Goal: Task Accomplishment & Management: Manage account settings

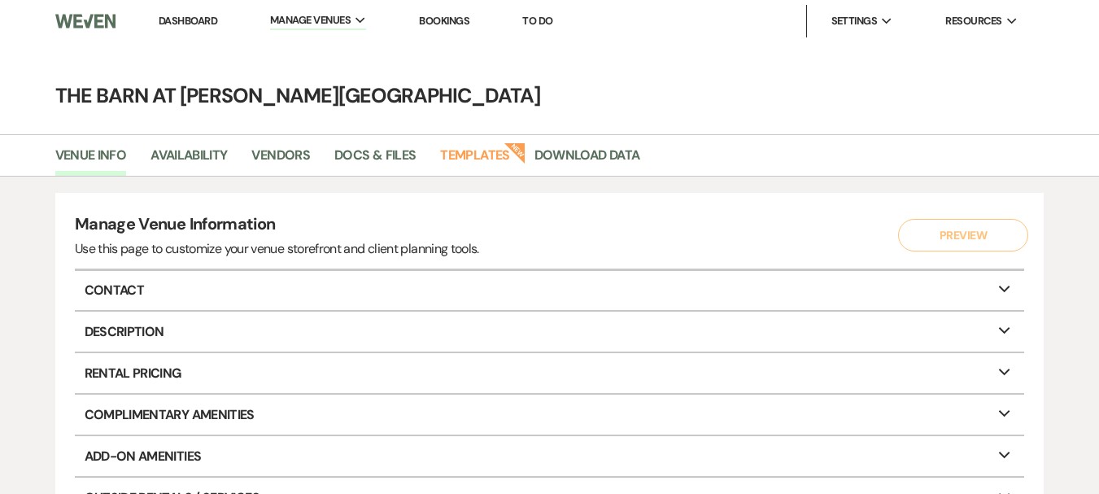
click at [191, 20] on link "Dashboard" at bounding box center [188, 21] width 59 height 14
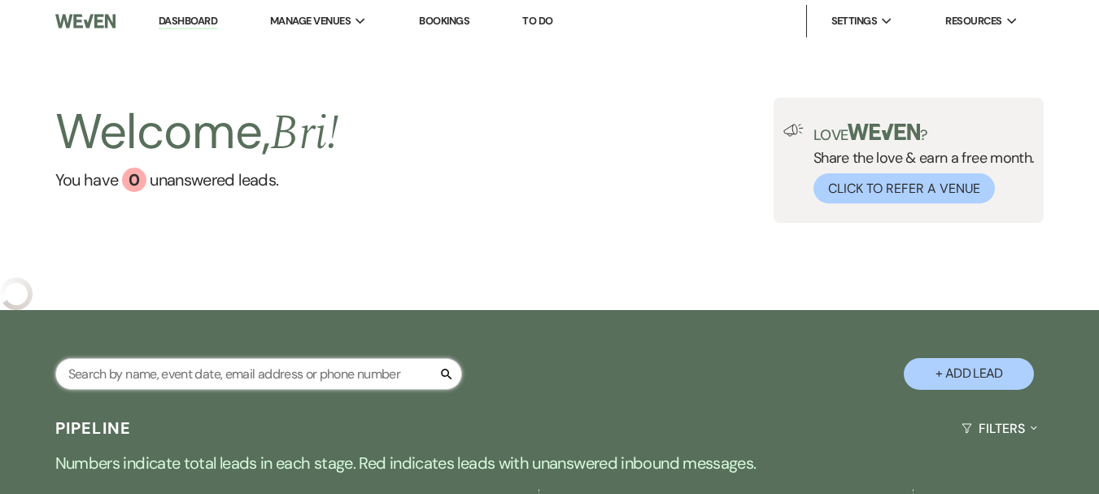
click at [251, 384] on input "text" at bounding box center [258, 374] width 407 height 32
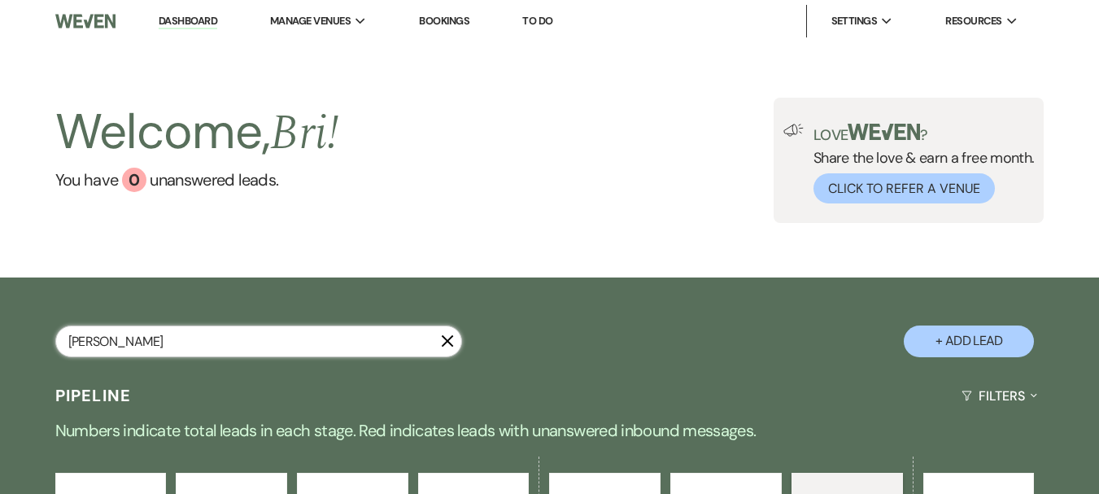
type input "[PERSON_NAME]"
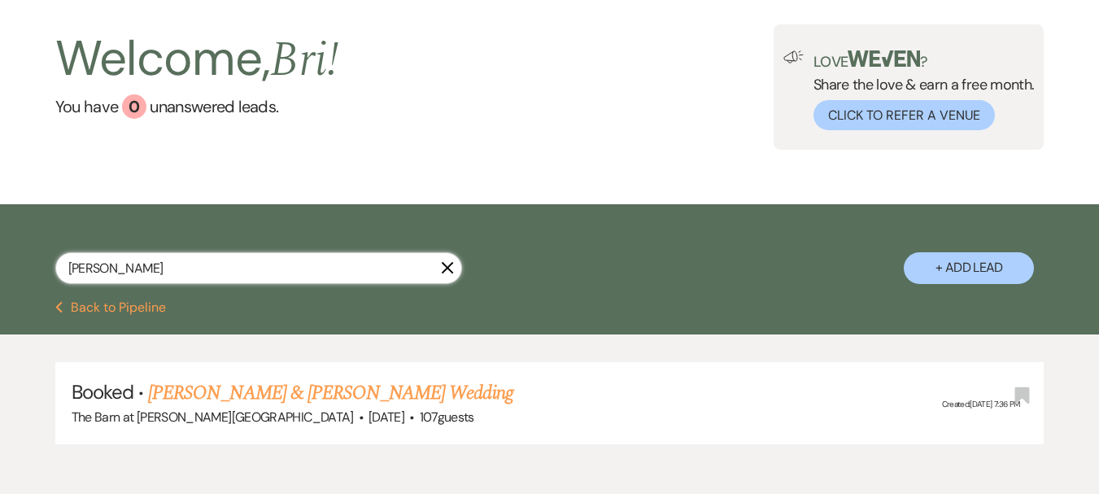
scroll to position [156, 0]
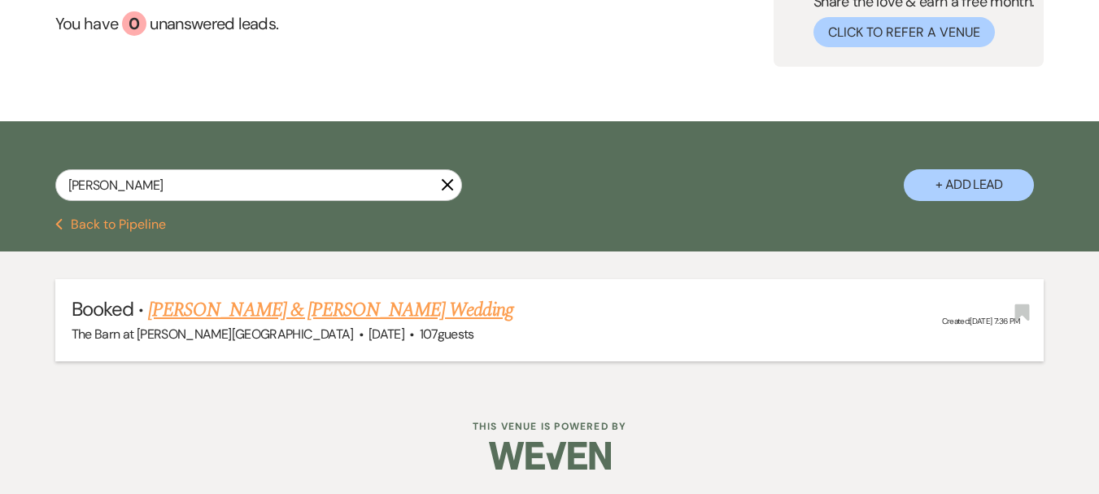
click at [297, 304] on link "[PERSON_NAME] & [PERSON_NAME] Wedding" at bounding box center [330, 309] width 365 height 29
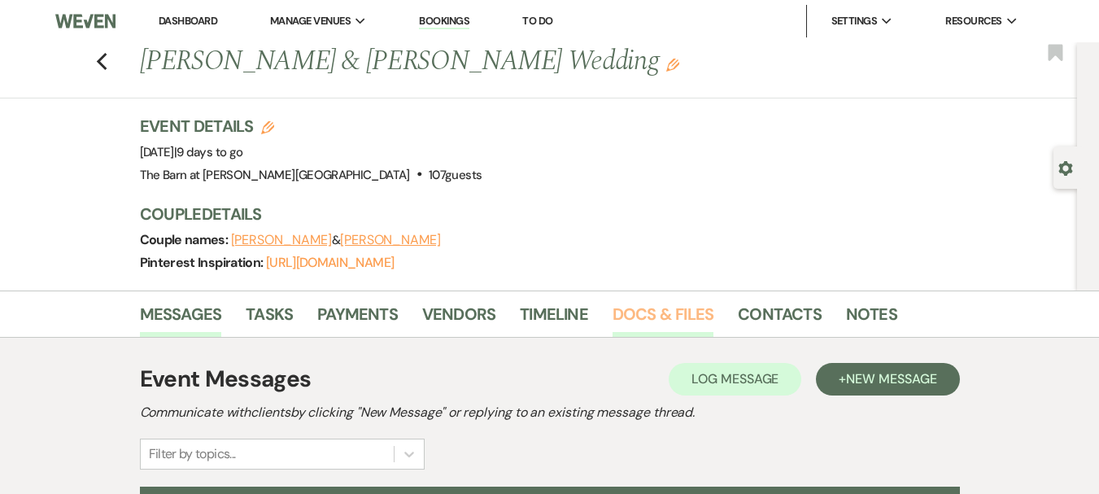
click at [640, 327] on link "Docs & Files" at bounding box center [663, 319] width 101 height 36
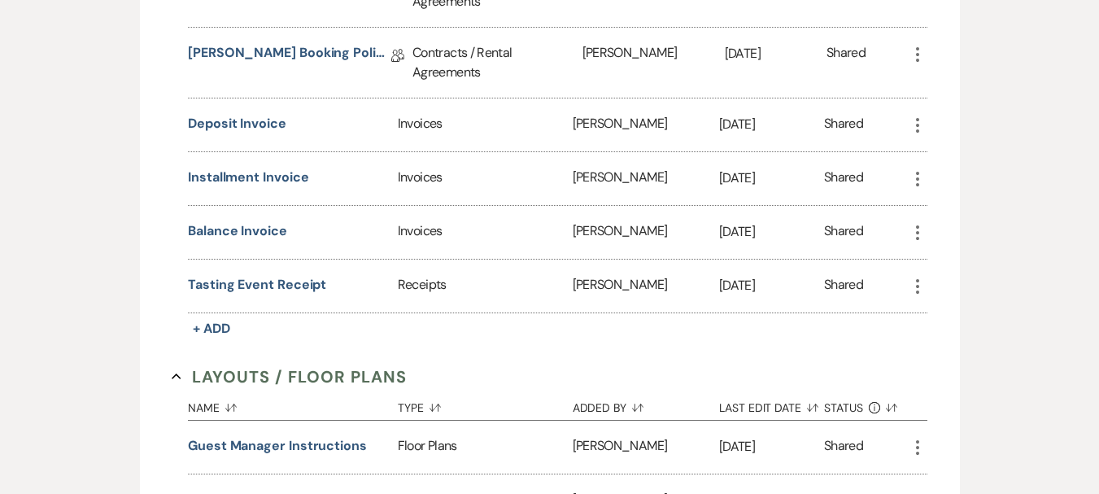
scroll to position [814, 0]
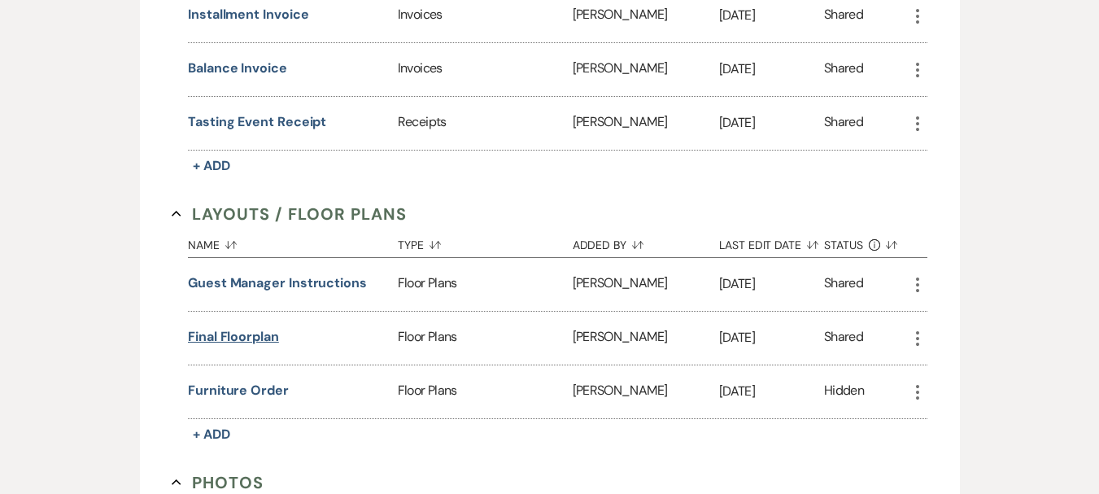
click at [242, 328] on button "Final floorplan" at bounding box center [233, 337] width 91 height 20
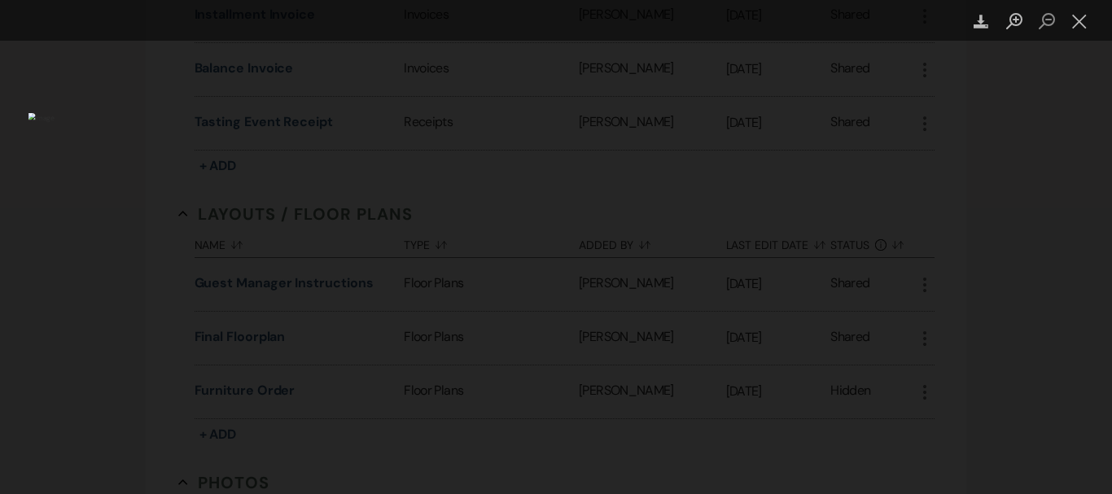
click at [1011, 260] on div "Lightbox" at bounding box center [556, 247] width 1112 height 494
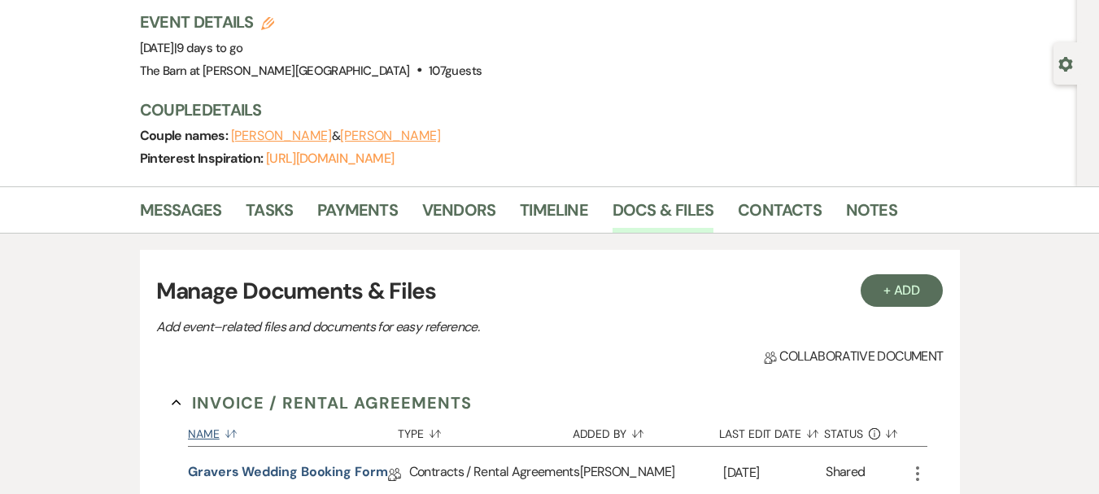
scroll to position [0, 0]
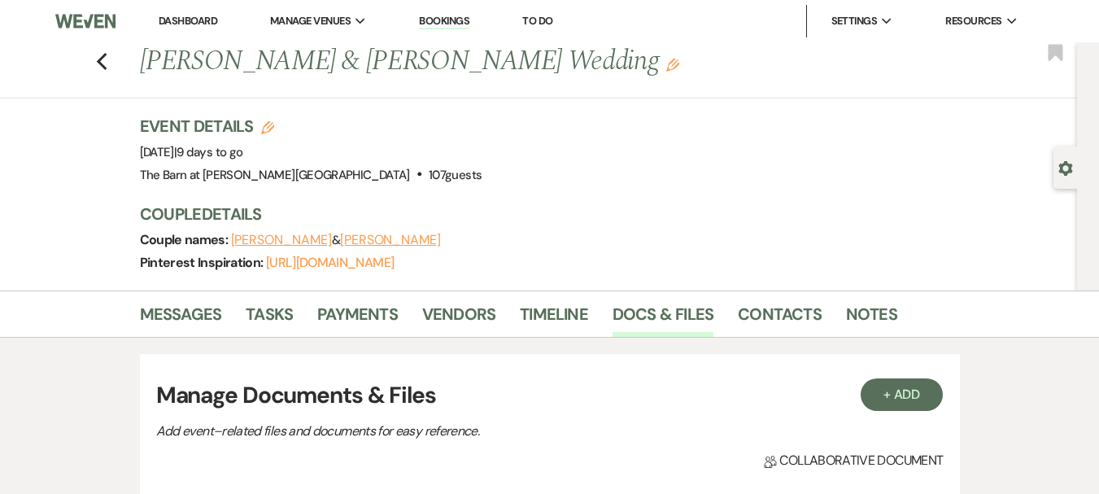
click at [175, 22] on link "Dashboard" at bounding box center [188, 21] width 59 height 14
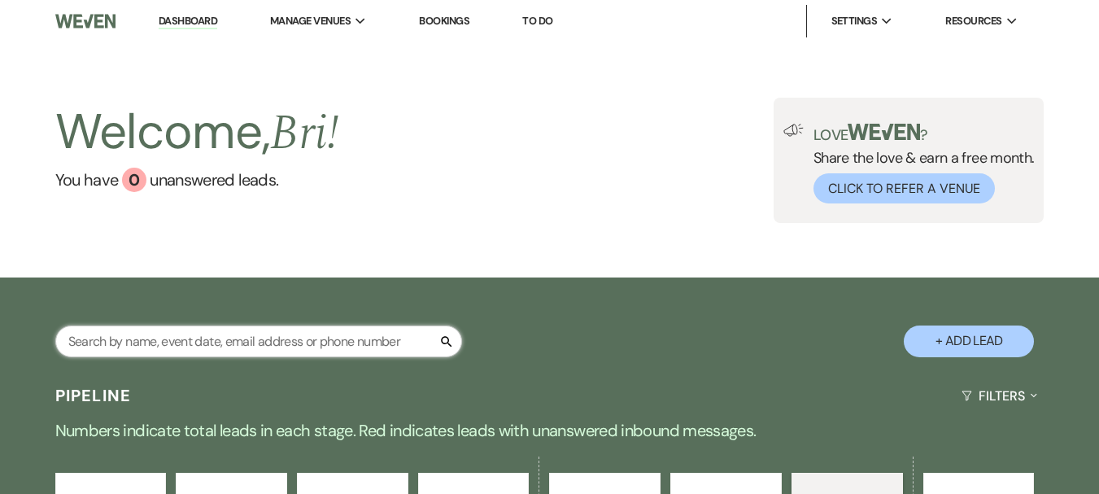
click at [247, 348] on input "text" at bounding box center [258, 342] width 407 height 32
type input "lauren"
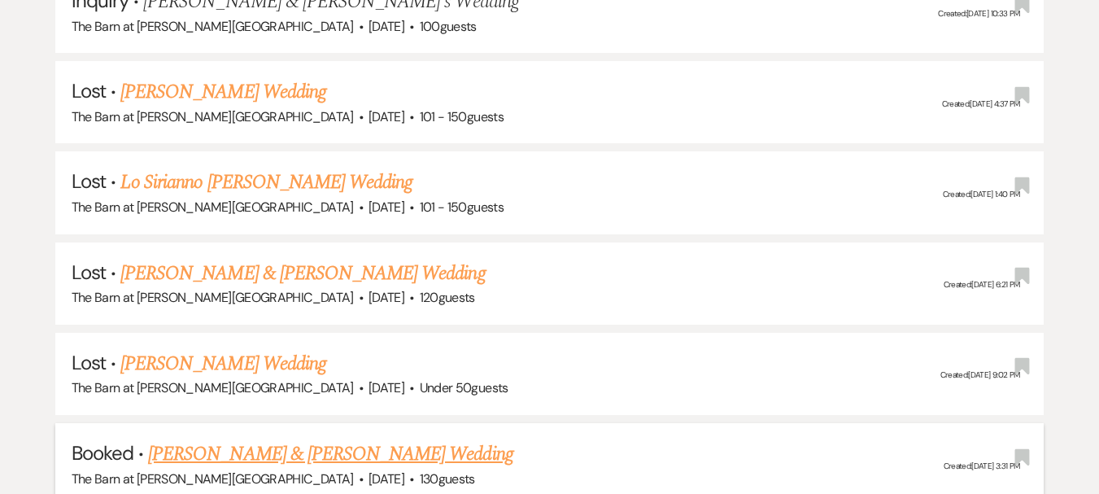
scroll to position [732, 0]
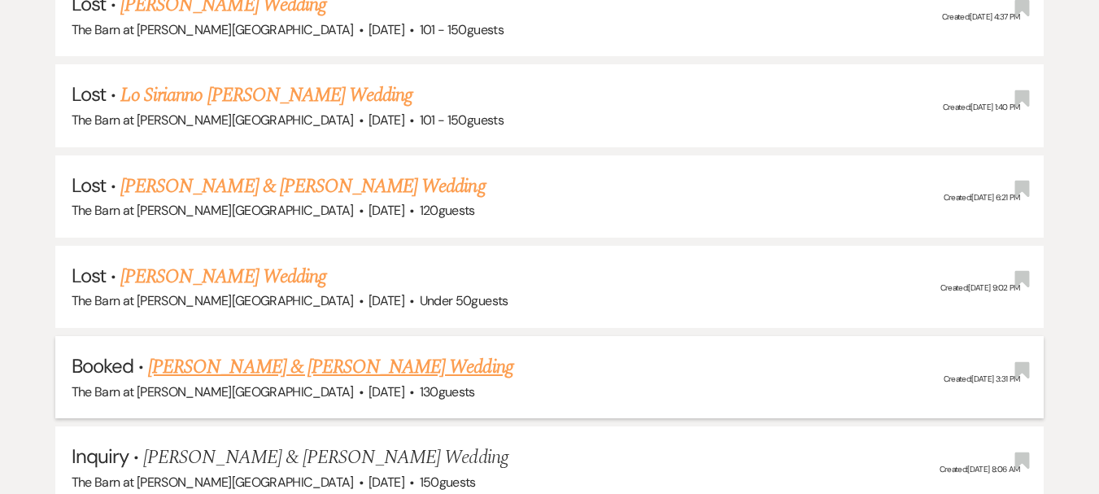
click at [404, 369] on link "[PERSON_NAME] & [PERSON_NAME] Wedding" at bounding box center [330, 366] width 365 height 29
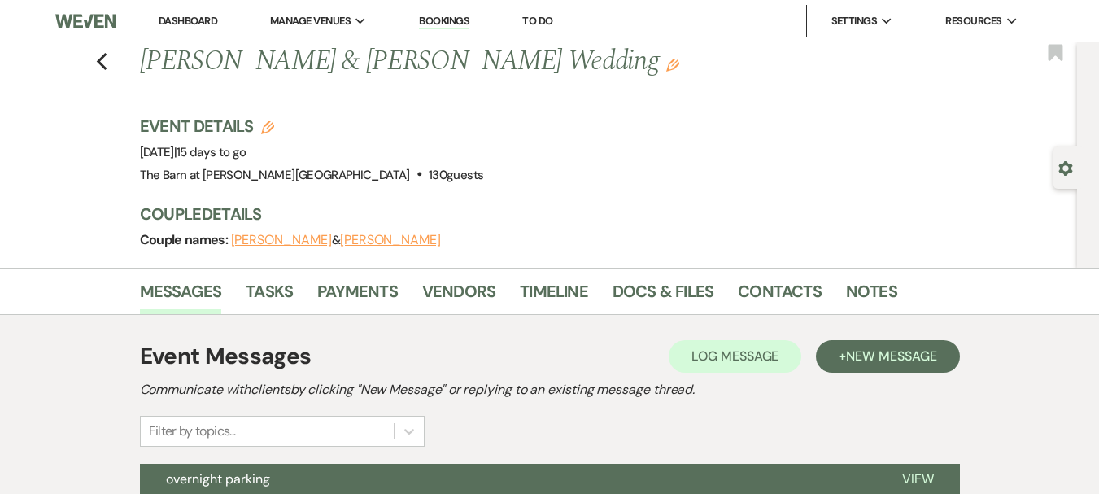
click at [626, 142] on div "Event Details Edit Event Date: [DATE] | 15 days to go Venue: [GEOGRAPHIC_DATA][…" at bounding box center [595, 151] width 911 height 72
click at [641, 295] on link "Docs & Files" at bounding box center [663, 296] width 101 height 36
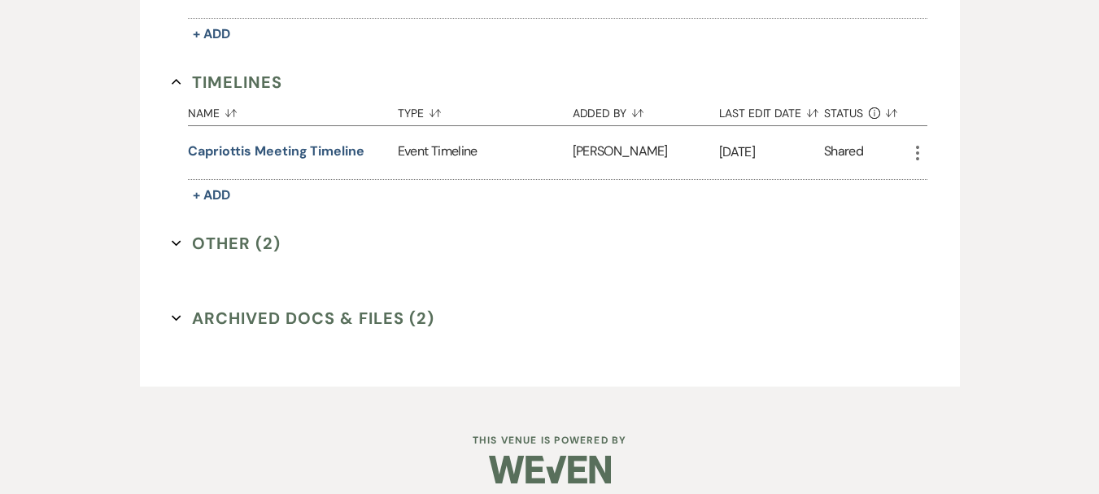
click at [238, 238] on button "Other (2) Expand" at bounding box center [226, 243] width 109 height 24
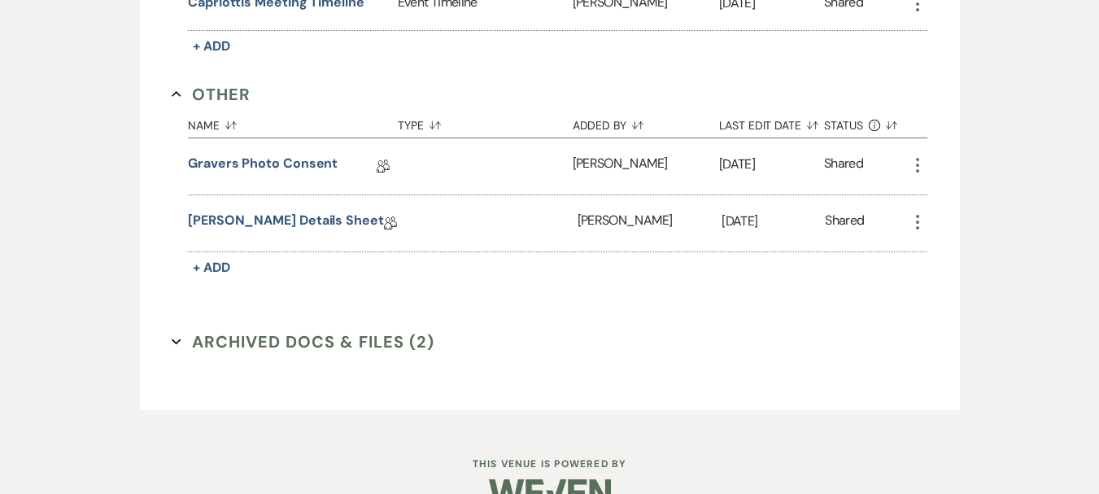
scroll to position [1781, 0]
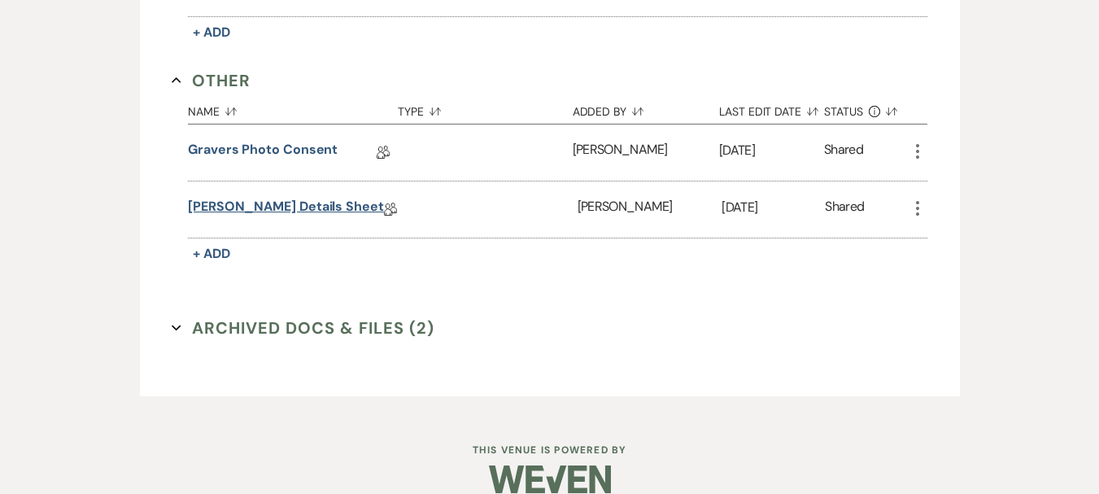
click at [257, 197] on link "[PERSON_NAME] Details Sheet" at bounding box center [286, 209] width 196 height 25
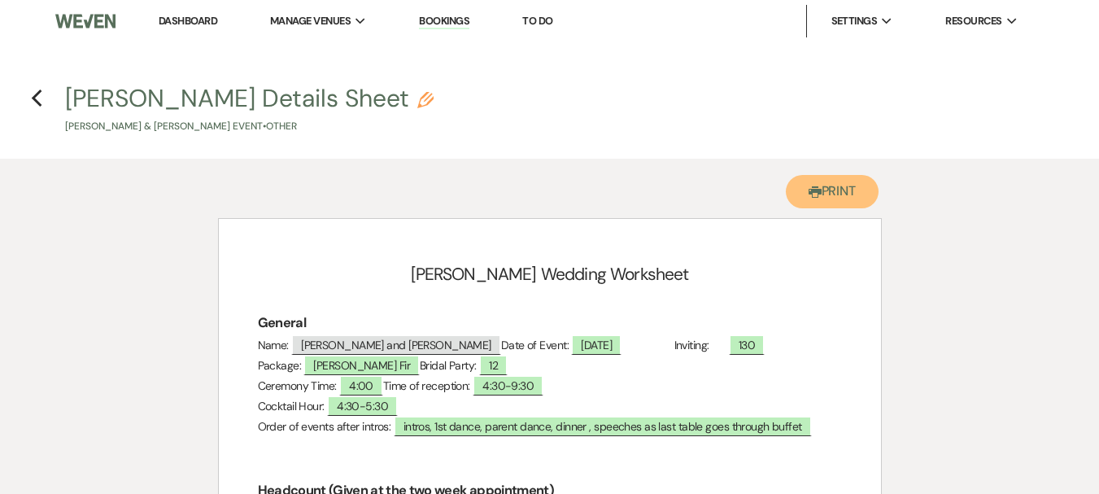
click at [849, 177] on button "Printer Print" at bounding box center [833, 191] width 94 height 33
click at [38, 103] on use "button" at bounding box center [36, 99] width 11 height 18
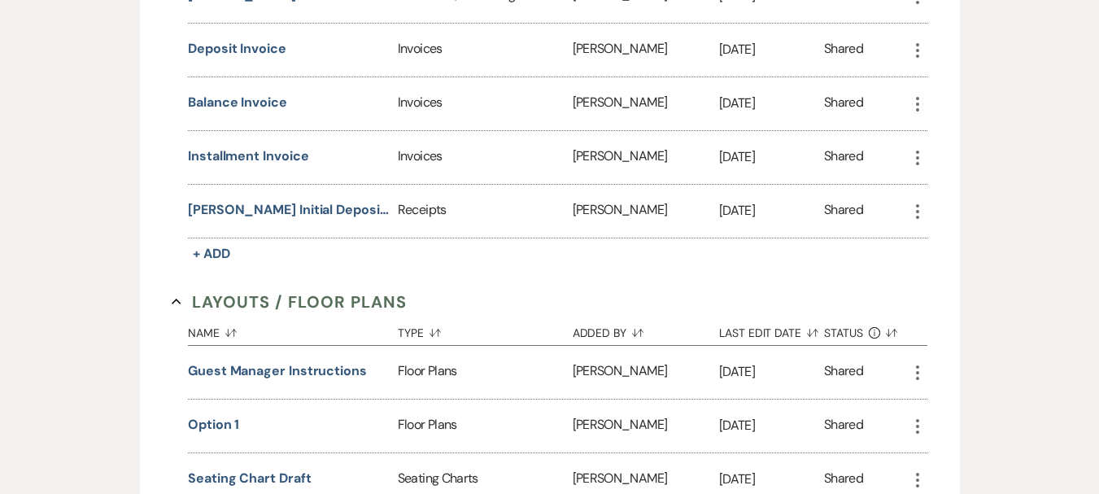
scroll to position [1048, 0]
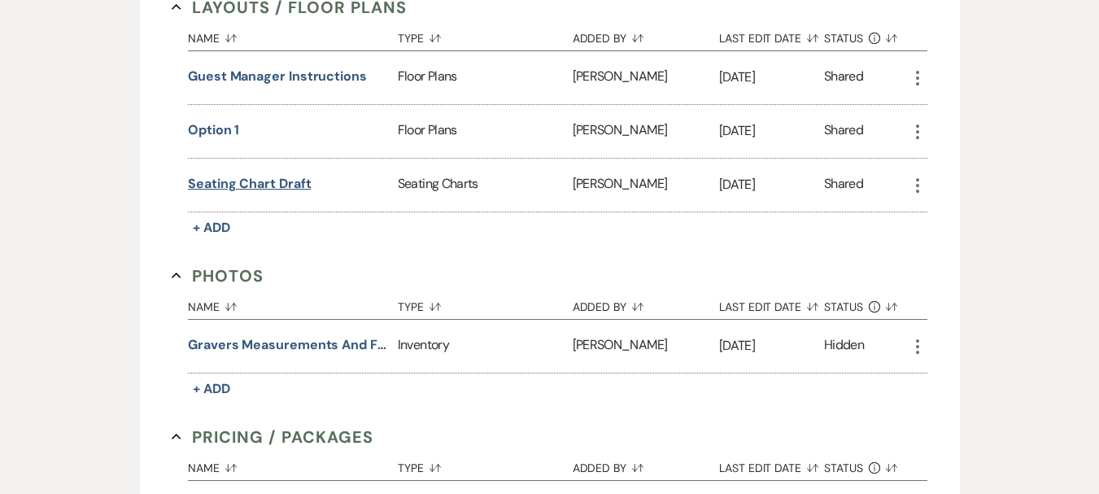
click at [228, 174] on button "Seating chart draft" at bounding box center [249, 184] width 123 height 20
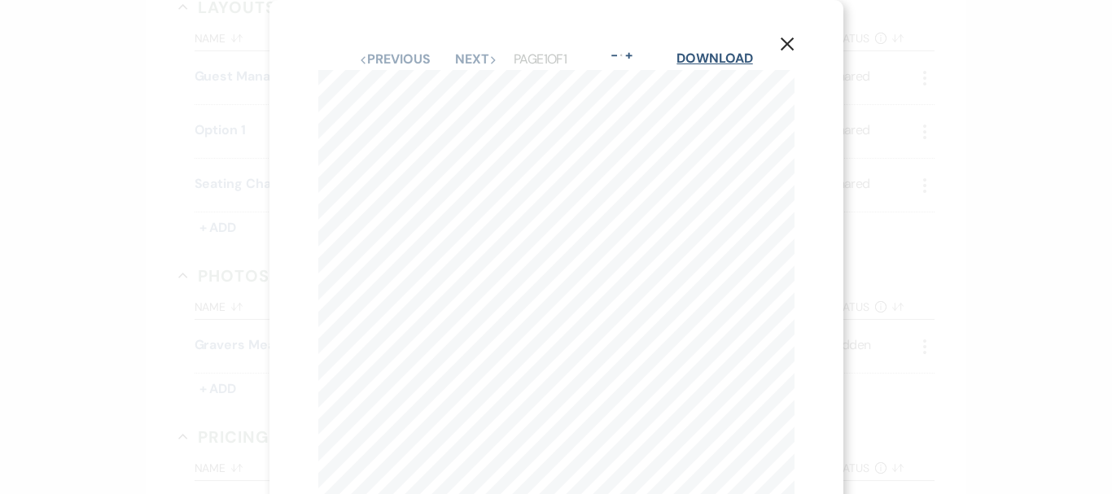
click at [719, 50] on link "Download" at bounding box center [714, 58] width 76 height 17
click at [787, 43] on use "button" at bounding box center [786, 43] width 13 height 13
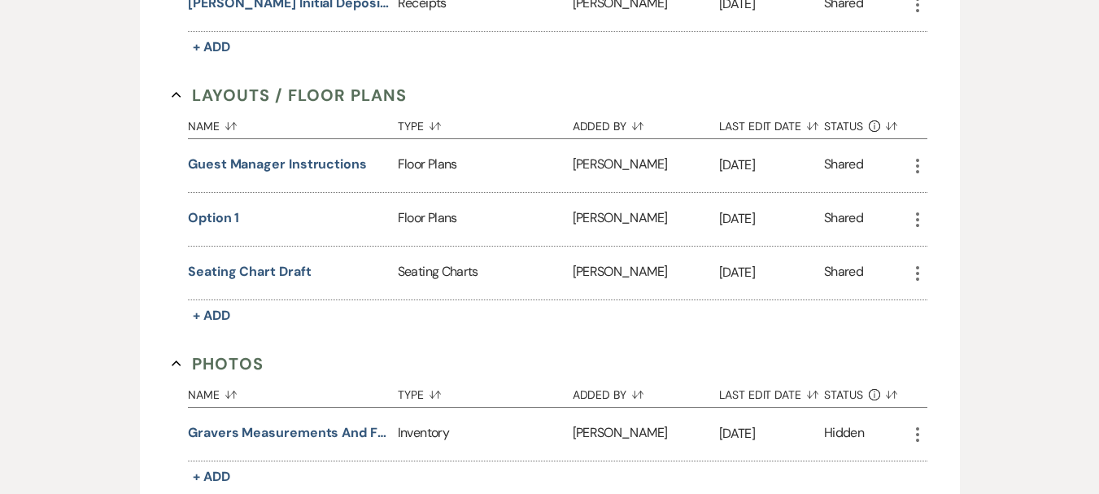
scroll to position [967, 0]
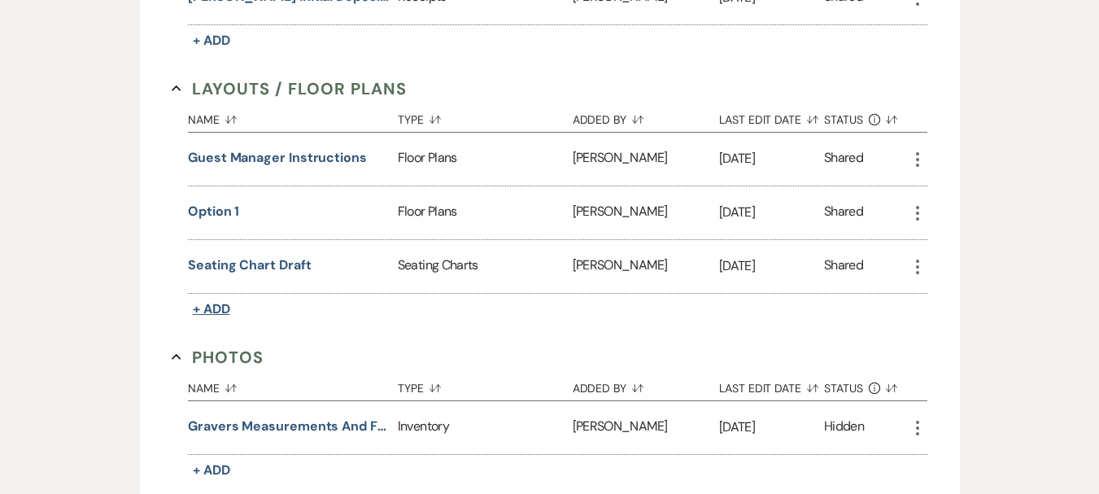
click at [230, 300] on span "+ Add" at bounding box center [211, 308] width 37 height 17
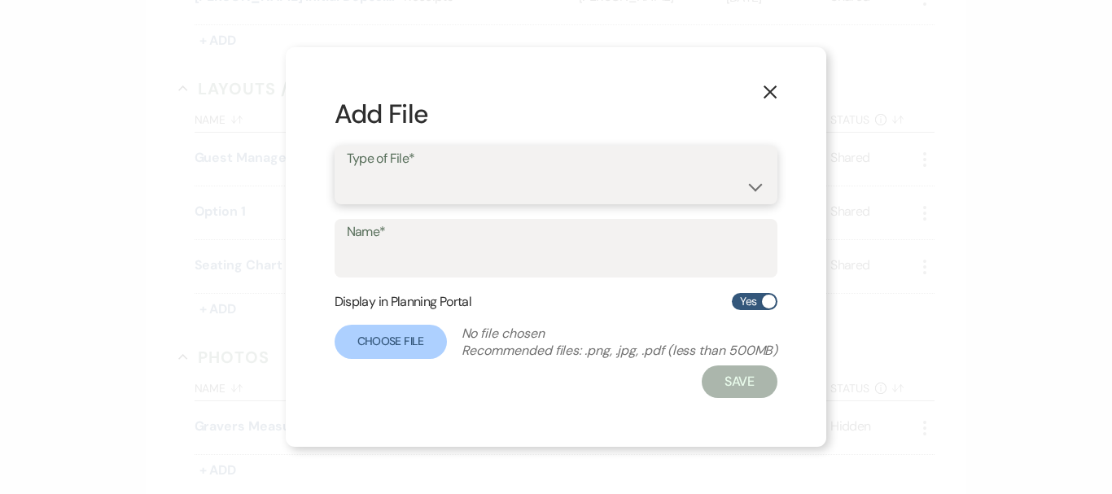
click at [464, 192] on select "Event Maps Floor Plans Rain Plan Seating Charts Venue Layout" at bounding box center [556, 187] width 419 height 32
select select "24"
click at [347, 171] on select "Event Maps Floor Plans Rain Plan Seating Charts Venue Layout" at bounding box center [556, 187] width 419 height 32
click at [469, 256] on input "Name*" at bounding box center [556, 260] width 419 height 32
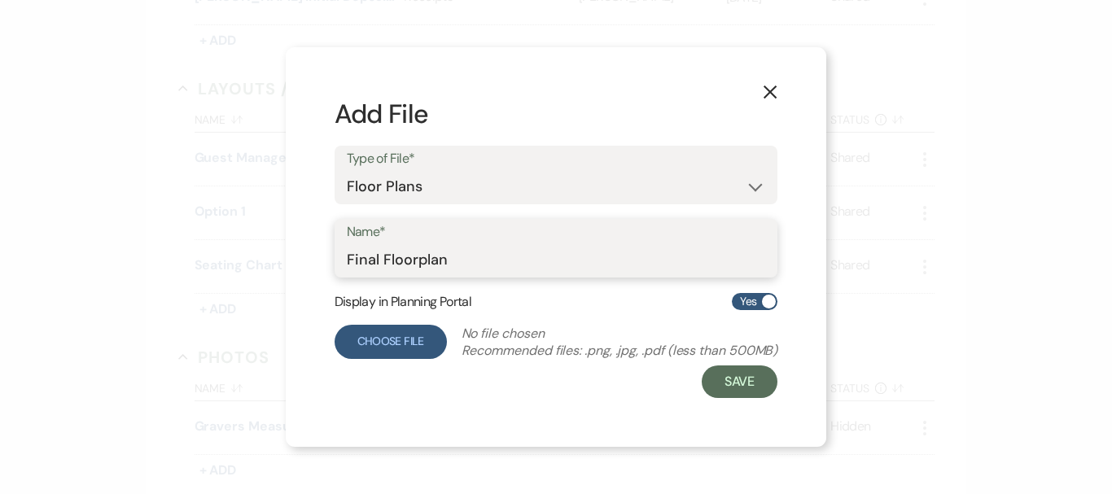
type input "Final Floorplan"
click at [400, 350] on label "Choose File" at bounding box center [390, 342] width 112 height 34
click at [0, 0] on input "Choose File" at bounding box center [0, 0] width 0 height 0
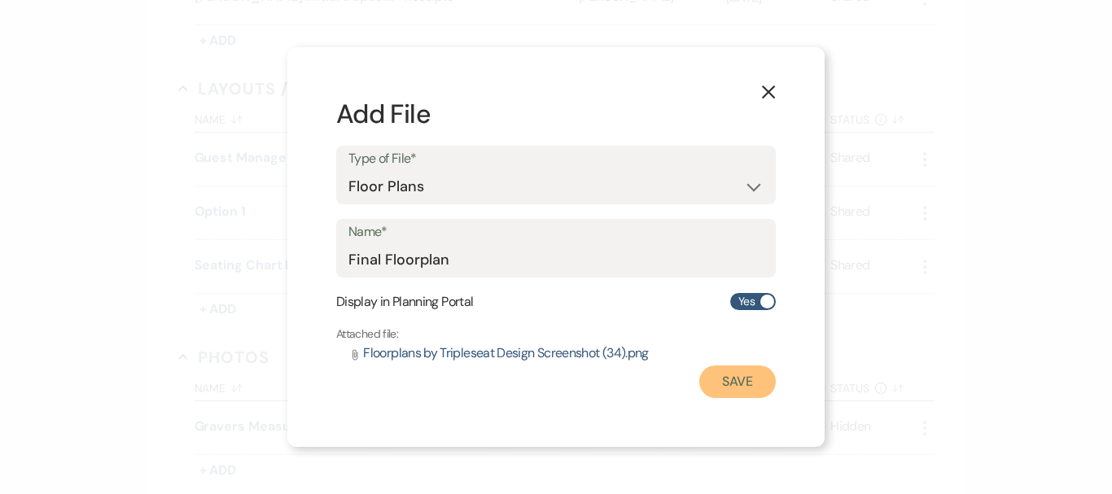
click at [737, 380] on button "Save" at bounding box center [737, 381] width 76 height 33
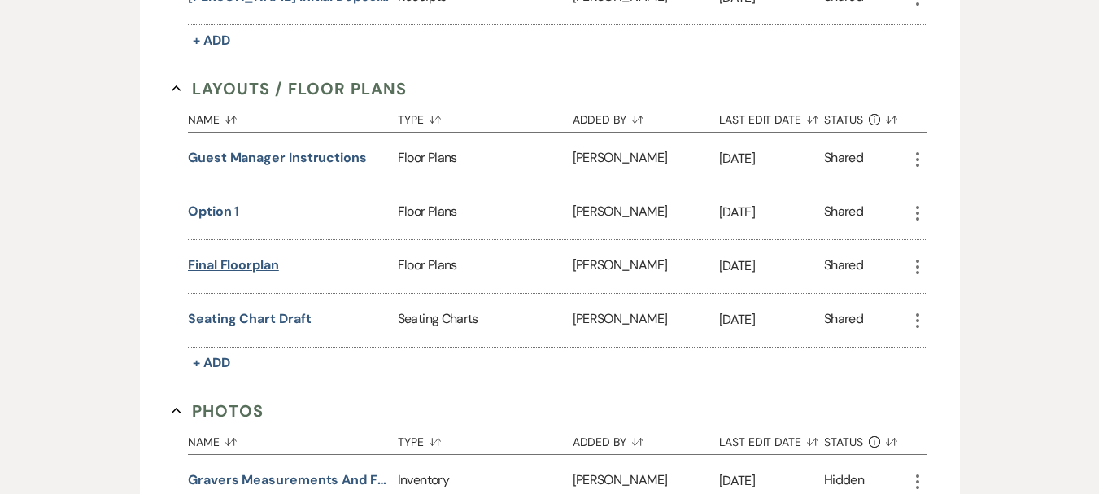
click at [238, 256] on button "Final Floorplan" at bounding box center [233, 266] width 91 height 20
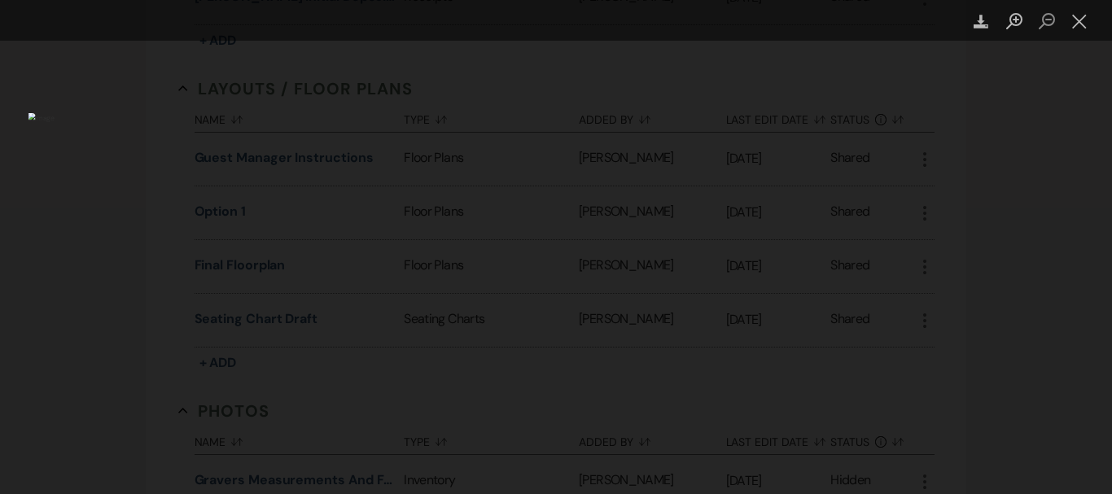
click at [1049, 157] on div "Lightbox" at bounding box center [556, 247] width 1112 height 494
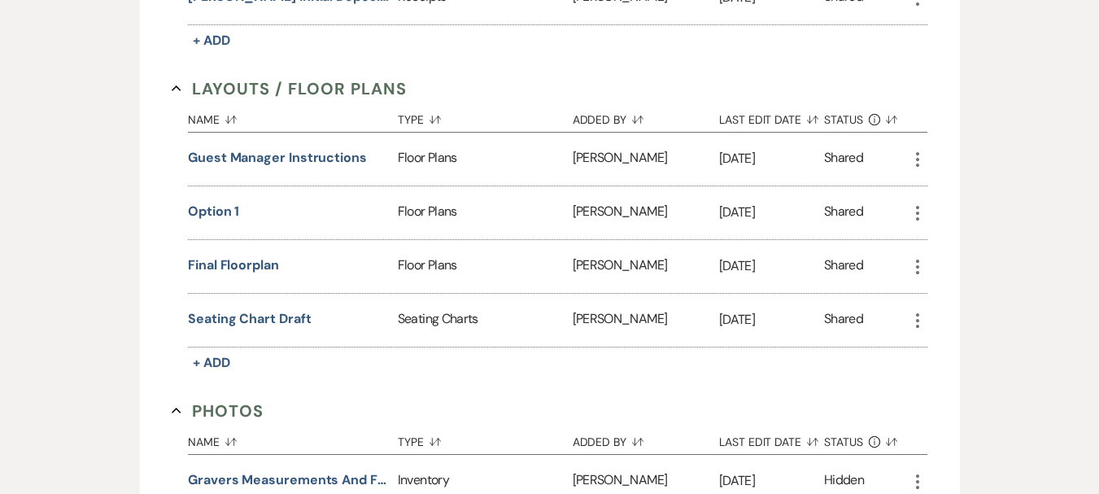
click at [919, 203] on icon "More" at bounding box center [918, 213] width 20 height 20
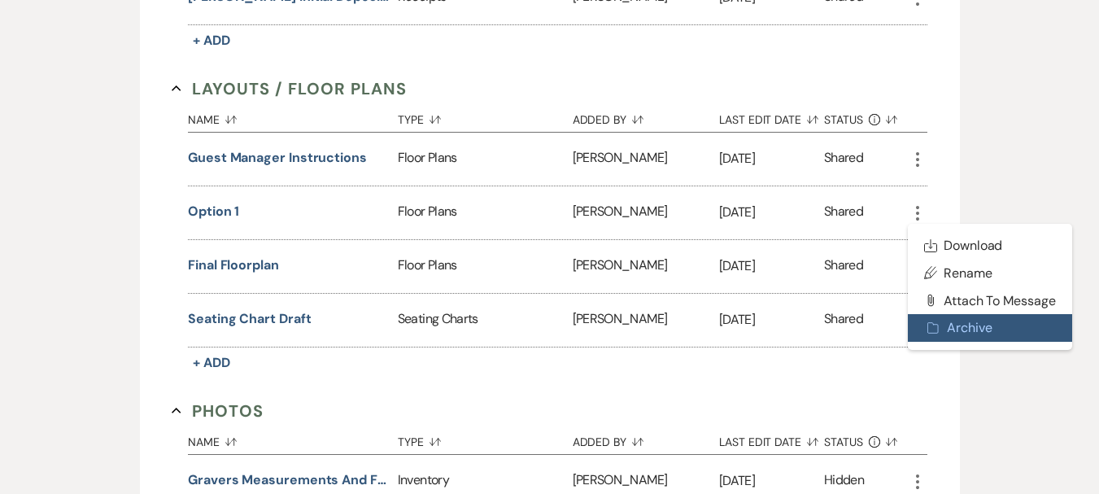
click at [951, 314] on button "Archive Archive" at bounding box center [990, 328] width 164 height 28
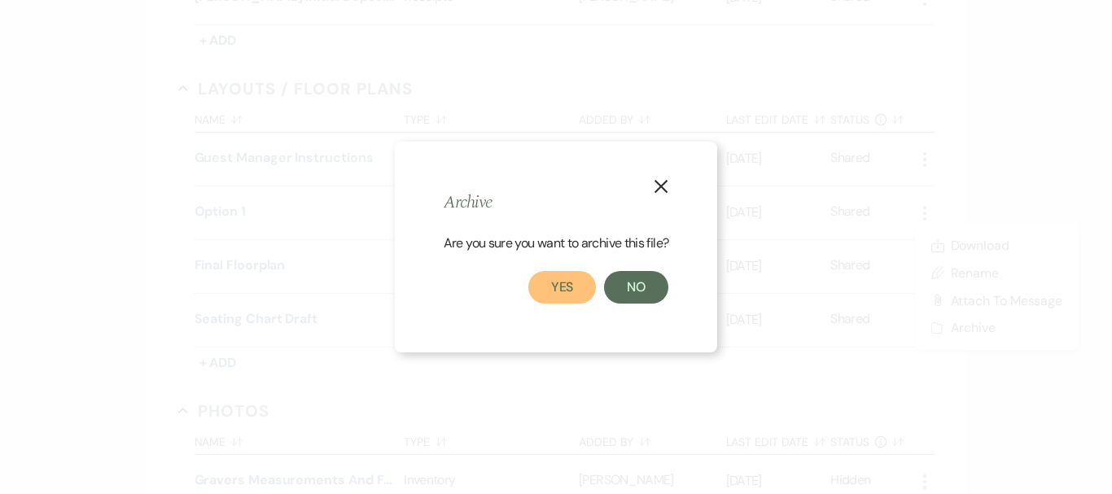
click at [567, 299] on button "Yes" at bounding box center [562, 287] width 68 height 33
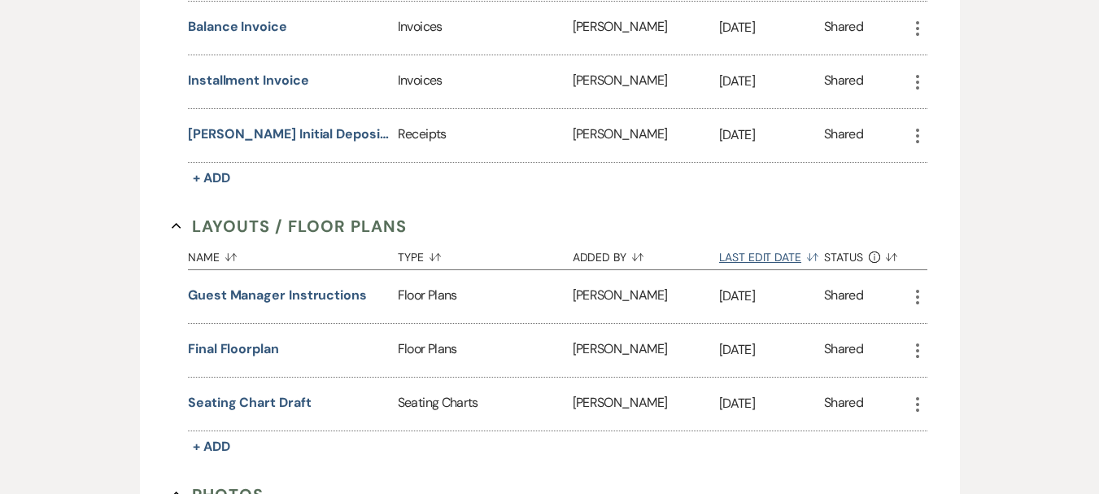
scroll to position [977, 0]
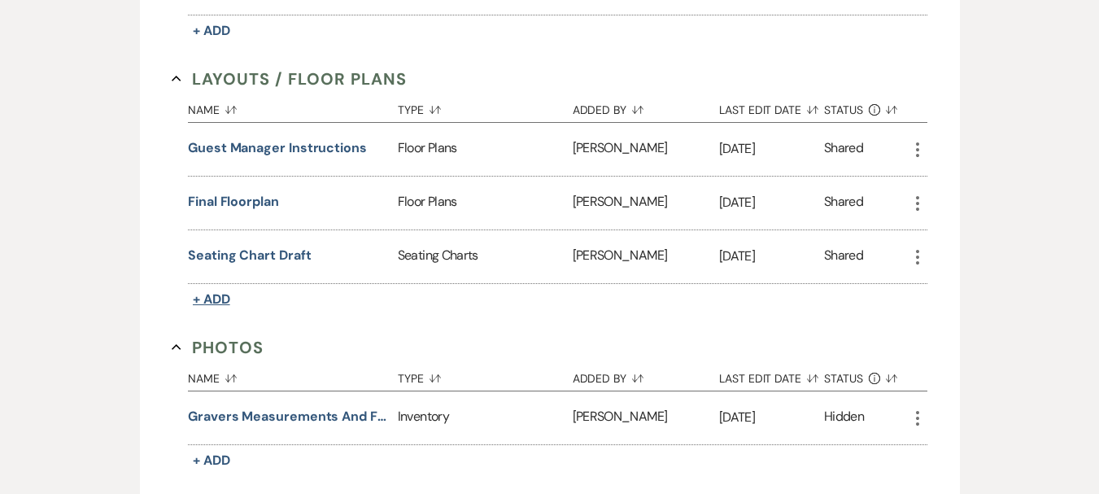
click at [229, 291] on span "+ Add" at bounding box center [211, 299] width 37 height 17
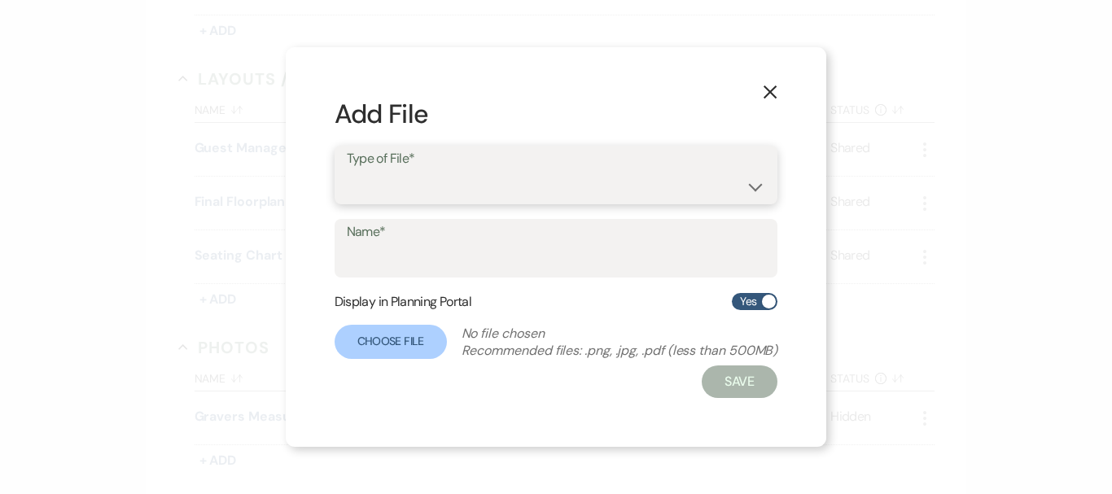
click at [406, 192] on select "Event Maps Floor Plans Rain Plan Seating Charts Venue Layout" at bounding box center [556, 187] width 419 height 32
select select "24"
click at [347, 171] on select "Event Maps Floor Plans Rain Plan Seating Charts Venue Layout" at bounding box center [556, 187] width 419 height 32
click at [425, 269] on input "Name*" at bounding box center [556, 260] width 419 height 32
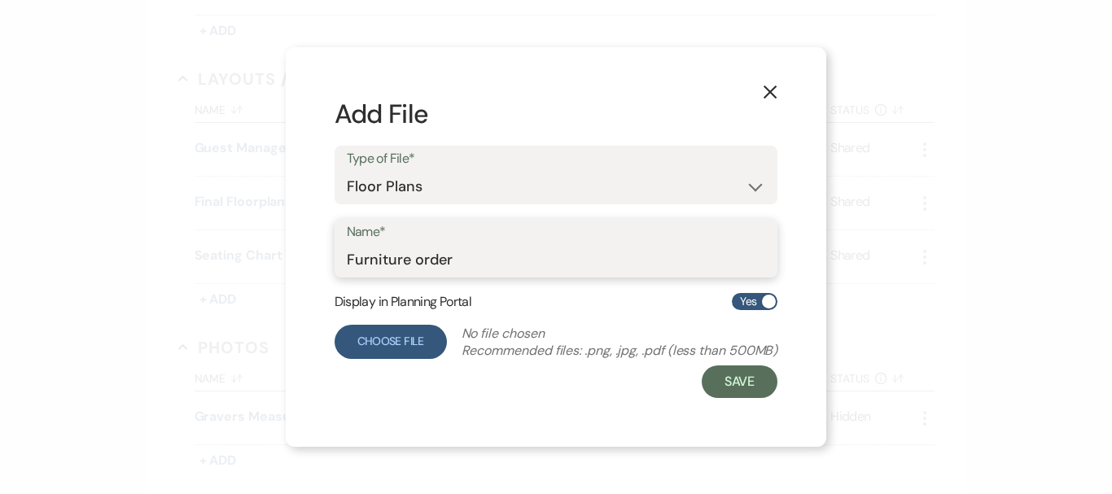
type input "Furniture order"
click at [407, 332] on label "Choose File" at bounding box center [390, 342] width 112 height 34
click at [0, 0] on input "Choose File" at bounding box center [0, 0] width 0 height 0
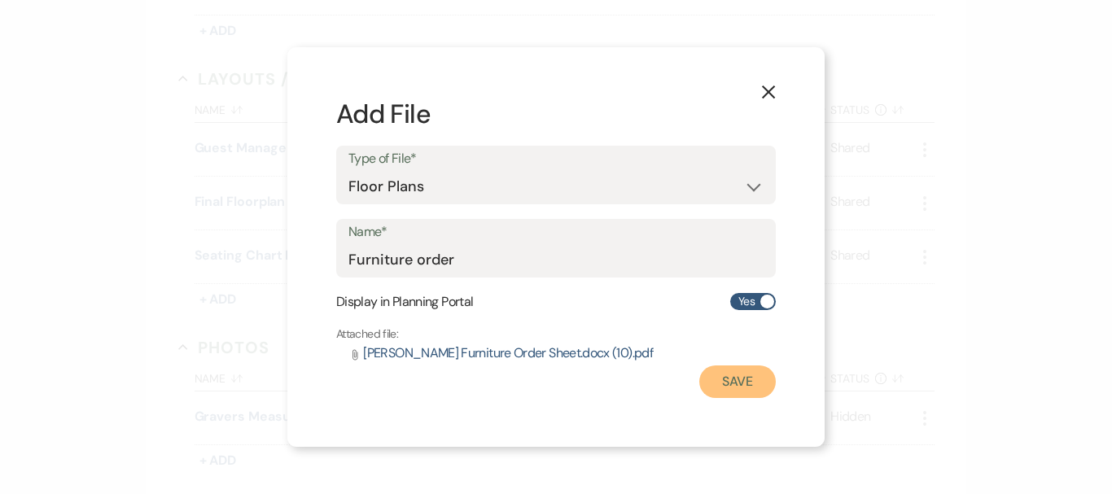
click at [744, 383] on button "Save" at bounding box center [737, 381] width 76 height 33
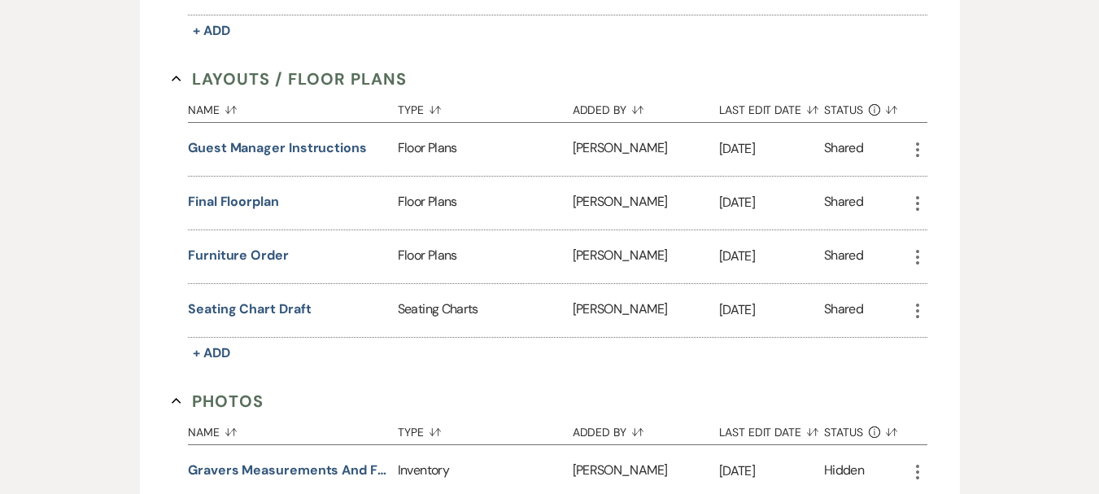
click at [923, 247] on icon "More" at bounding box center [918, 257] width 20 height 20
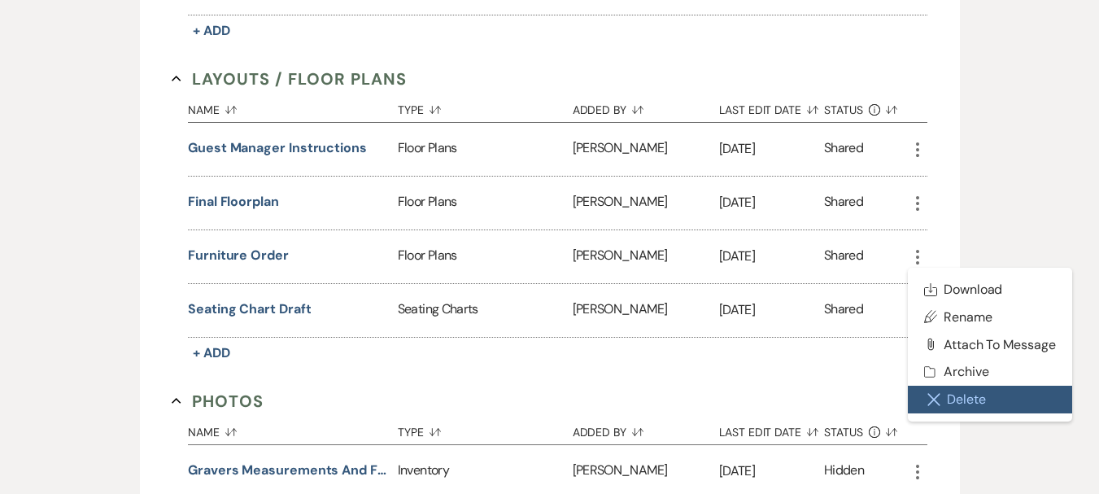
click at [963, 389] on button "Close Delete X Delete" at bounding box center [990, 400] width 164 height 28
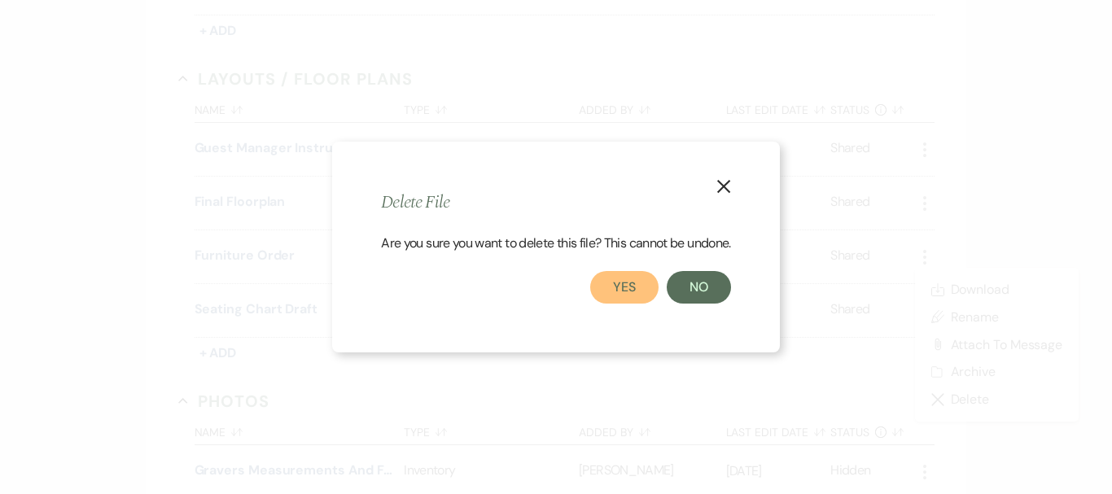
click at [627, 295] on button "Yes" at bounding box center [624, 287] width 68 height 33
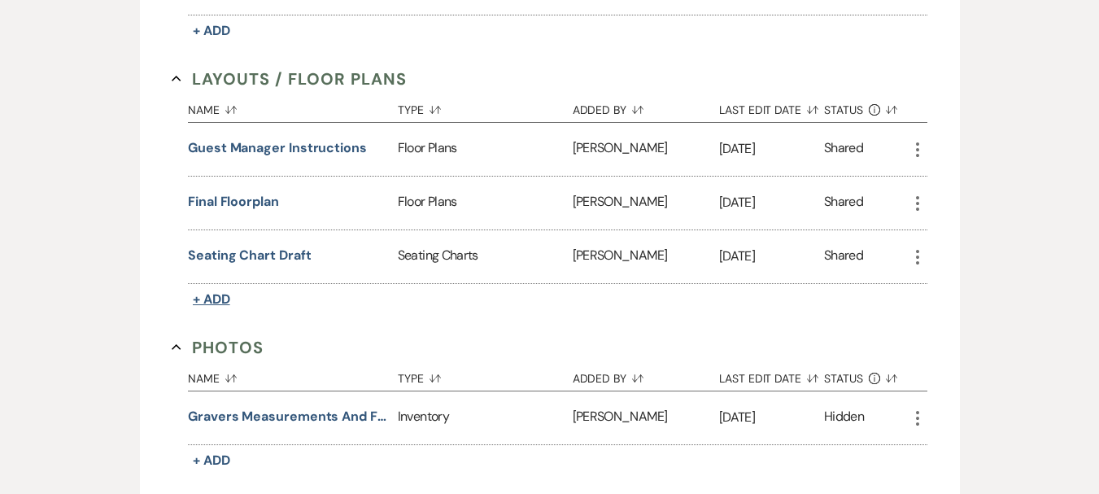
click at [216, 291] on span "+ Add" at bounding box center [211, 299] width 37 height 17
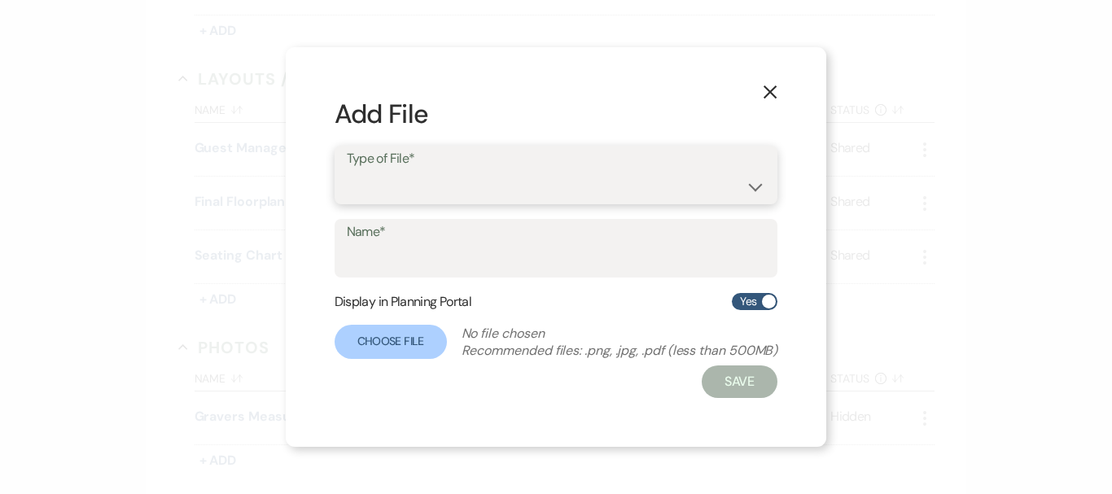
click at [365, 190] on select "Event Maps Floor Plans Rain Plan Seating Charts Venue Layout" at bounding box center [556, 187] width 419 height 32
select select "24"
click at [347, 171] on select "Event Maps Floor Plans Rain Plan Seating Charts Venue Layout" at bounding box center [556, 187] width 419 height 32
click at [405, 265] on input "Name*" at bounding box center [556, 260] width 419 height 32
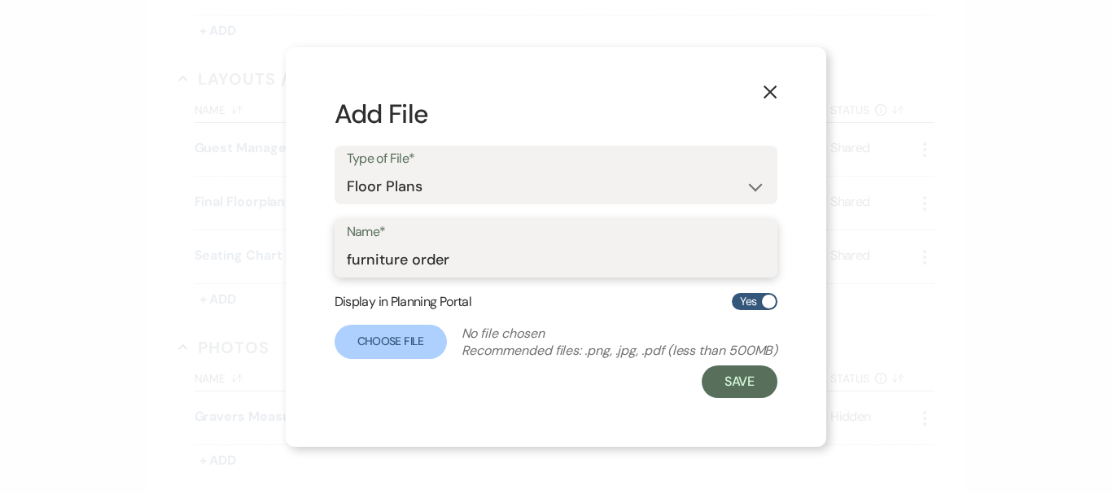
type input "furniture order"
click at [754, 299] on label "Yes" at bounding box center [755, 301] width 46 height 17
click at [754, 299] on input "Yes" at bounding box center [755, 301] width 46 height 17
checkbox input "false"
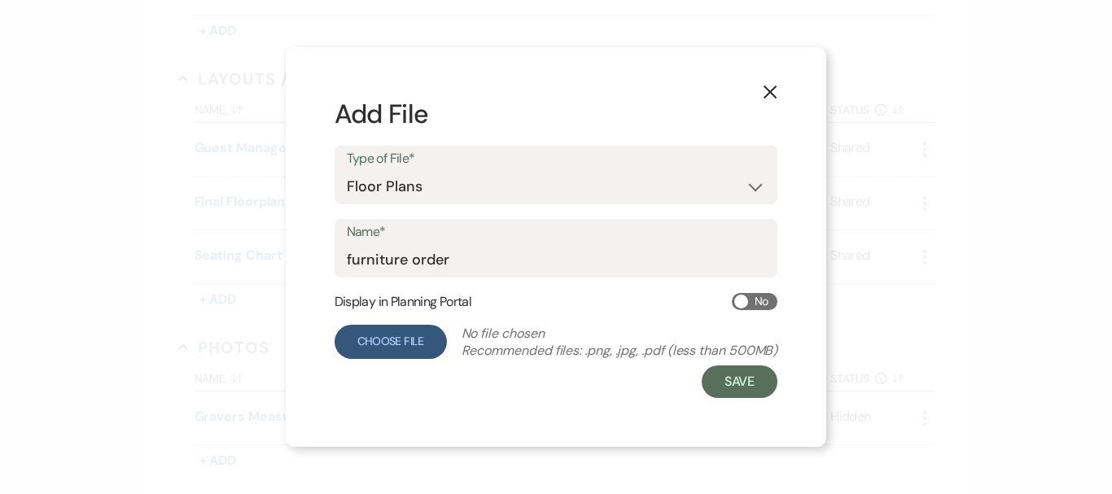
click at [361, 327] on label "Choose File" at bounding box center [390, 342] width 112 height 34
click at [0, 0] on input "Choose File" at bounding box center [0, 0] width 0 height 0
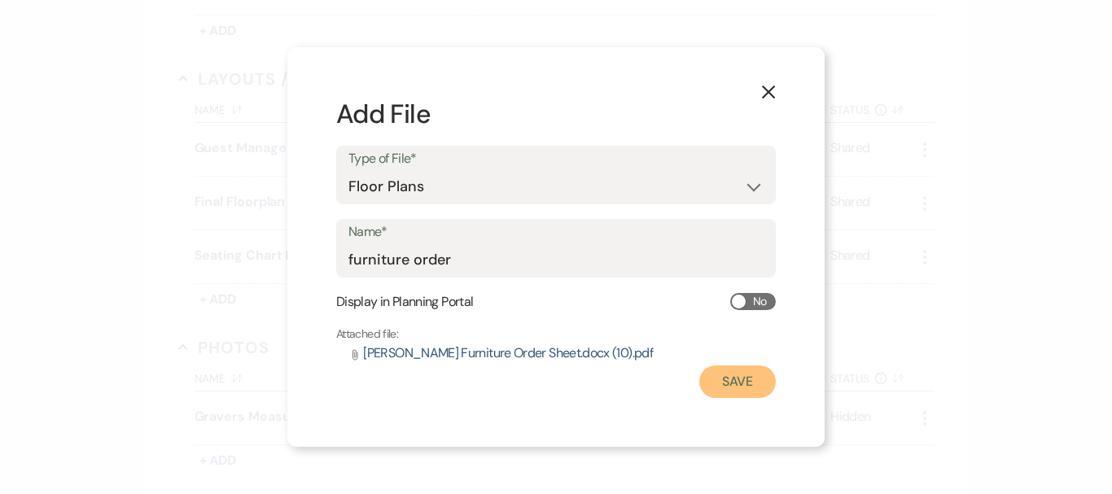
click at [723, 378] on button "Save" at bounding box center [737, 381] width 76 height 33
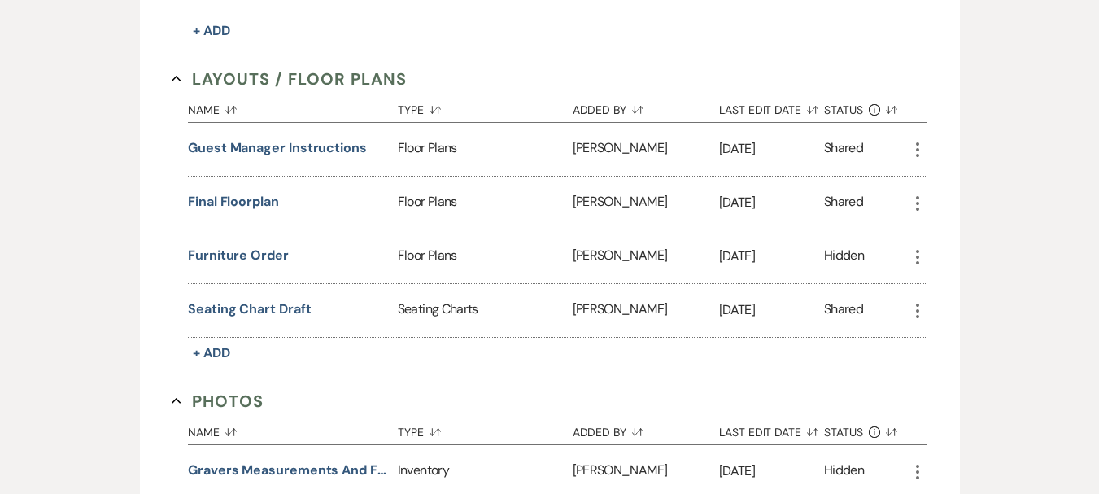
click at [920, 140] on icon "More" at bounding box center [918, 150] width 20 height 20
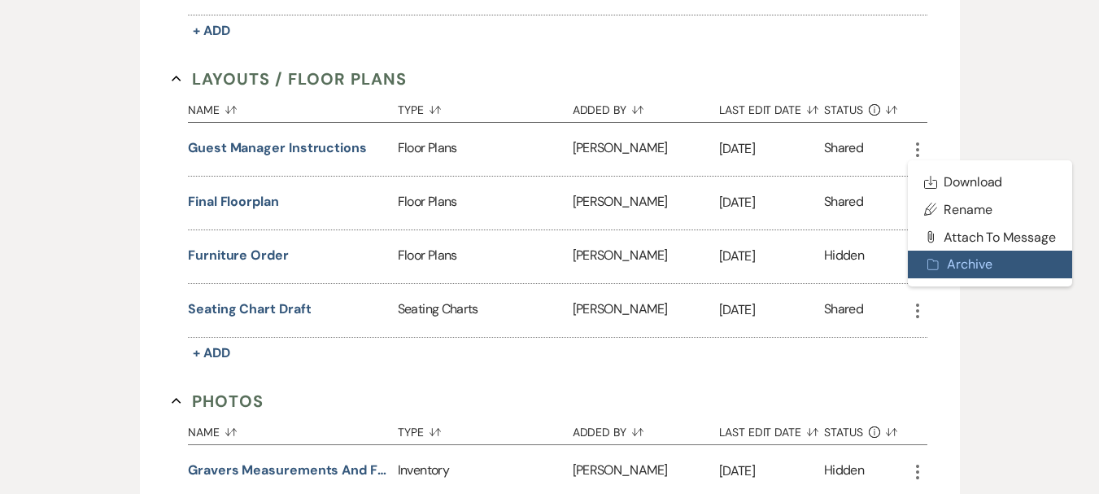
click at [955, 254] on button "Archive Archive" at bounding box center [990, 265] width 164 height 28
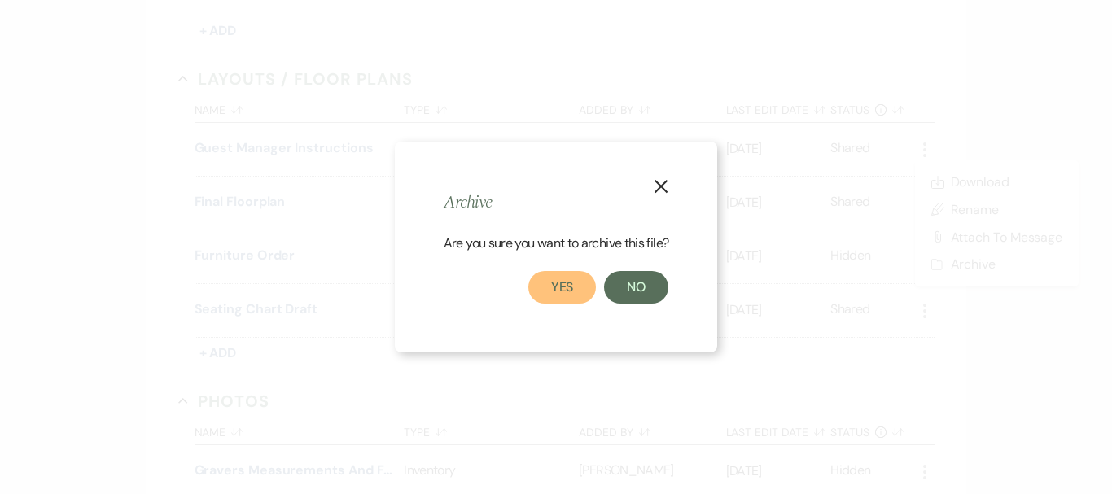
click at [579, 295] on button "Yes" at bounding box center [562, 287] width 68 height 33
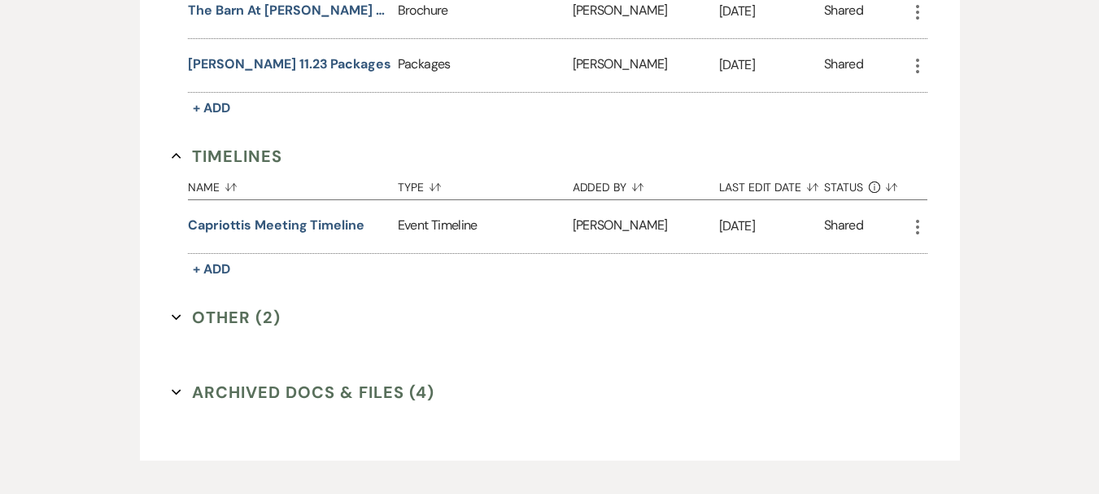
scroll to position [1618, 0]
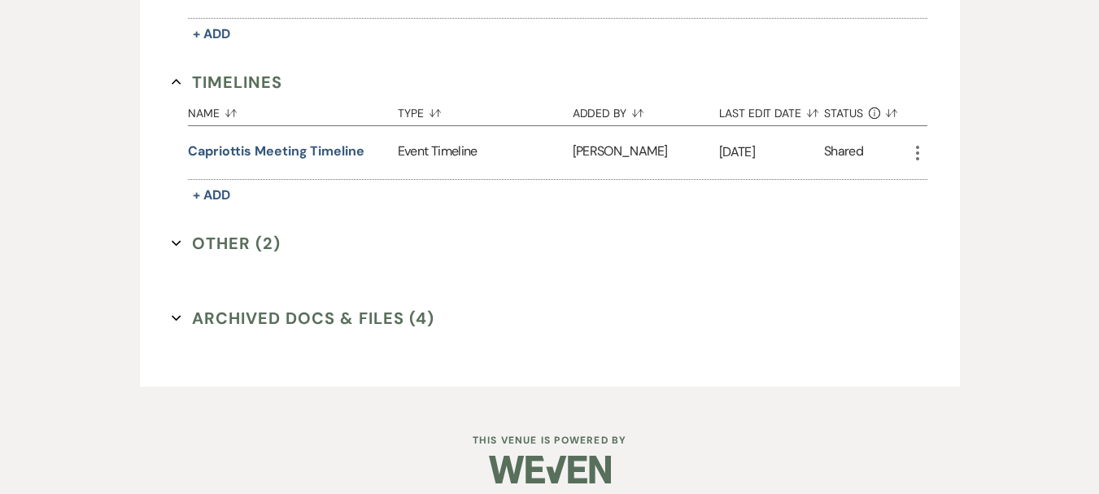
click at [237, 231] on button "Other (2) Expand" at bounding box center [226, 243] width 109 height 24
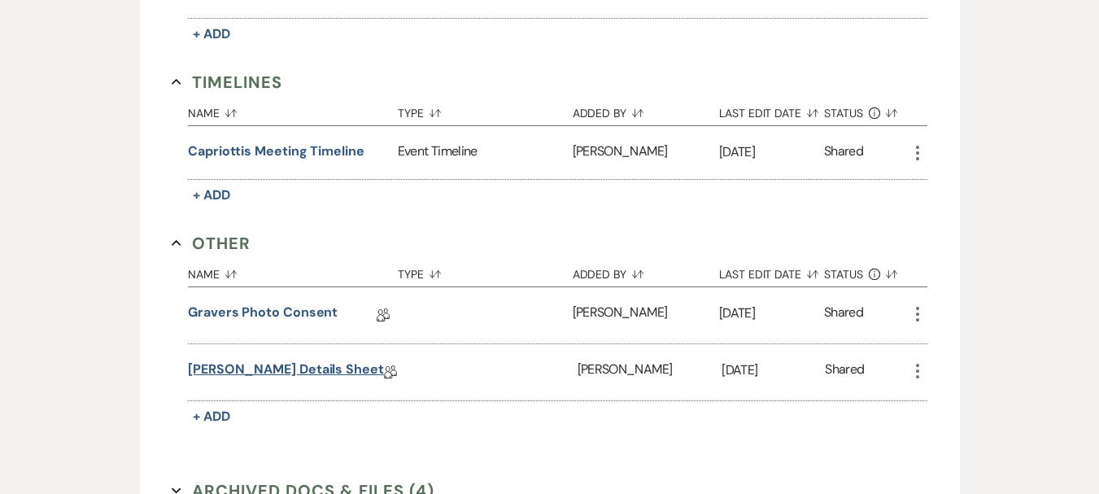
click at [256, 360] on link "[PERSON_NAME] Details Sheet" at bounding box center [286, 372] width 196 height 25
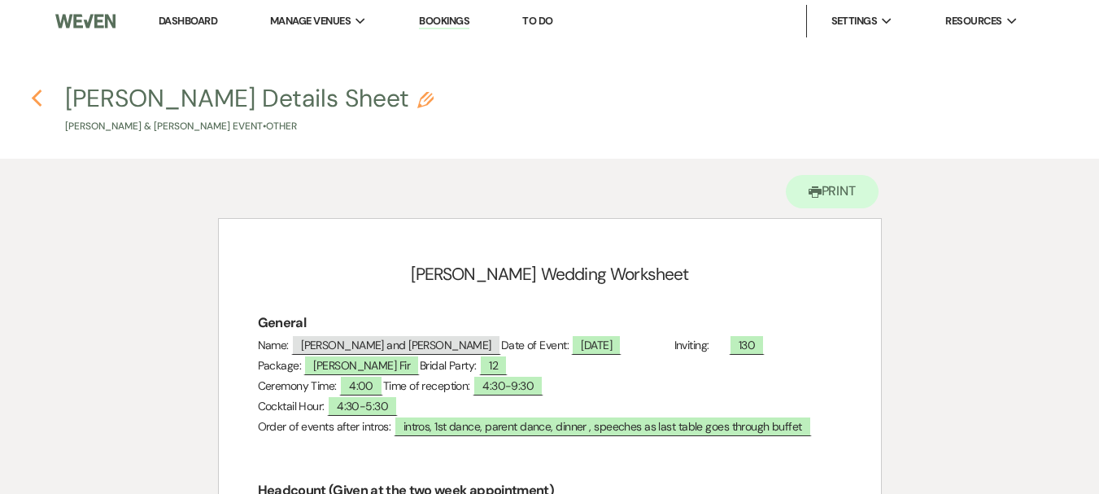
click at [40, 101] on icon "Previous" at bounding box center [37, 99] width 12 height 20
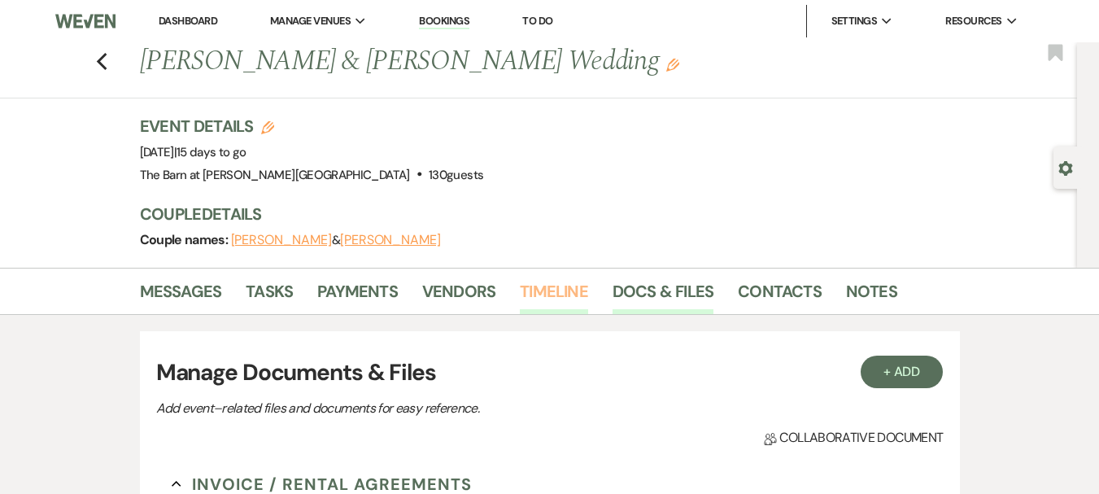
click at [571, 298] on link "Timeline" at bounding box center [554, 296] width 68 height 36
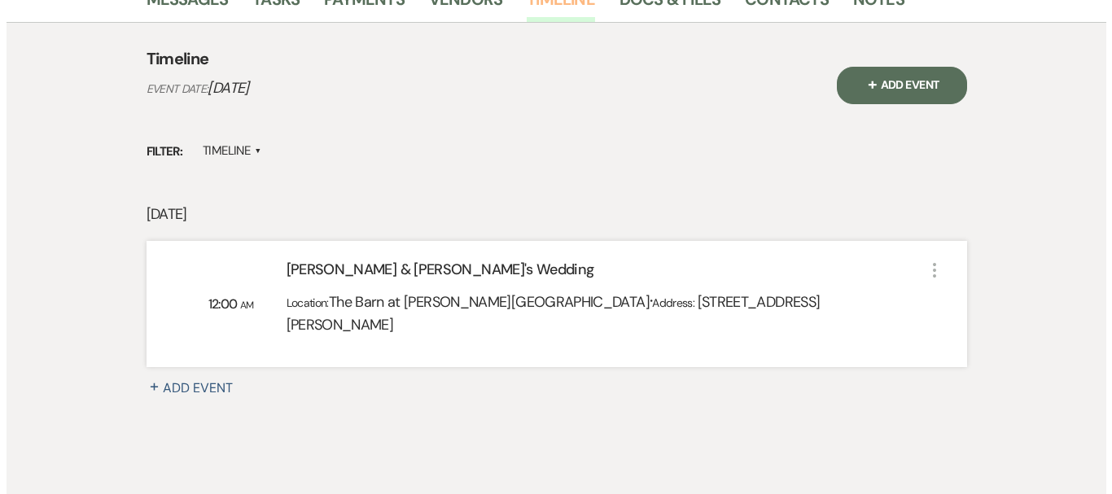
scroll to position [343, 0]
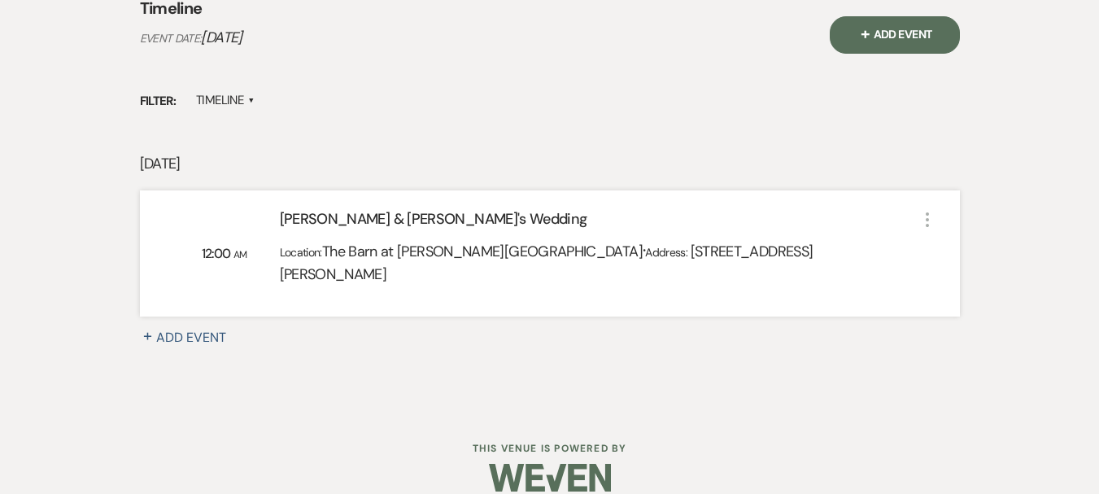
click at [919, 15] on div "+ Add Event" at bounding box center [895, 44] width 130 height 94
click at [916, 18] on button "+ Add Event" at bounding box center [895, 34] width 130 height 37
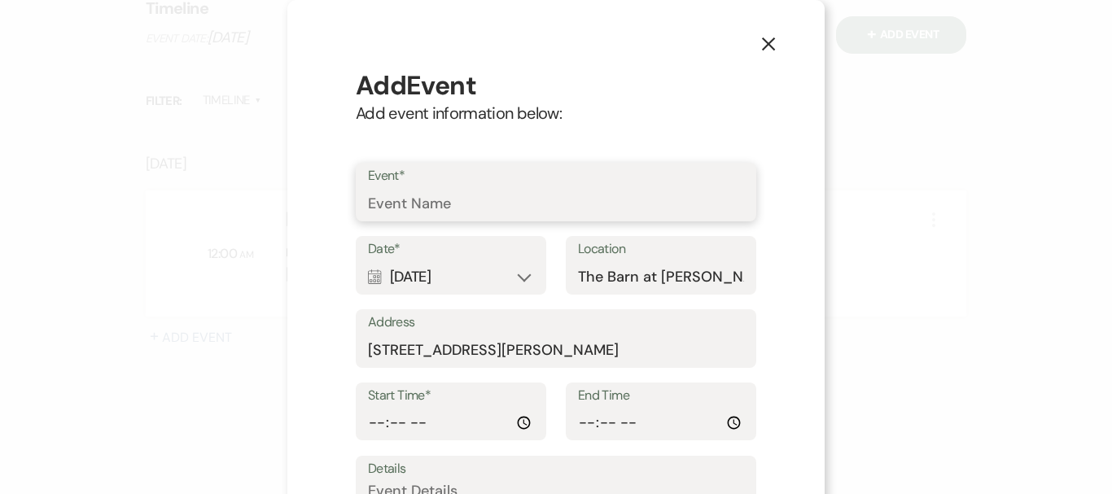
click at [437, 209] on input "Event*" at bounding box center [556, 204] width 376 height 32
type input "Rehearsal"
click at [543, 281] on div "Date* Calendar [DATE] Expand Location The Barn at [PERSON_NAME][GEOGRAPHIC_DATA]" at bounding box center [556, 272] width 400 height 73
click at [535, 290] on div "Date* Calendar [DATE] Expand" at bounding box center [451, 265] width 190 height 59
click at [528, 283] on div "Date* Calendar [DATE] Expand" at bounding box center [451, 265] width 190 height 59
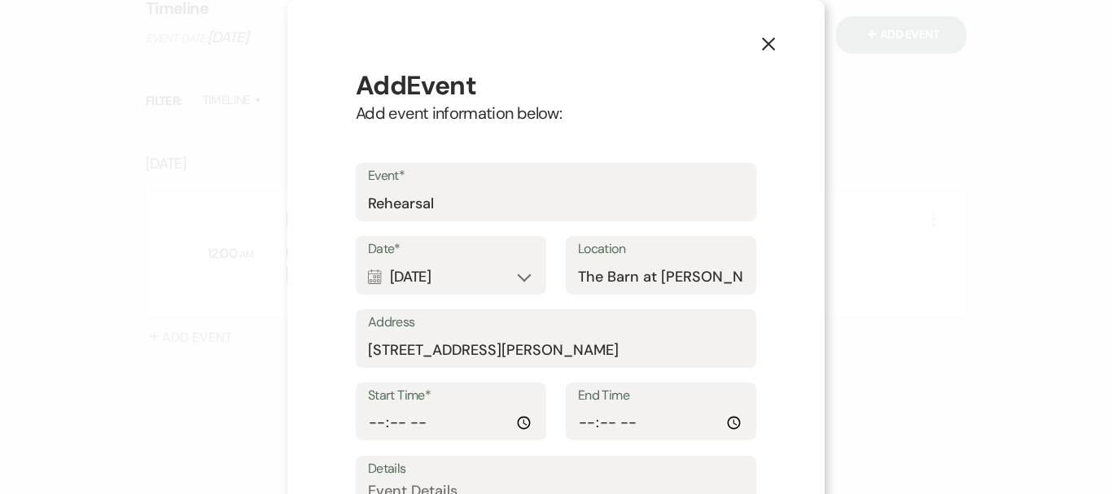
click at [516, 277] on div "Calendar [DATE] Expand" at bounding box center [451, 277] width 166 height 32
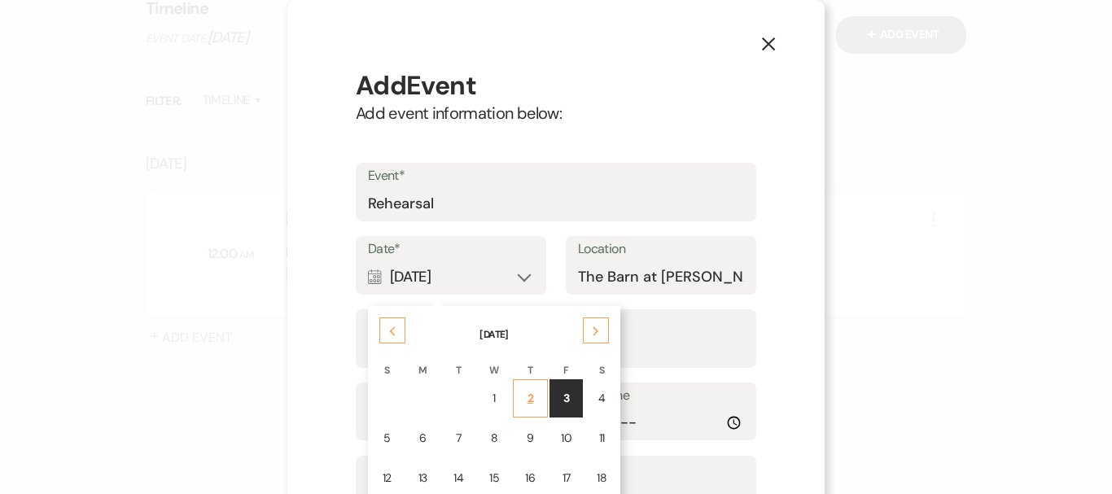
click at [513, 396] on td "2" at bounding box center [530, 398] width 35 height 38
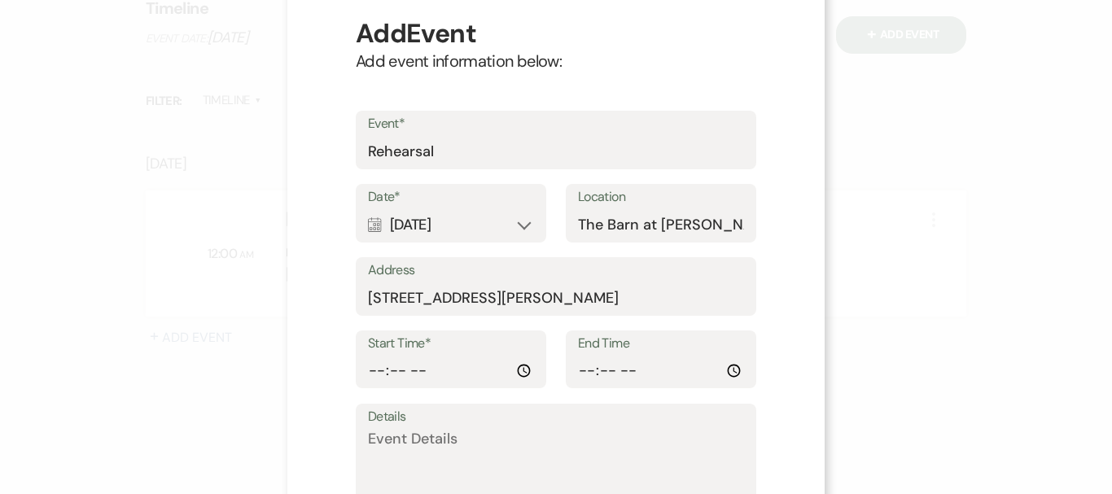
scroll to position [81, 0]
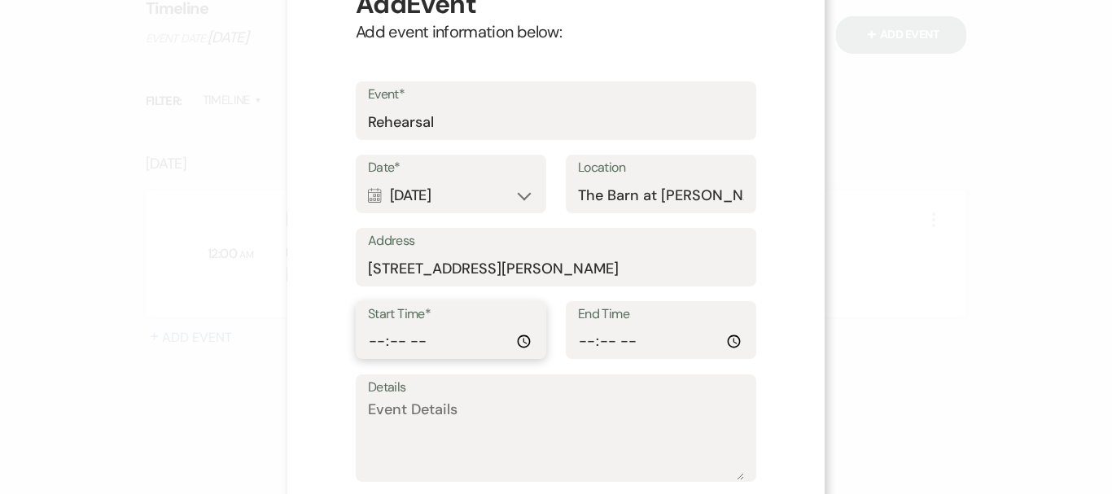
click at [511, 348] on input "Start Time*" at bounding box center [451, 342] width 166 height 32
type input "16:00"
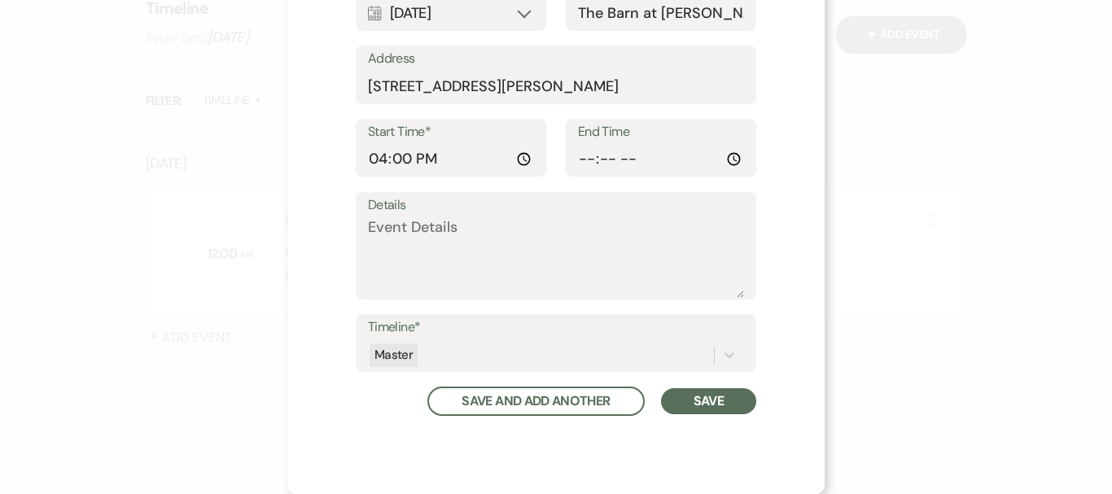
click at [723, 406] on button "Save" at bounding box center [708, 401] width 95 height 26
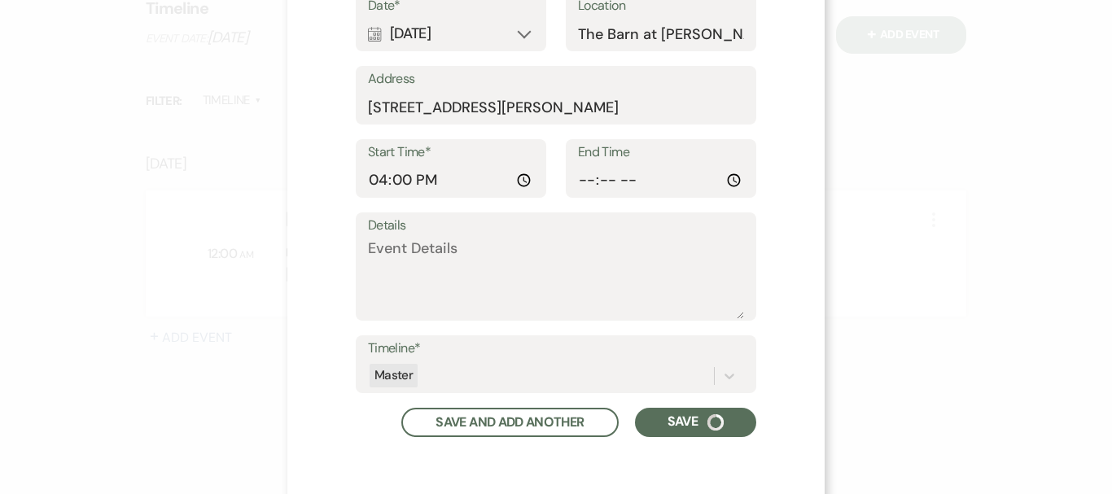
scroll to position [285, 0]
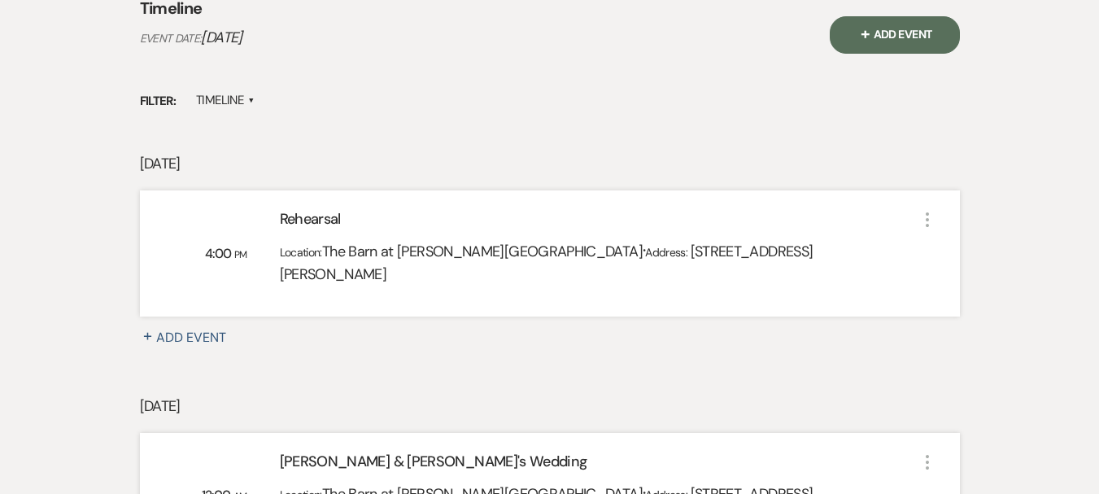
click at [905, 42] on button "+ Add Event" at bounding box center [895, 34] width 130 height 37
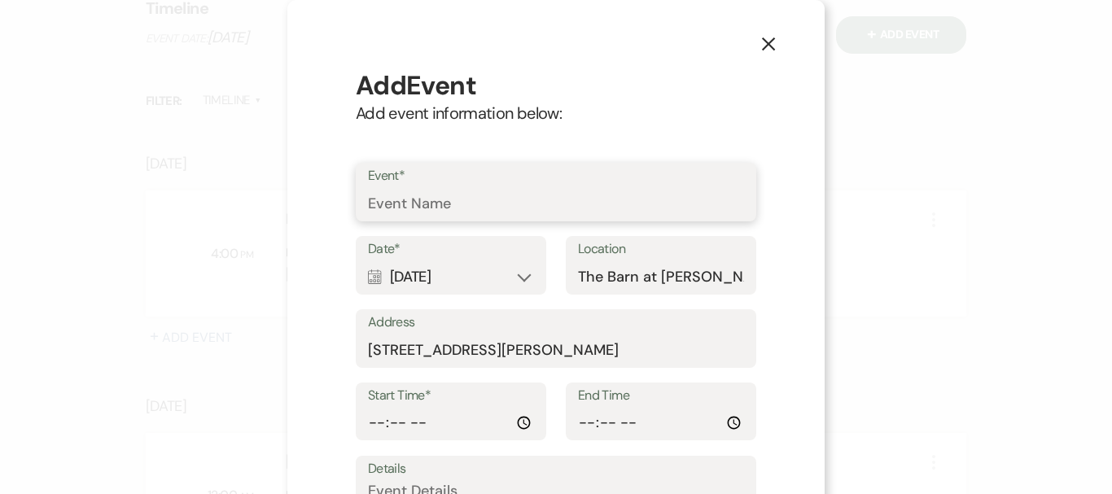
click at [421, 200] on input "Event*" at bounding box center [556, 204] width 376 height 32
type input "[PERSON_NAME] Setup"
click at [522, 275] on div "Calendar [DATE] Expand" at bounding box center [451, 277] width 166 height 32
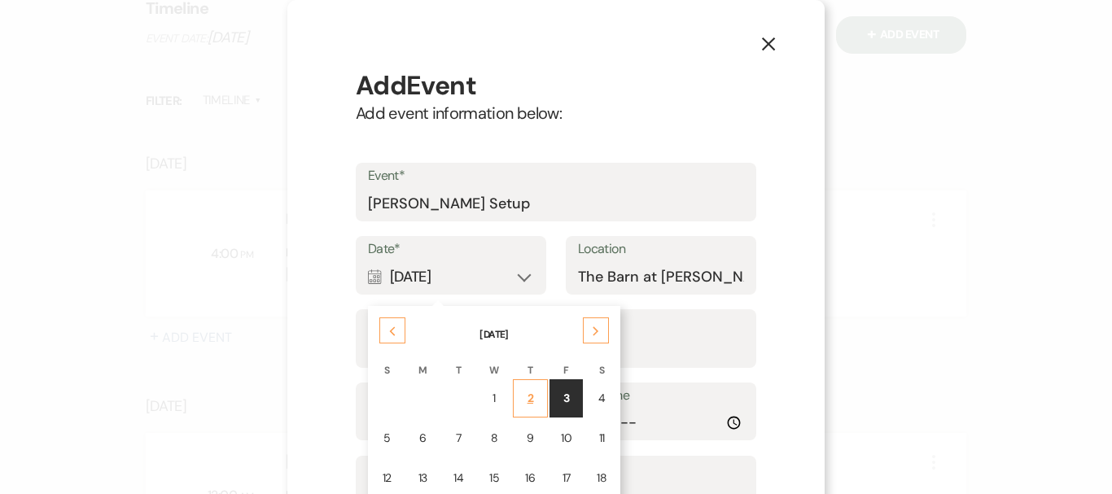
click at [513, 398] on td "2" at bounding box center [530, 398] width 35 height 38
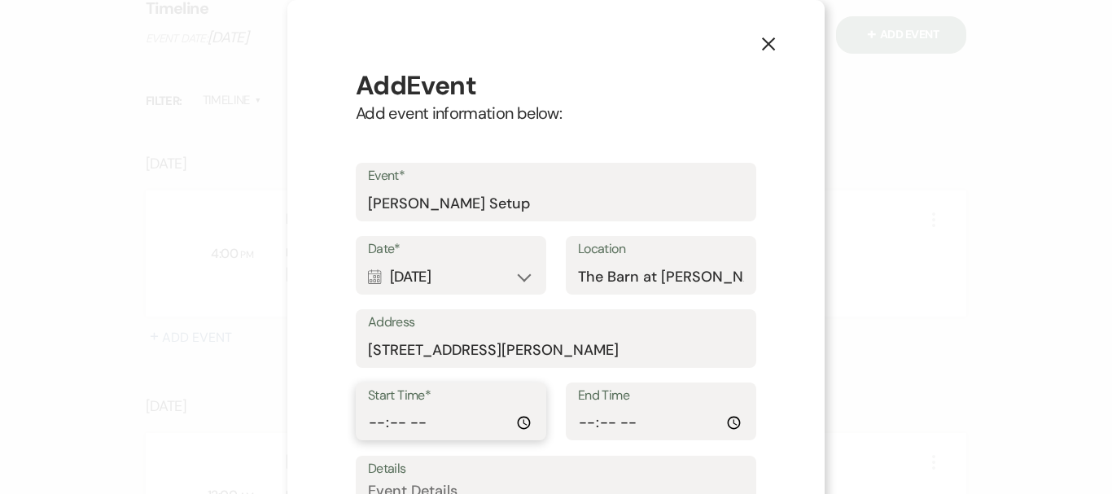
click at [510, 420] on input "Start Time*" at bounding box center [451, 423] width 166 height 32
type input "12:00"
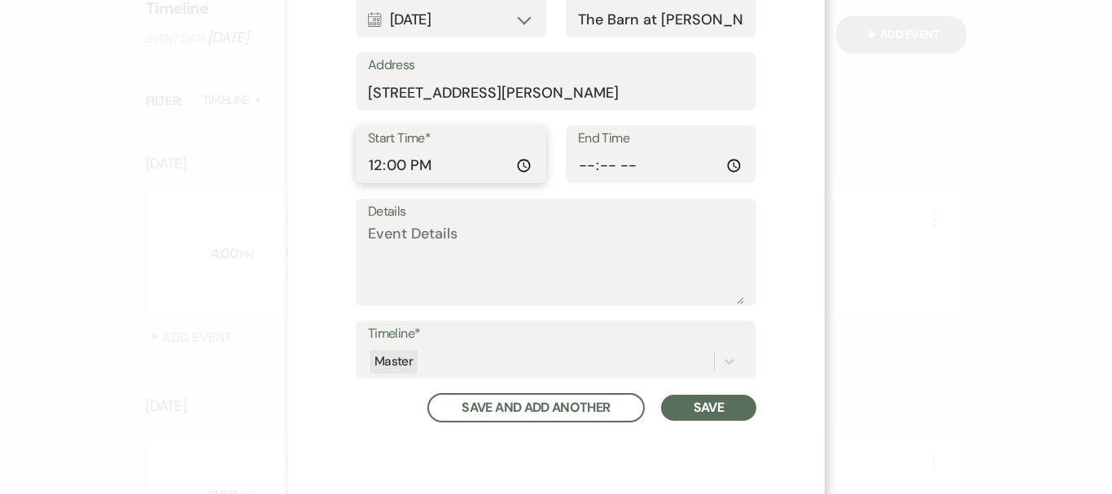
scroll to position [264, 0]
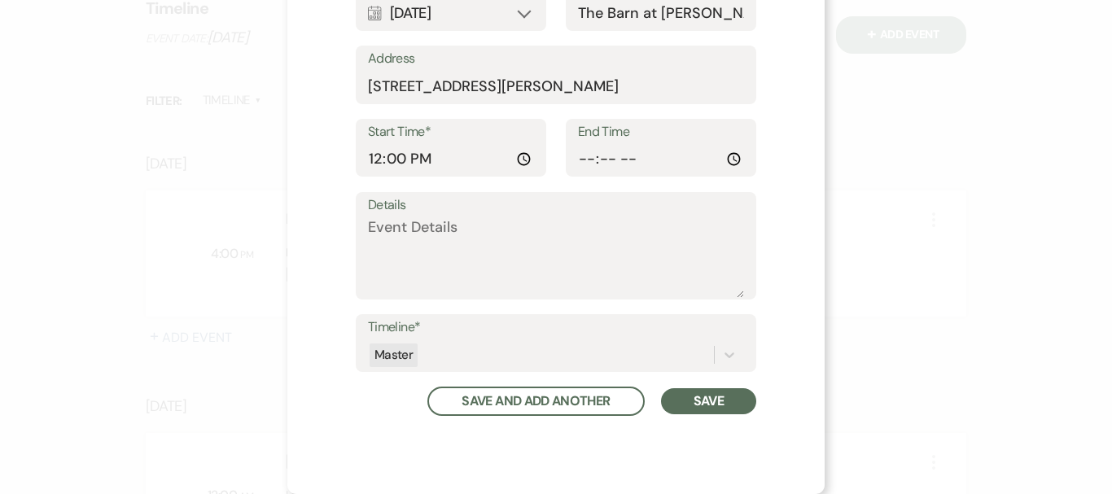
click at [713, 426] on div "Add Event Add event information below: Event* [PERSON_NAME] Setup Date* Calenda…" at bounding box center [555, 110] width 439 height 650
click at [713, 413] on button "Save" at bounding box center [708, 401] width 95 height 26
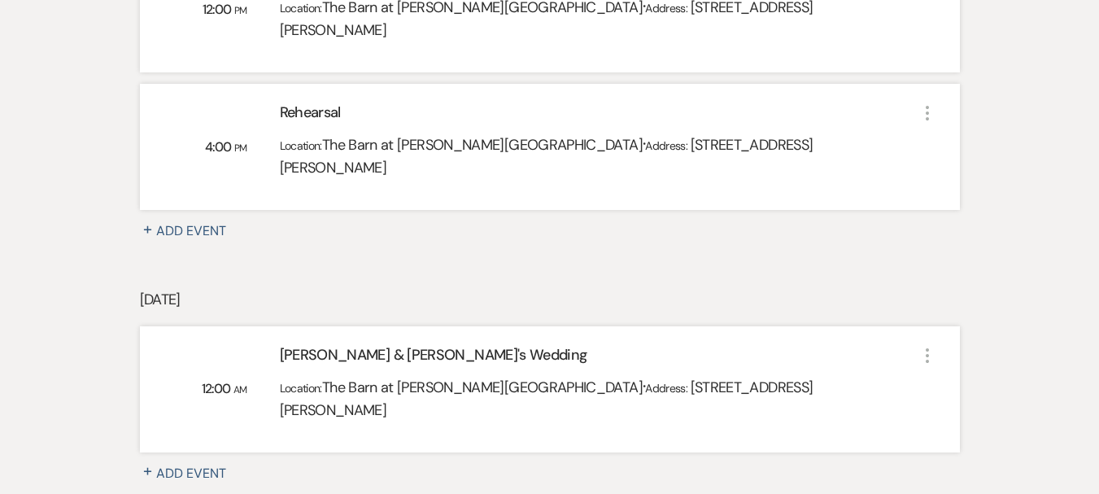
scroll to position [261, 0]
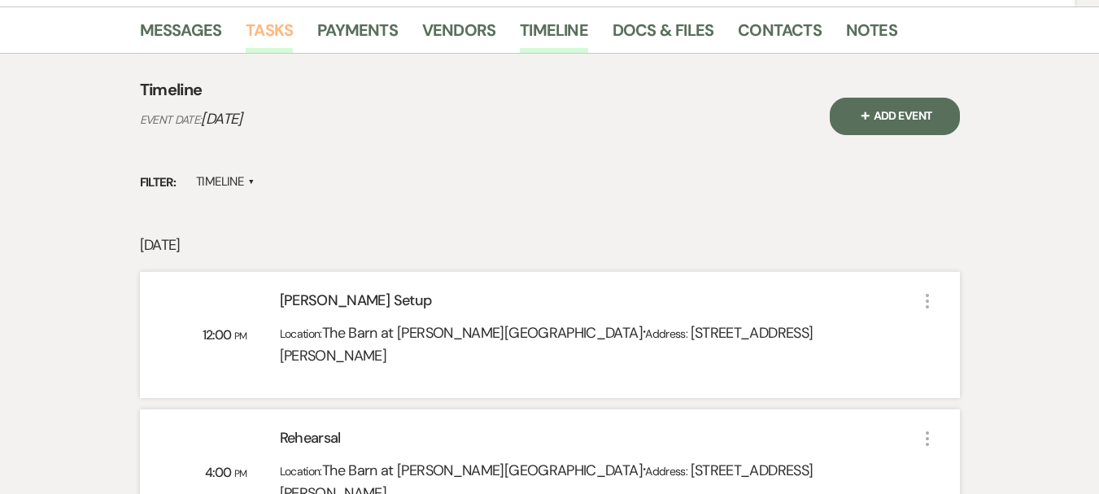
click at [277, 39] on link "Tasks" at bounding box center [269, 35] width 47 height 36
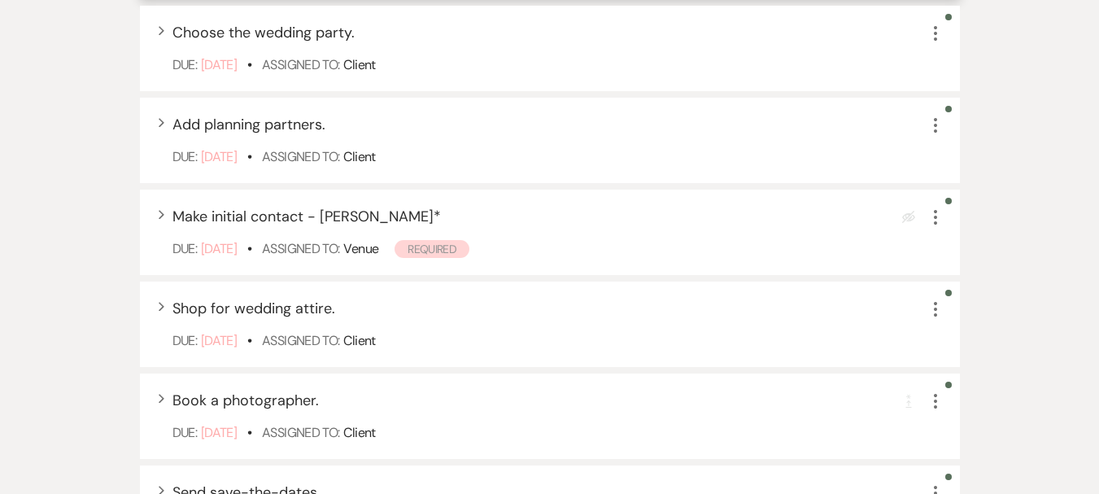
scroll to position [1058, 0]
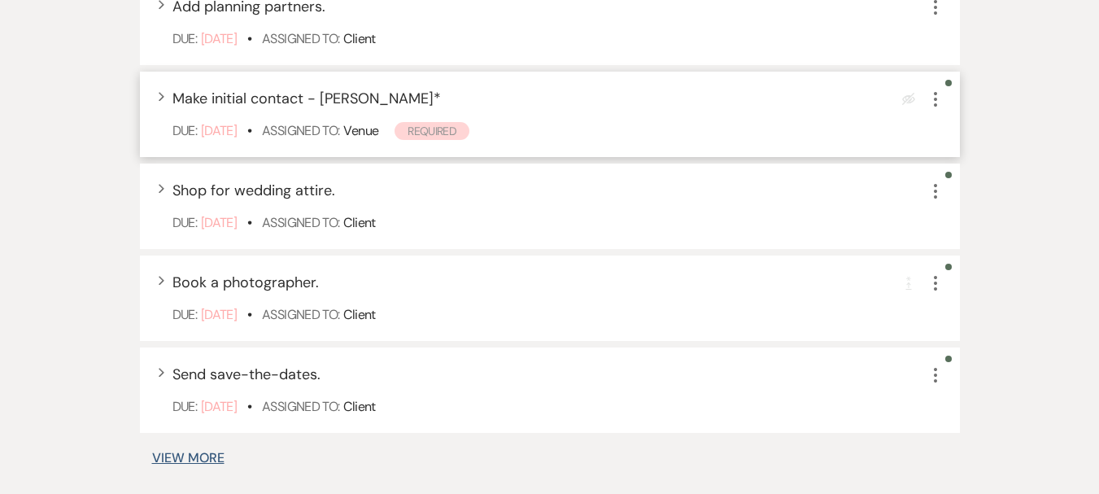
click at [934, 102] on icon "More" at bounding box center [936, 100] width 20 height 20
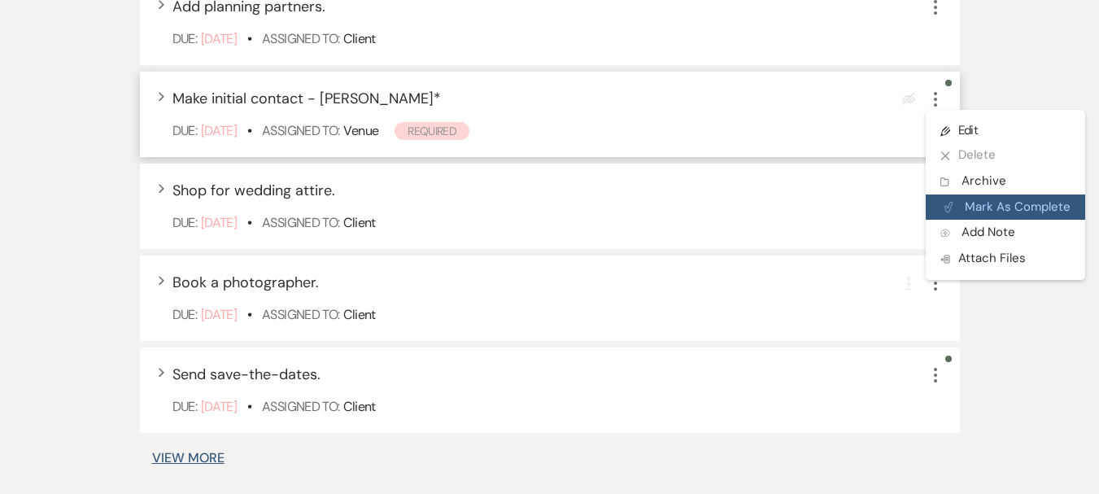
click at [981, 203] on button "Plan Portal Link Mark As Complete" at bounding box center [1005, 207] width 159 height 26
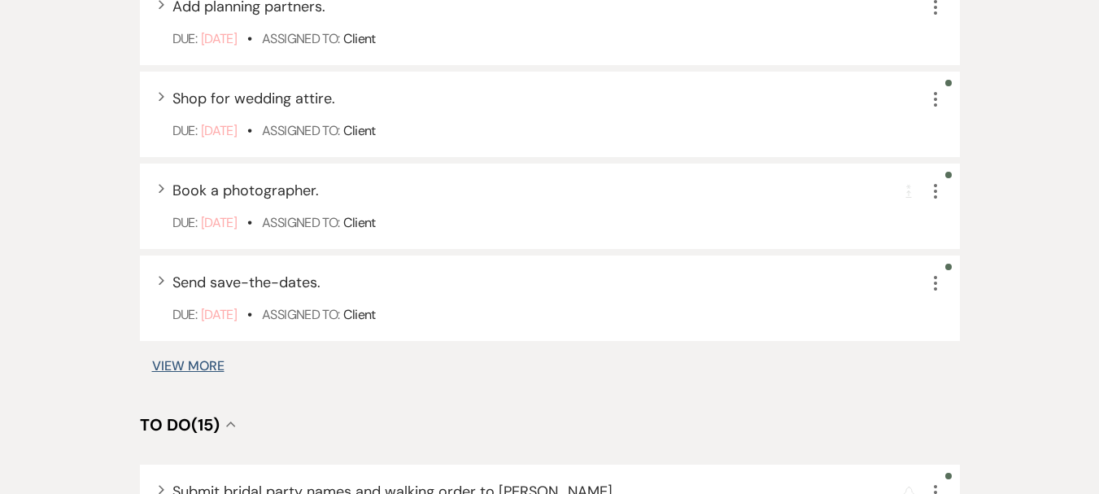
click at [192, 366] on button "View More" at bounding box center [188, 366] width 72 height 13
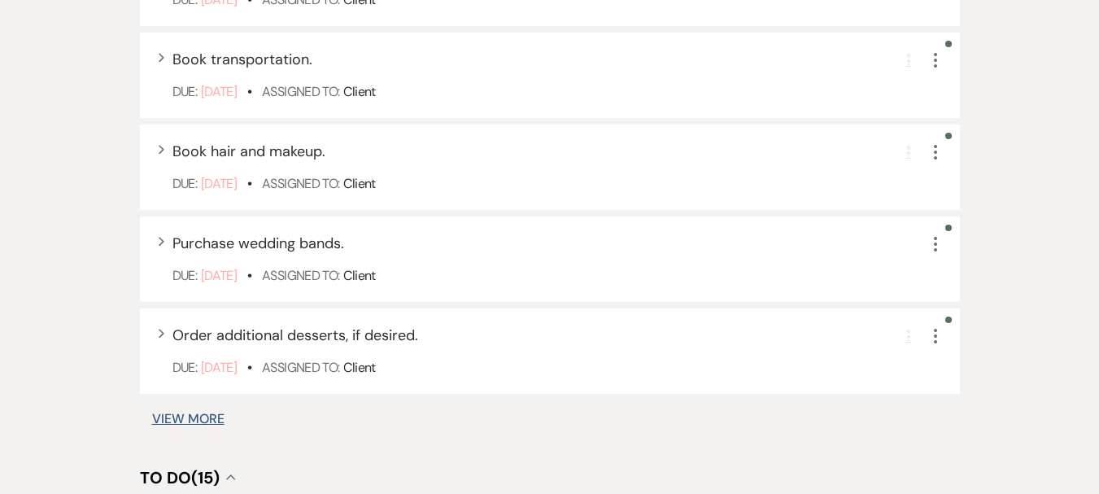
scroll to position [2056, 0]
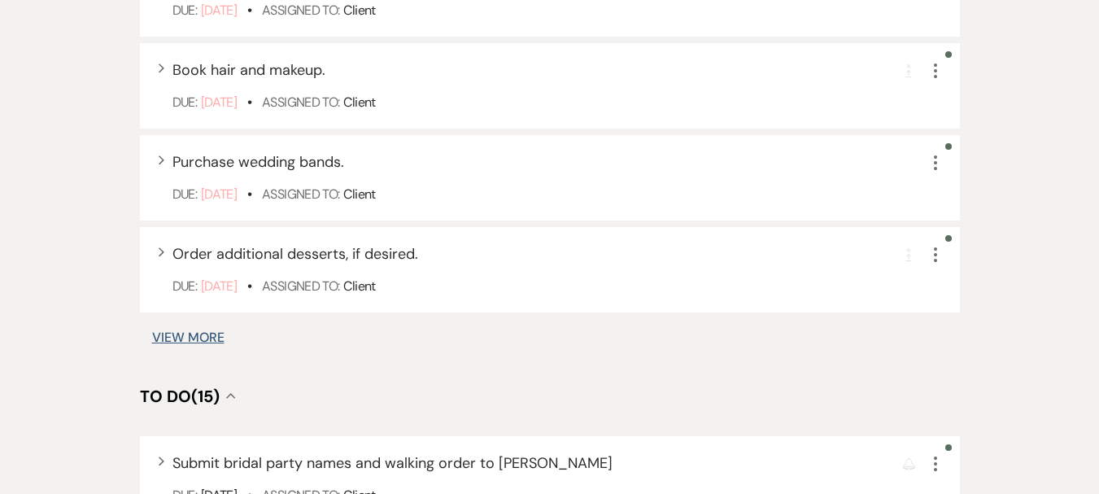
click at [220, 341] on button "View More" at bounding box center [188, 337] width 72 height 13
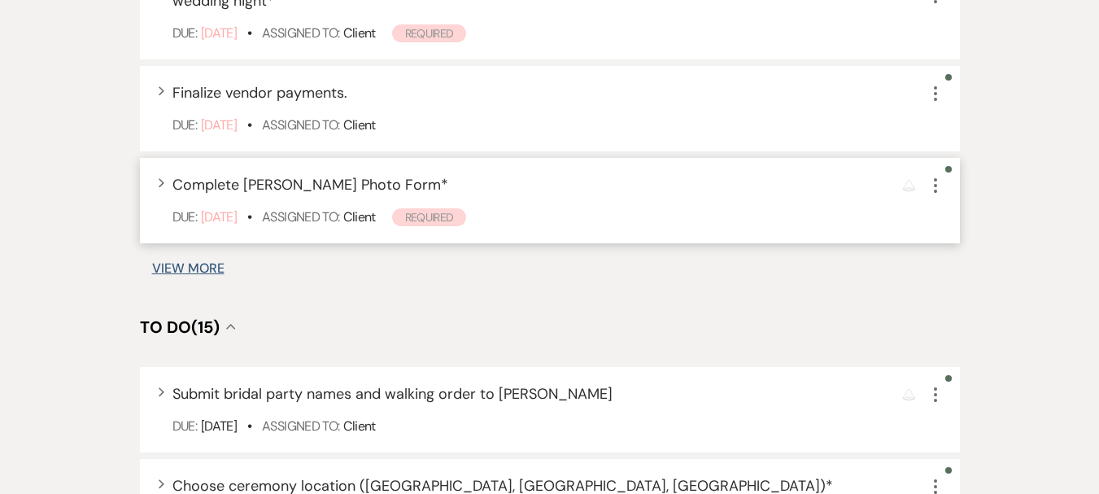
scroll to position [3108, 0]
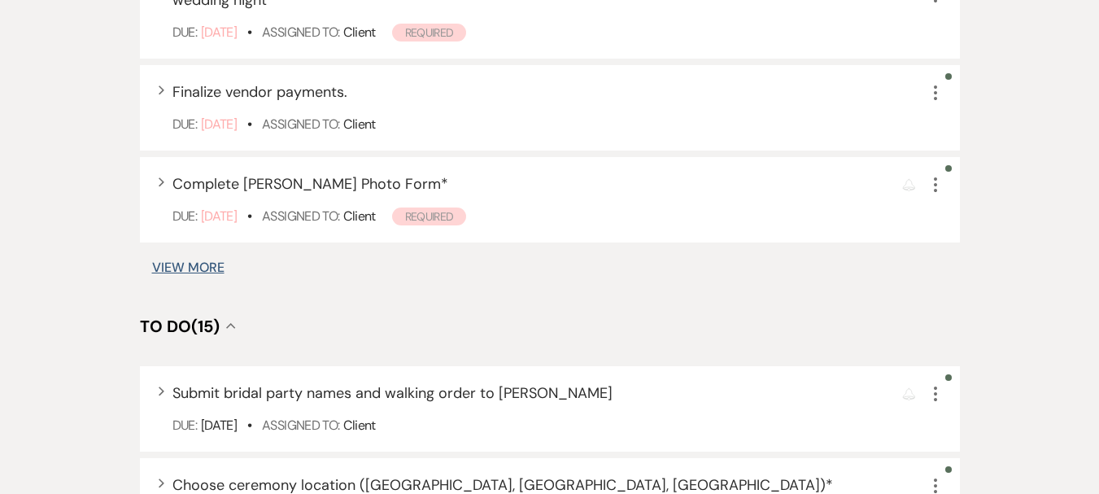
click at [203, 271] on button "View More" at bounding box center [188, 267] width 72 height 13
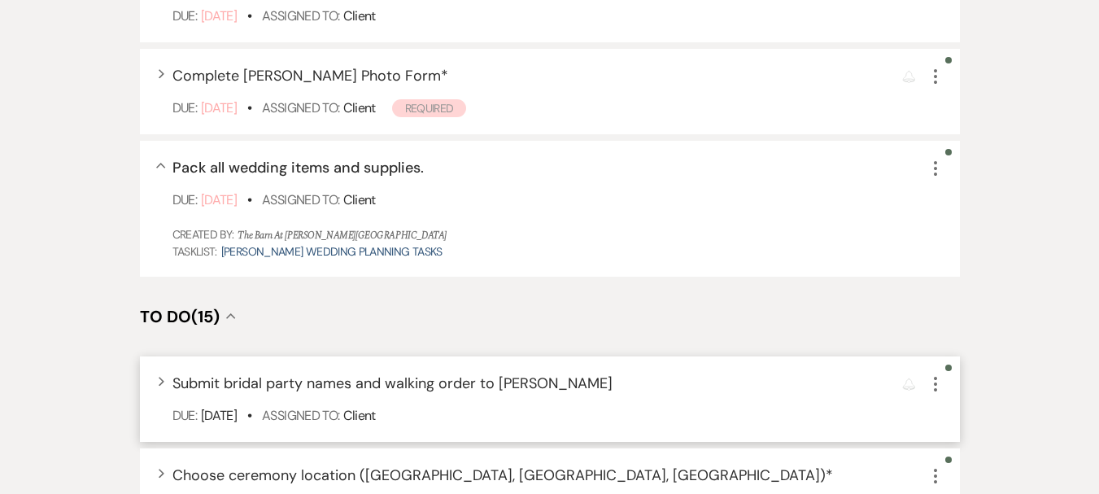
scroll to position [3275, 0]
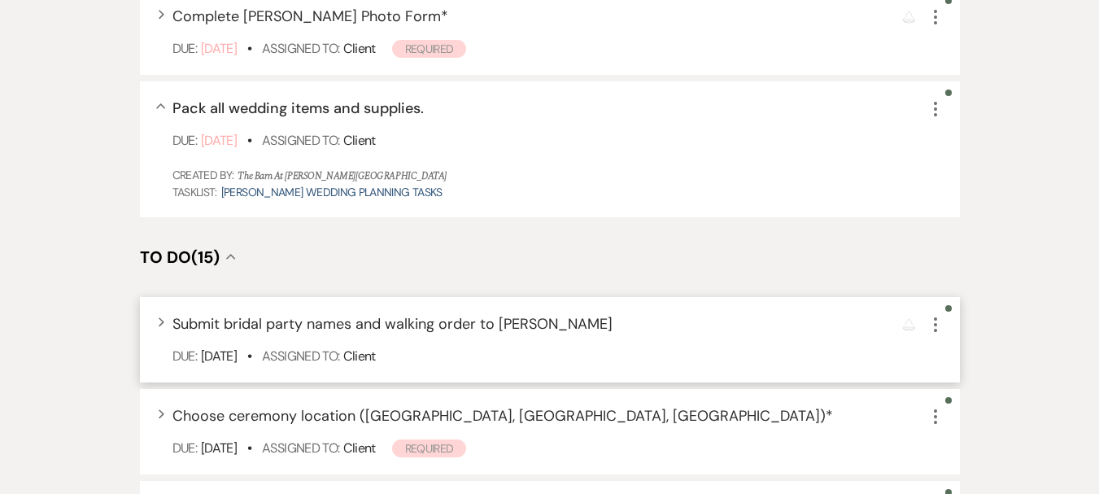
click at [936, 326] on use "button" at bounding box center [935, 324] width 3 height 15
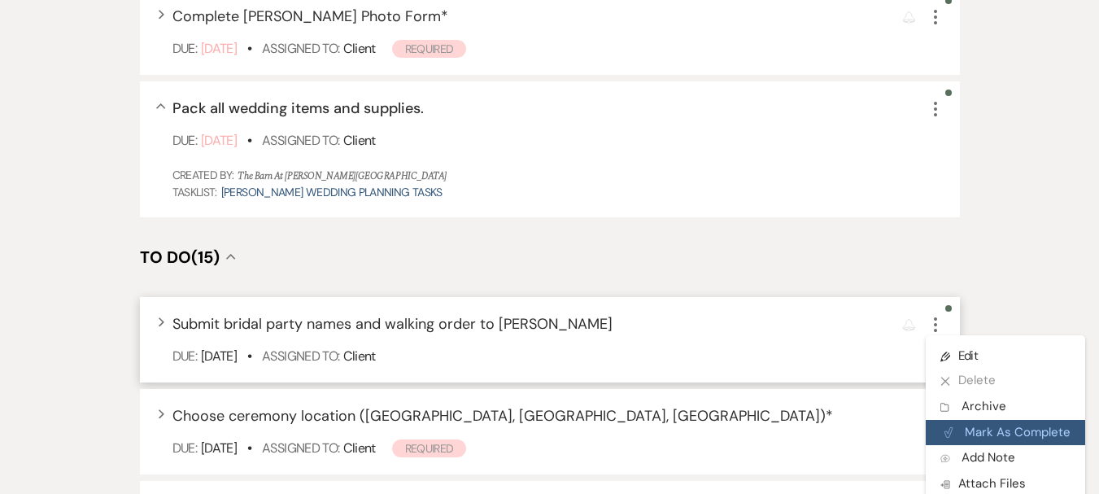
click at [956, 429] on button "Plan Portal Link Mark As Complete" at bounding box center [1005, 433] width 159 height 26
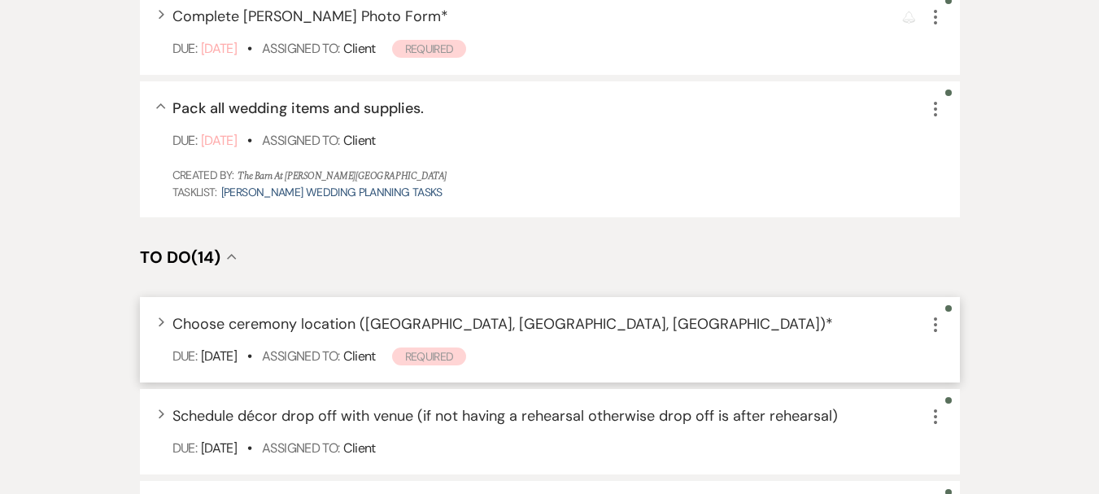
click at [940, 322] on icon "More" at bounding box center [936, 325] width 20 height 20
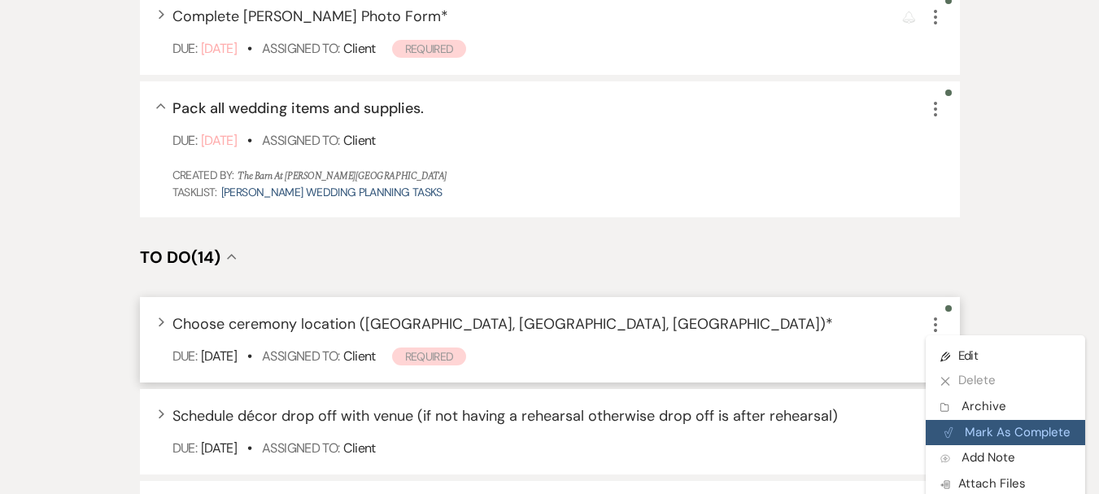
click at [979, 438] on button "Plan Portal Link Mark As Complete" at bounding box center [1005, 433] width 159 height 26
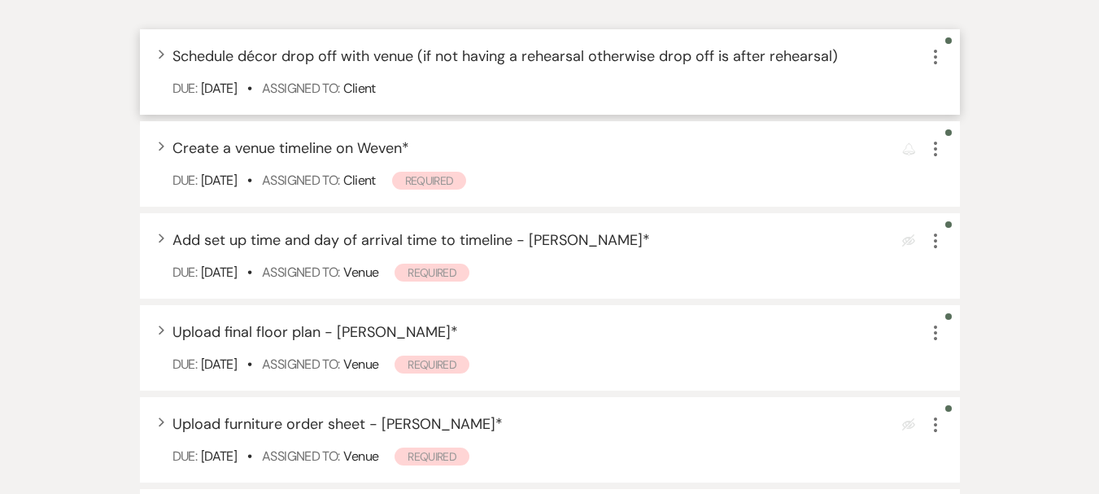
scroll to position [3601, 0]
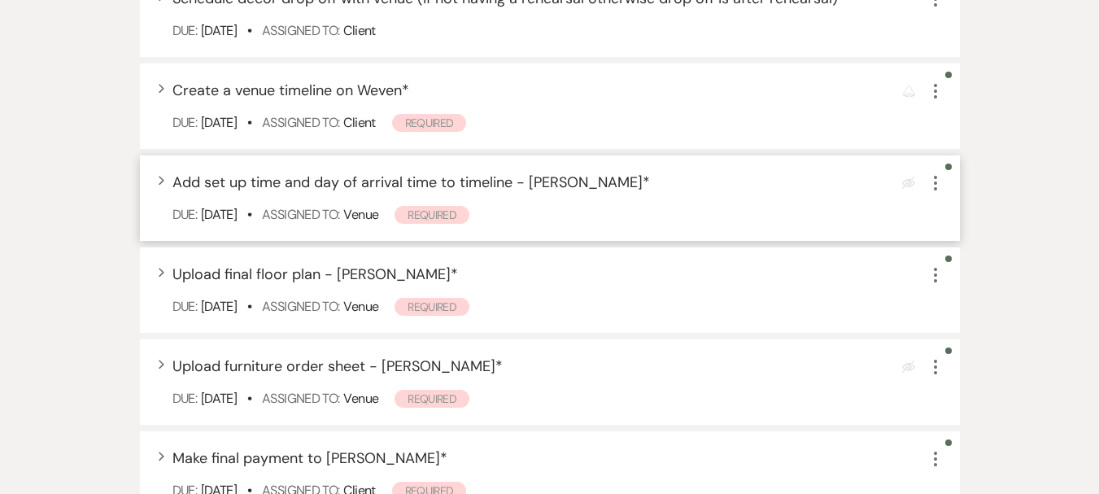
click at [938, 186] on icon "More" at bounding box center [936, 183] width 20 height 20
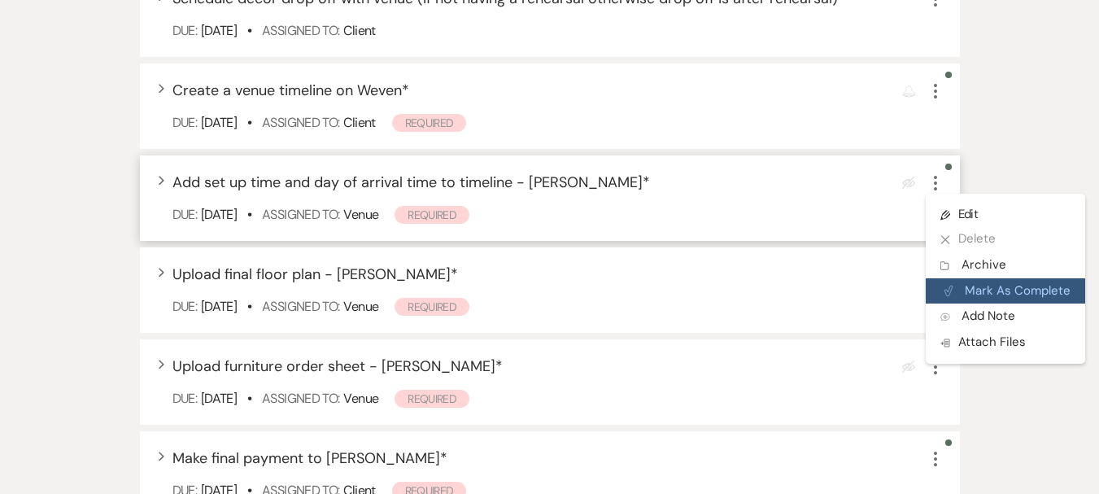
click at [973, 289] on button "Plan Portal Link Mark As Complete" at bounding box center [1005, 291] width 159 height 26
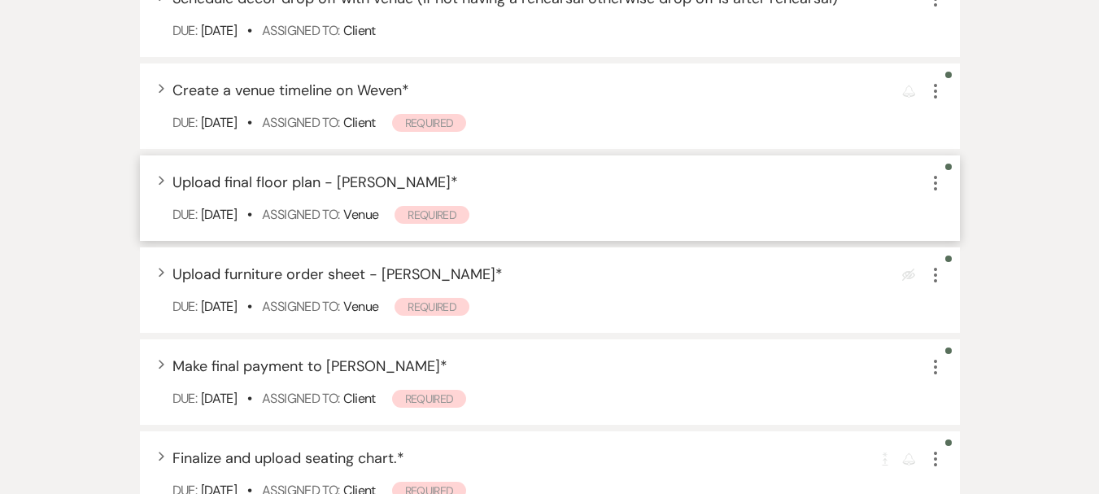
click at [937, 188] on use "button" at bounding box center [935, 183] width 3 height 15
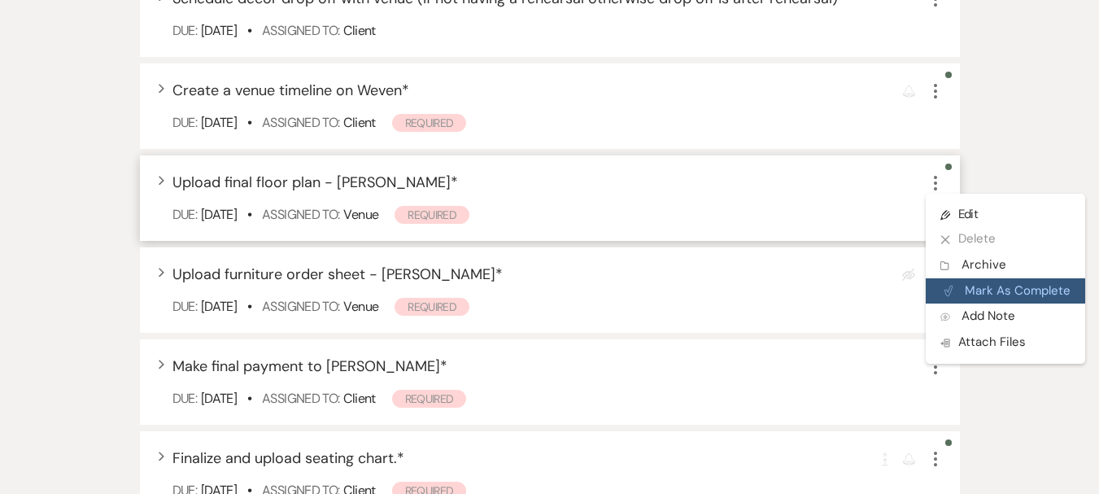
click at [975, 293] on button "Plan Portal Link Mark As Complete" at bounding box center [1005, 291] width 159 height 26
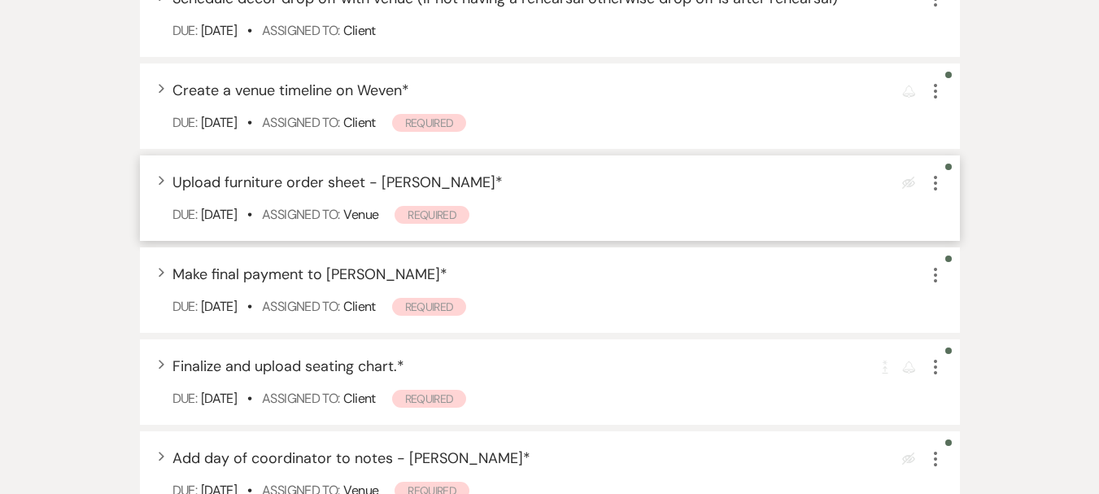
click at [933, 181] on icon "More" at bounding box center [936, 183] width 20 height 20
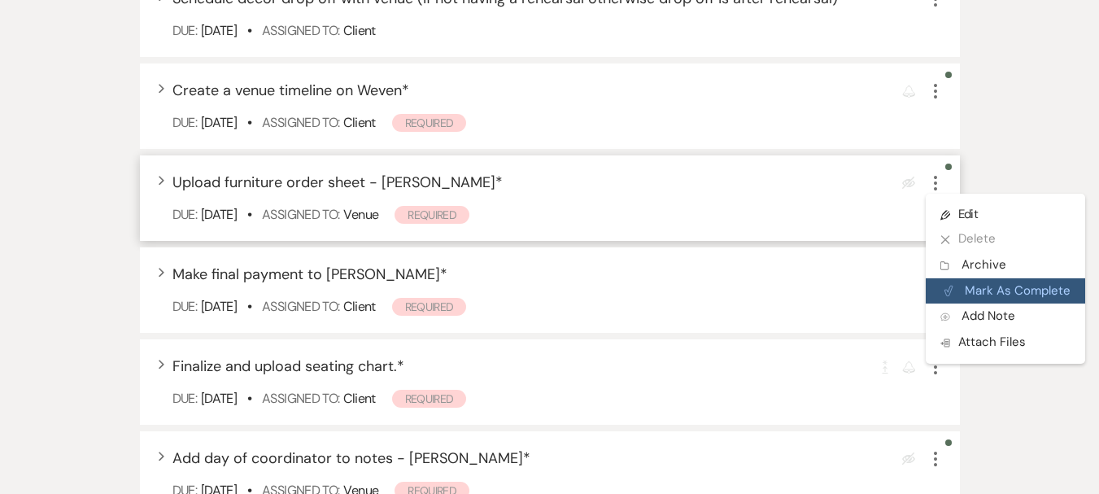
click at [973, 289] on button "Plan Portal Link Mark As Complete" at bounding box center [1005, 291] width 159 height 26
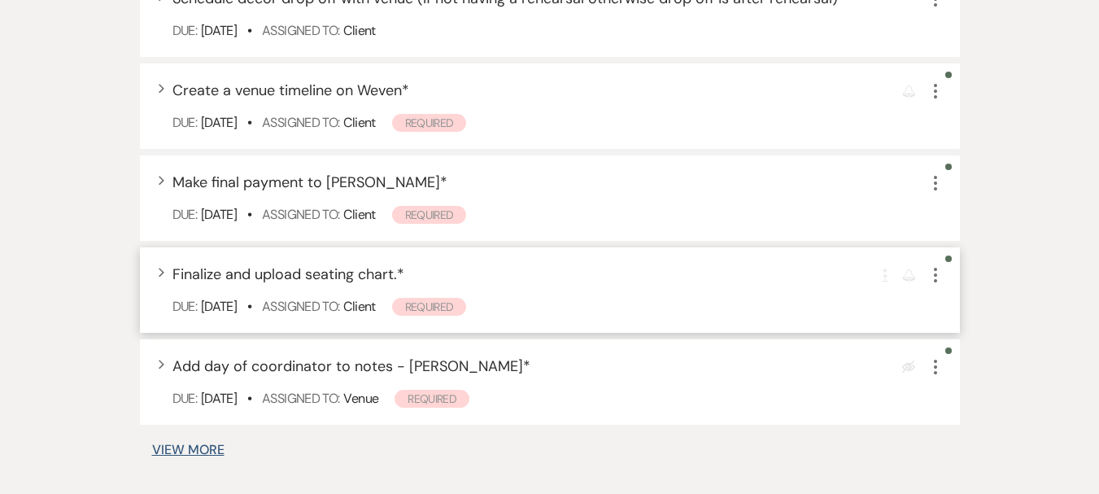
click at [932, 278] on icon "More" at bounding box center [936, 275] width 20 height 20
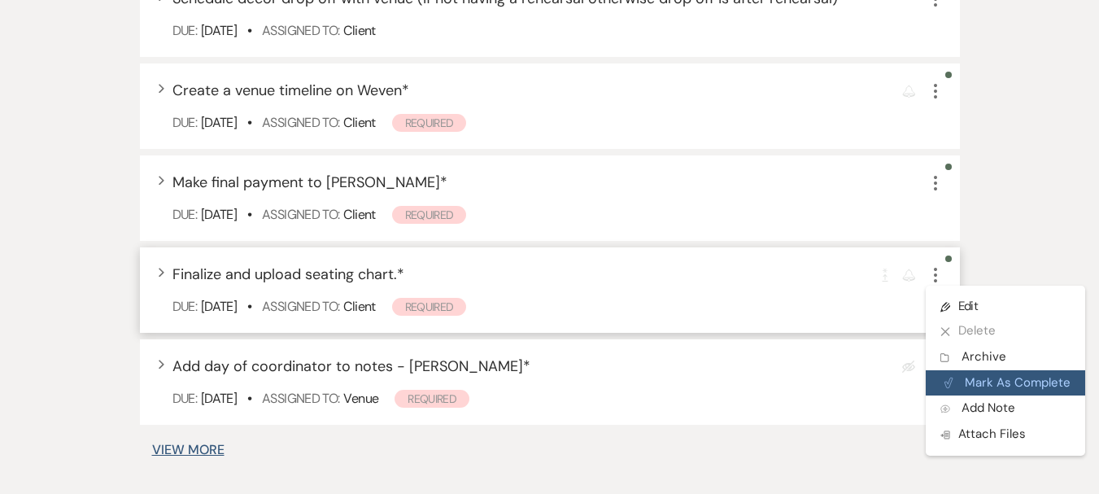
click at [963, 387] on button "Plan Portal Link Mark As Complete" at bounding box center [1005, 383] width 159 height 26
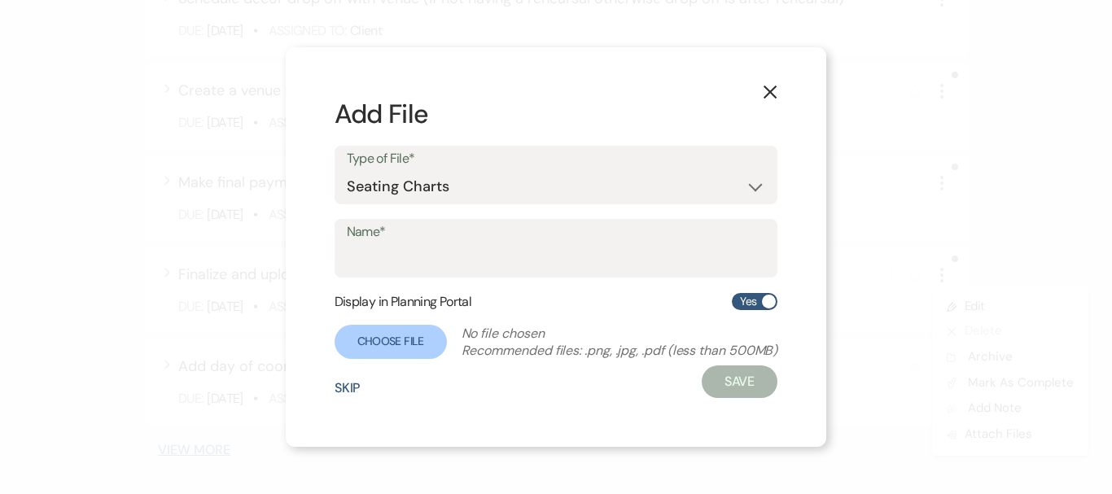
click at [778, 102] on button "X" at bounding box center [770, 90] width 24 height 28
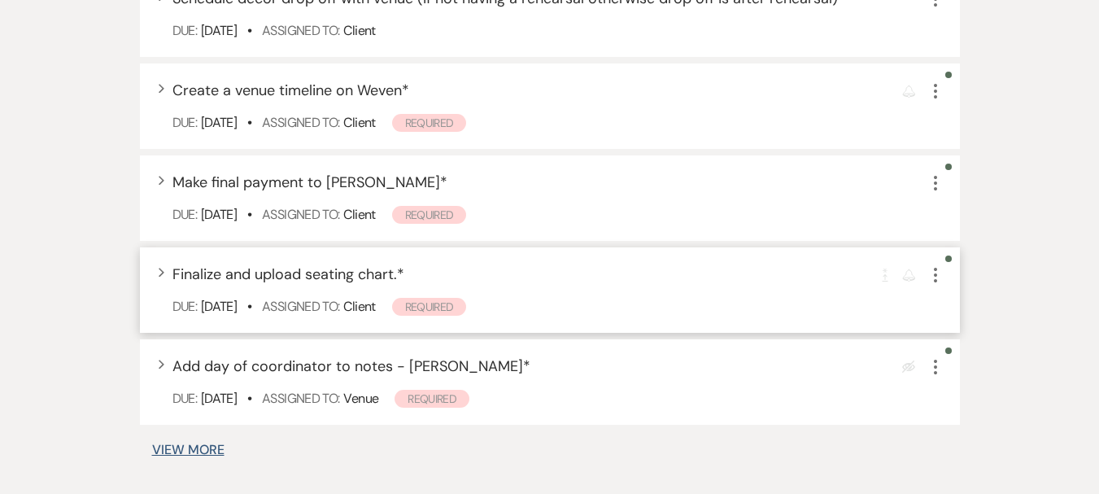
click at [937, 271] on icon "More" at bounding box center [936, 275] width 20 height 20
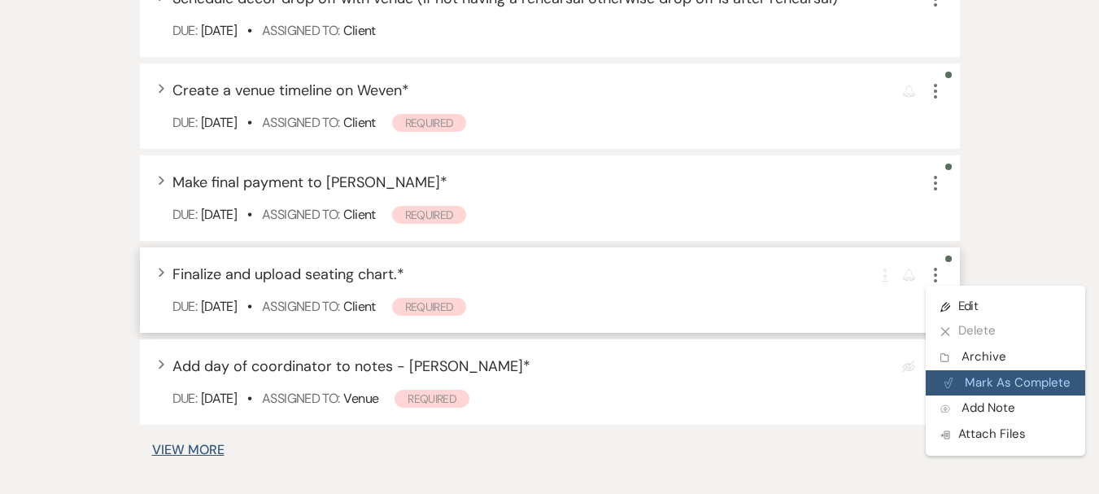
click at [955, 382] on button "Plan Portal Link Mark As Complete" at bounding box center [1005, 383] width 159 height 26
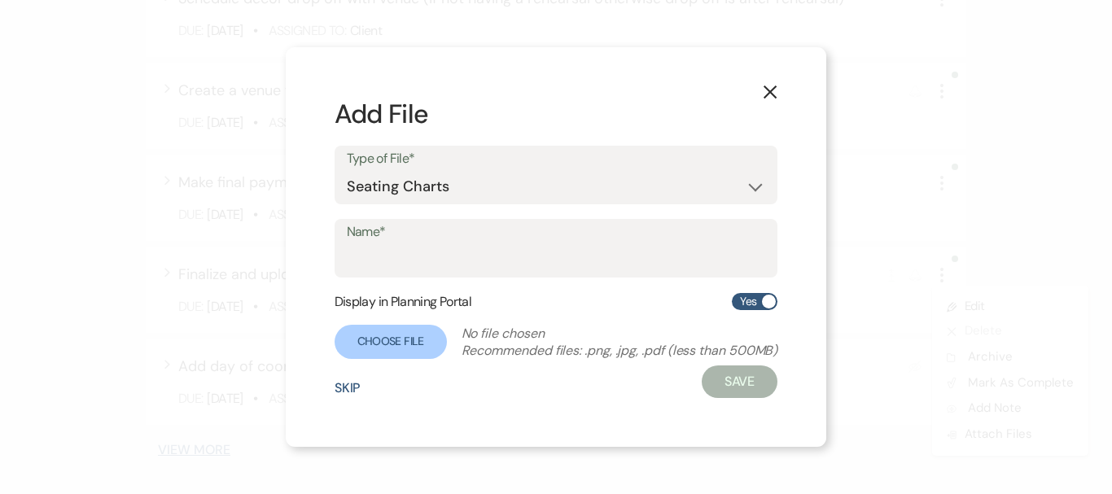
click at [773, 94] on use "button" at bounding box center [769, 91] width 13 height 13
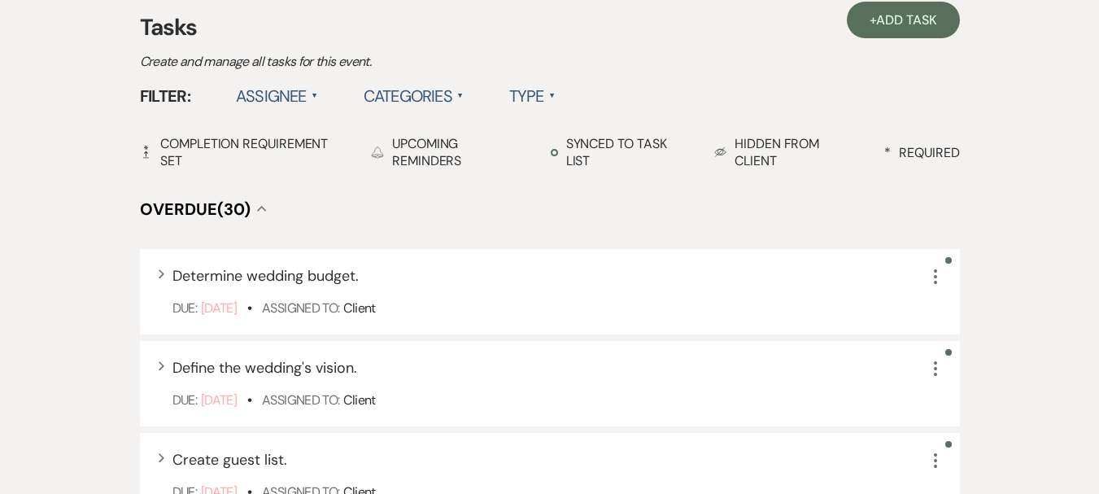
scroll to position [0, 0]
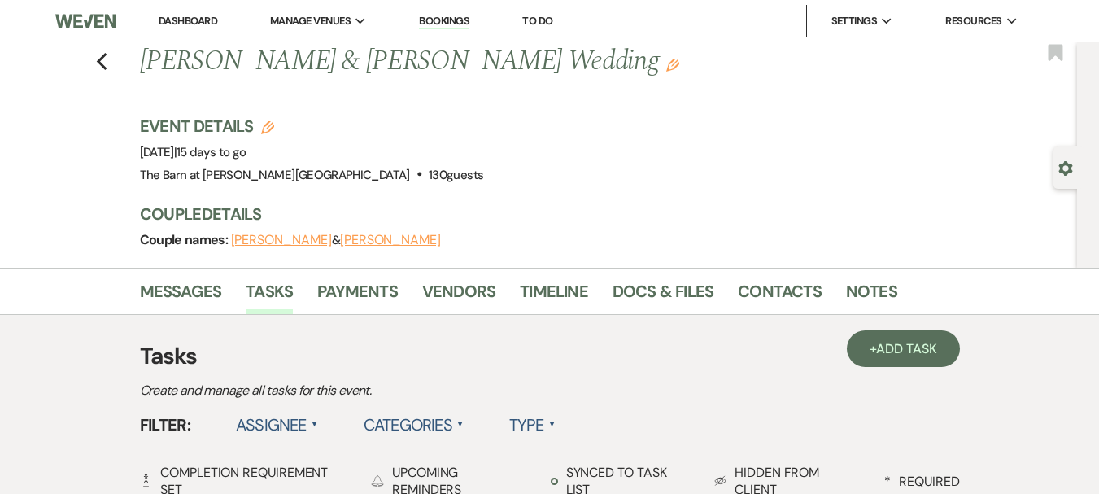
click at [189, 16] on link "Dashboard" at bounding box center [188, 21] width 59 height 14
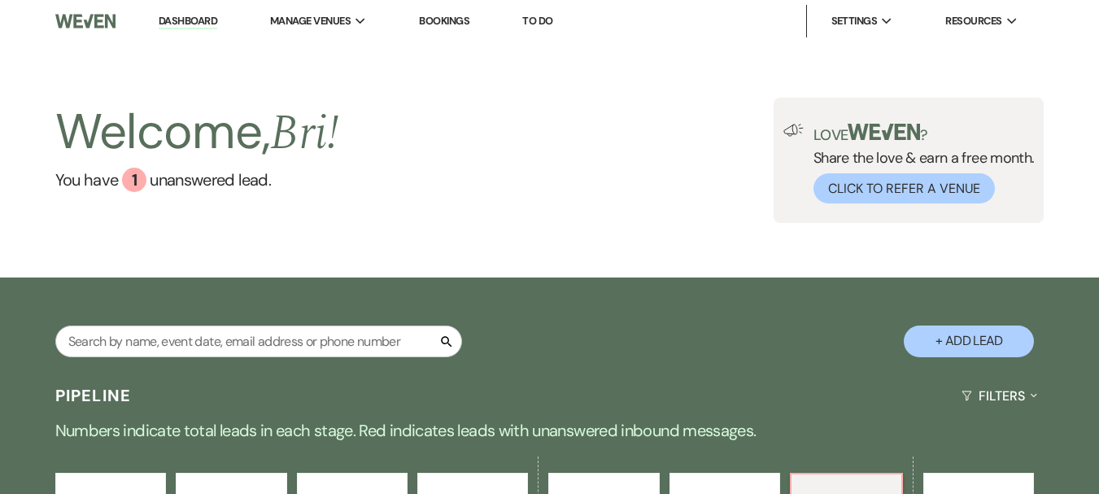
click at [169, 20] on link "Dashboard" at bounding box center [188, 21] width 59 height 15
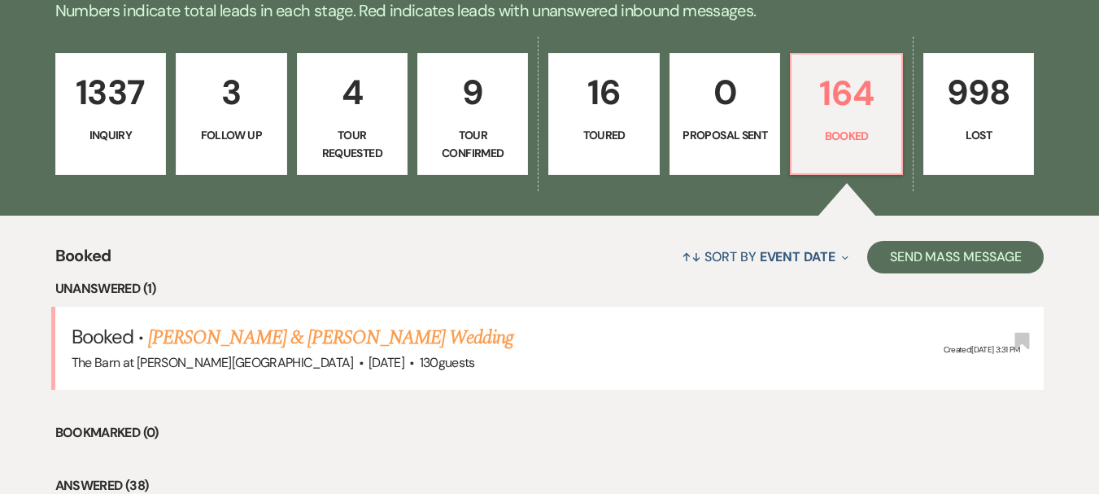
scroll to position [651, 0]
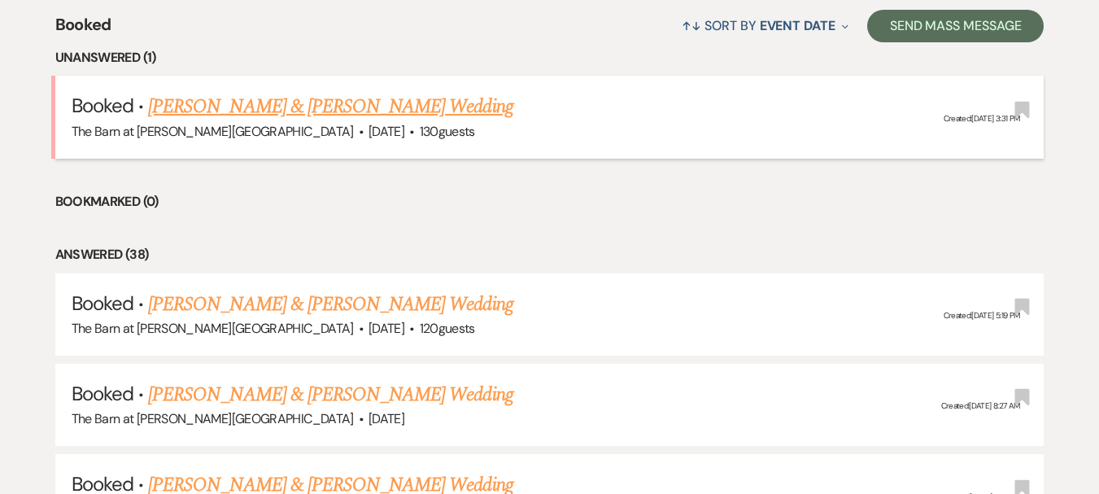
click at [351, 103] on link "[PERSON_NAME] & [PERSON_NAME] Wedding" at bounding box center [330, 106] width 365 height 29
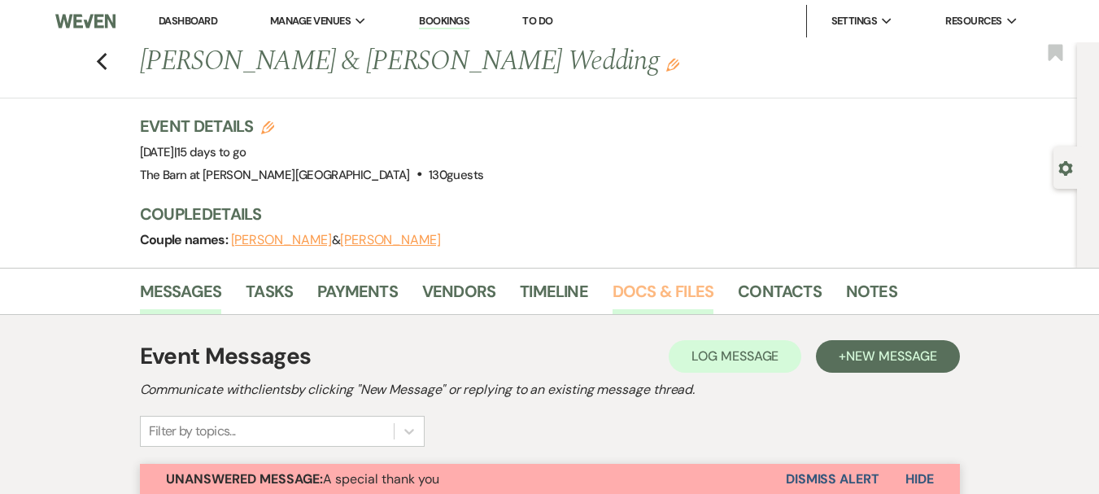
drag, startPoint x: 669, startPoint y: 291, endPoint x: 661, endPoint y: 299, distance: 12.1
click at [669, 291] on link "Docs & Files" at bounding box center [663, 296] width 101 height 36
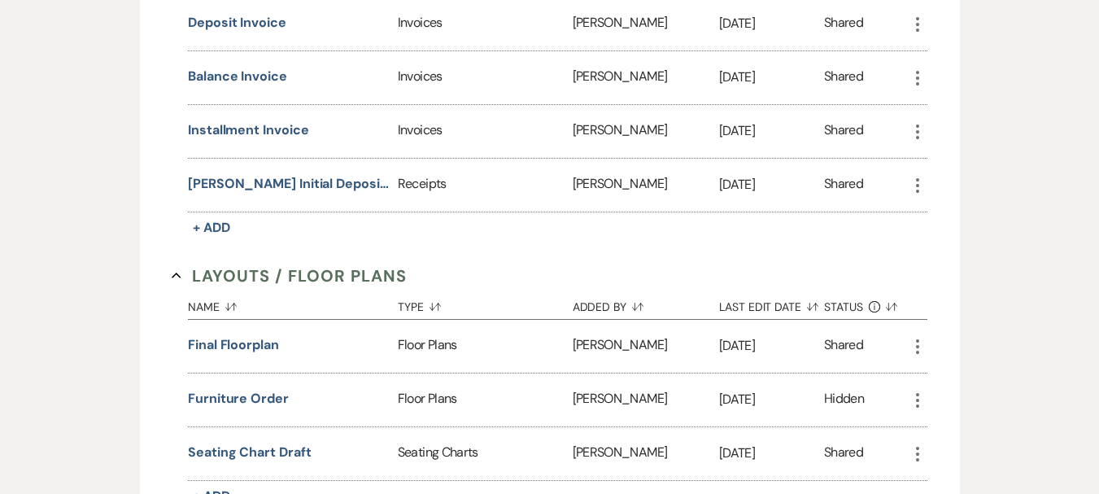
scroll to position [895, 0]
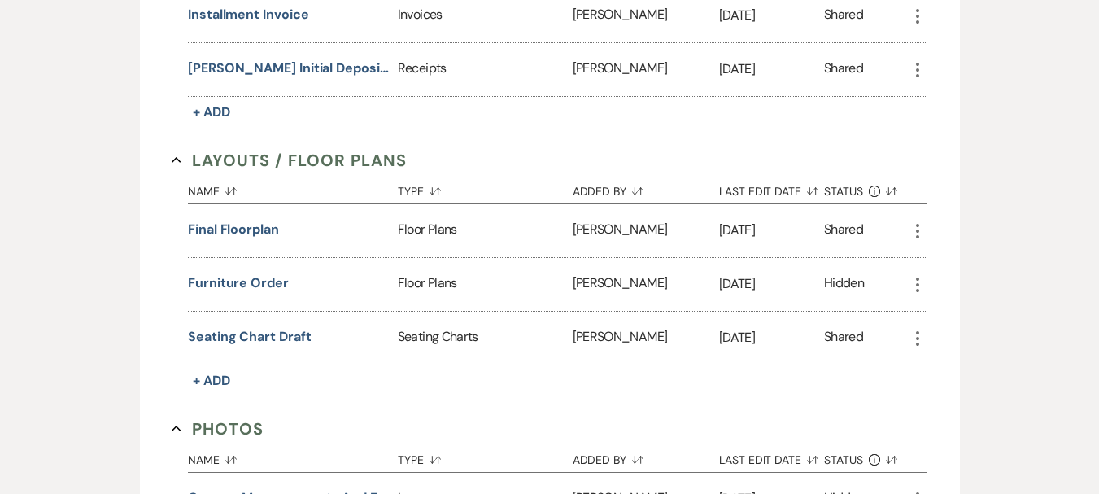
click at [917, 224] on use "button" at bounding box center [917, 231] width 3 height 15
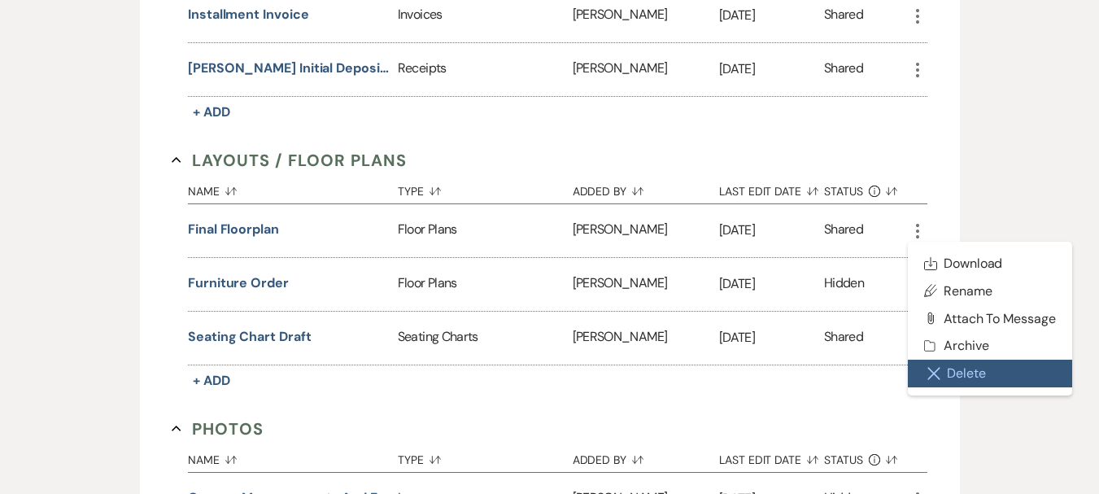
click at [944, 360] on button "Close Delete X Delete" at bounding box center [990, 374] width 164 height 28
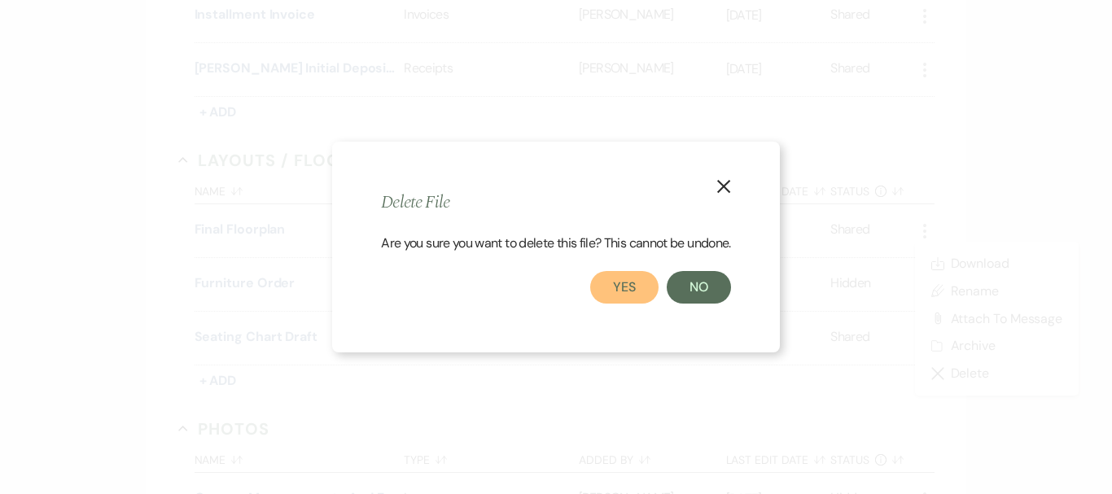
click at [653, 298] on button "Yes" at bounding box center [624, 287] width 68 height 33
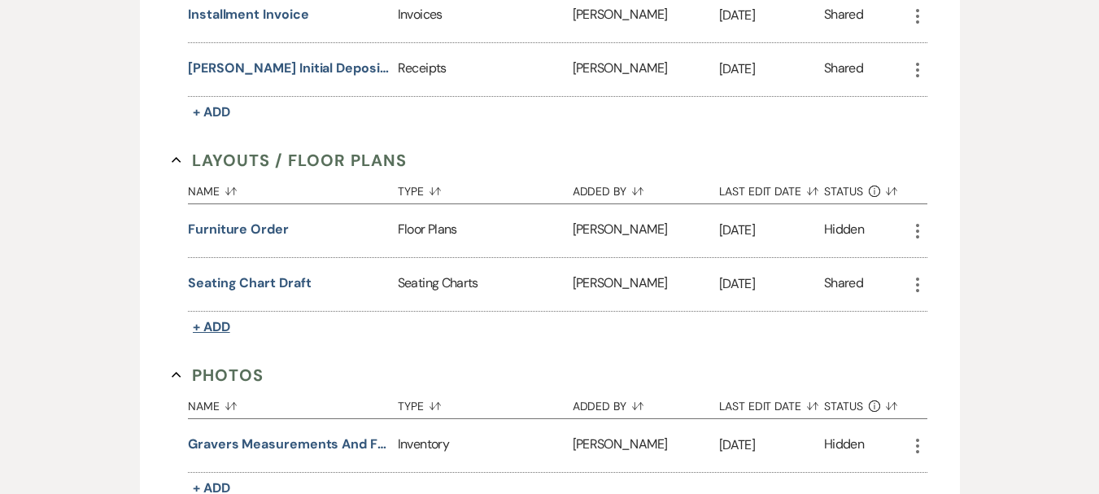
click at [211, 318] on span "+ Add" at bounding box center [211, 326] width 37 height 17
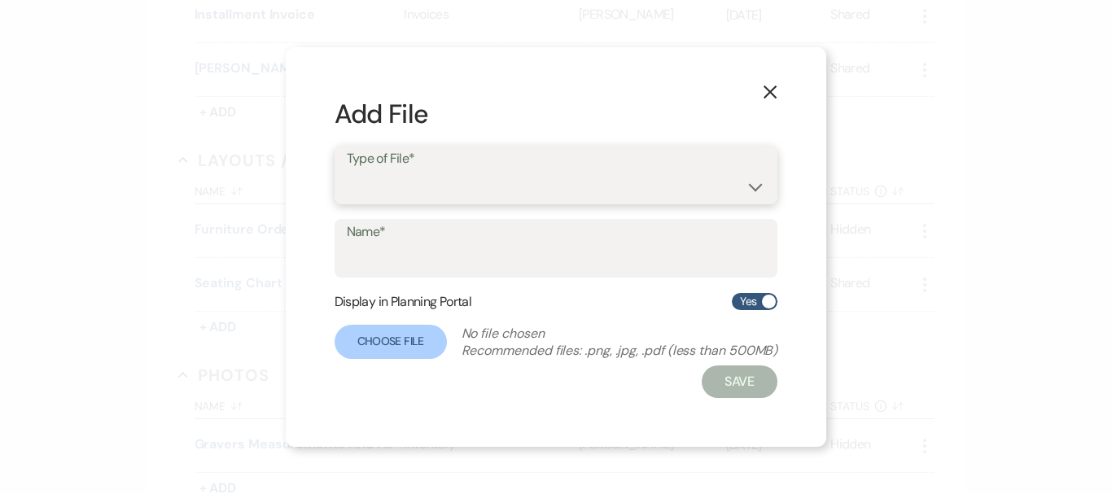
click at [405, 194] on select "Event Maps Floor Plans Rain Plan Seating Charts Venue Layout" at bounding box center [556, 187] width 419 height 32
select select "24"
click at [347, 171] on select "Event Maps Floor Plans Rain Plan Seating Charts Venue Layout" at bounding box center [556, 187] width 419 height 32
click at [408, 265] on input "Name*" at bounding box center [556, 260] width 419 height 32
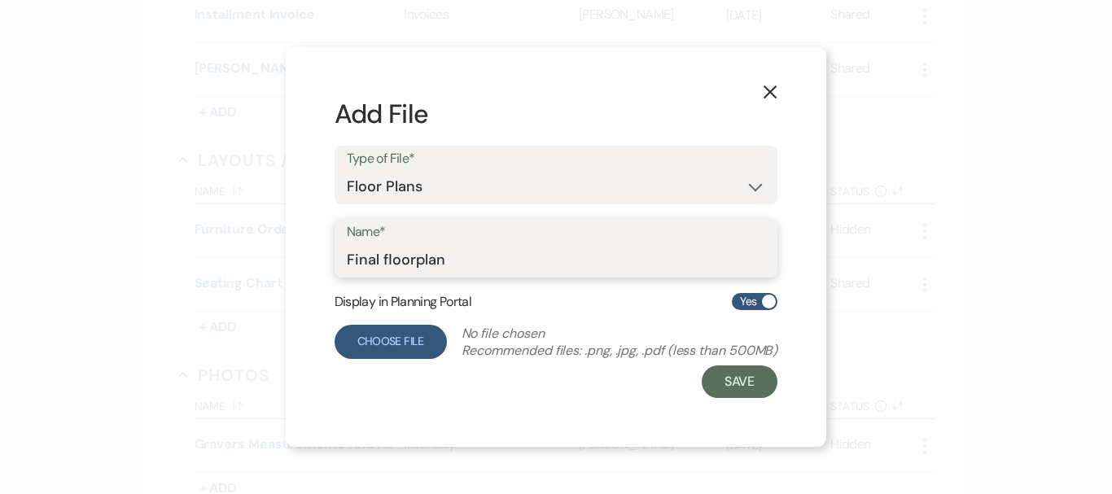
type input "Final floorplan"
click at [398, 348] on label "Choose File" at bounding box center [390, 342] width 112 height 34
click at [0, 0] on input "Choose File" at bounding box center [0, 0] width 0 height 0
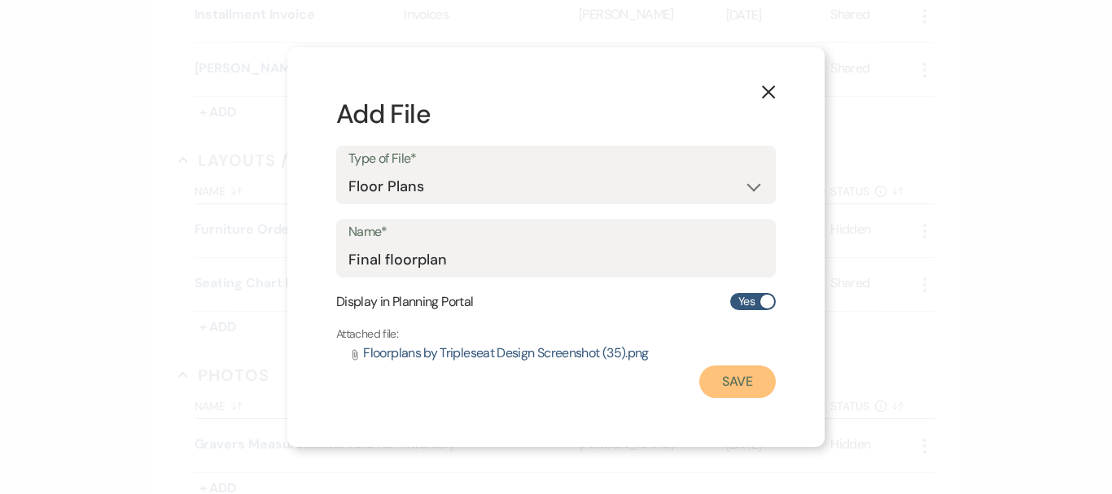
click at [753, 378] on button "Save" at bounding box center [737, 381] width 76 height 33
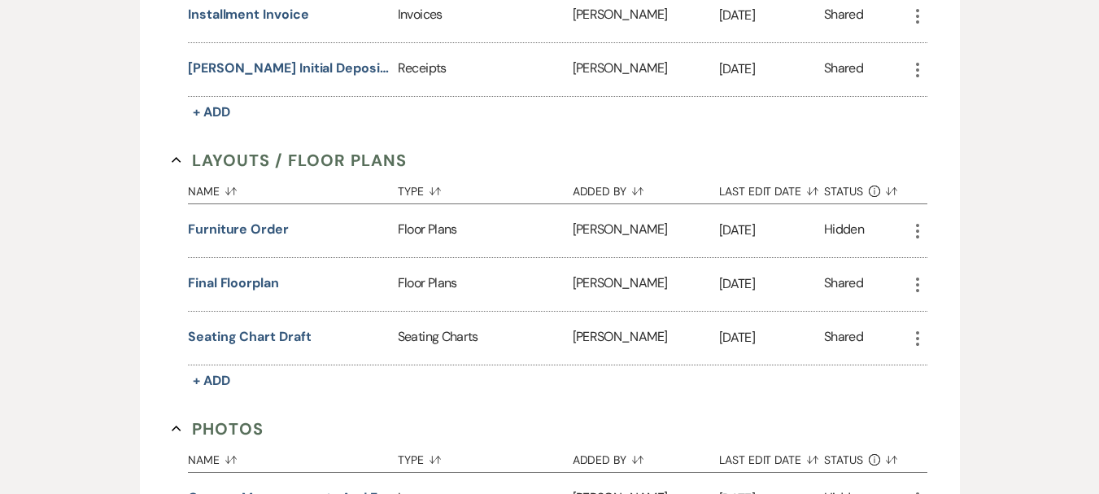
click at [923, 222] on icon "More" at bounding box center [918, 231] width 20 height 20
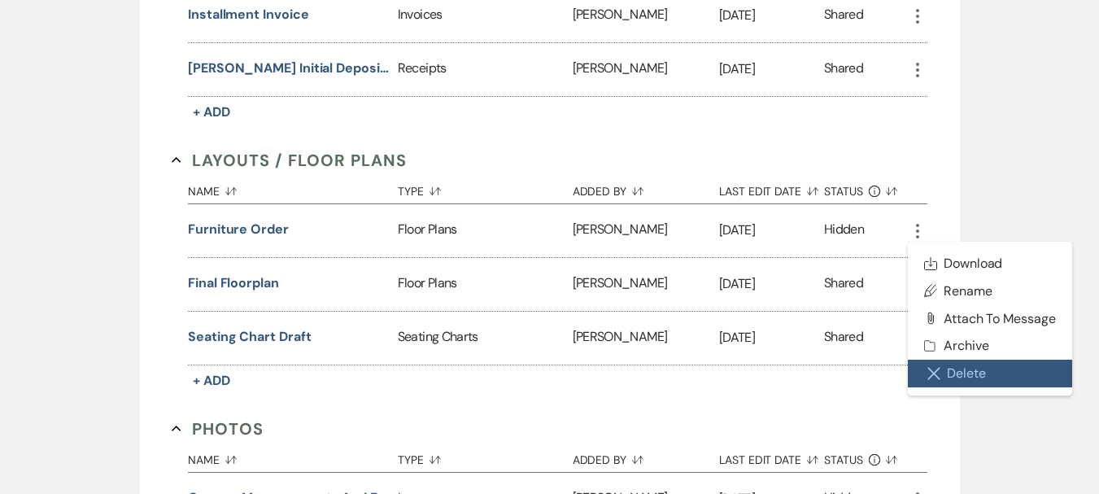
click at [938, 367] on icon "Close Delete X" at bounding box center [934, 373] width 13 height 13
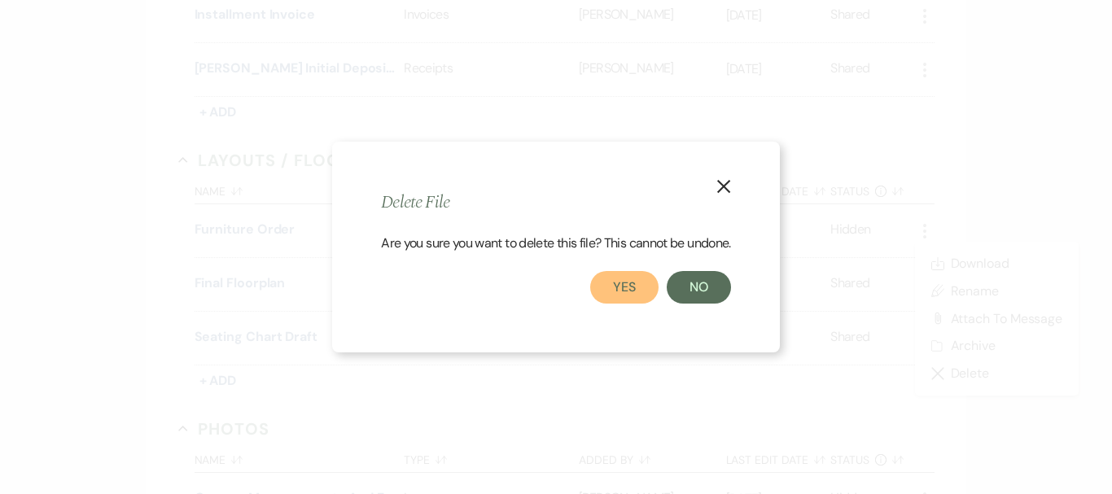
click at [637, 287] on button "Yes" at bounding box center [624, 287] width 68 height 33
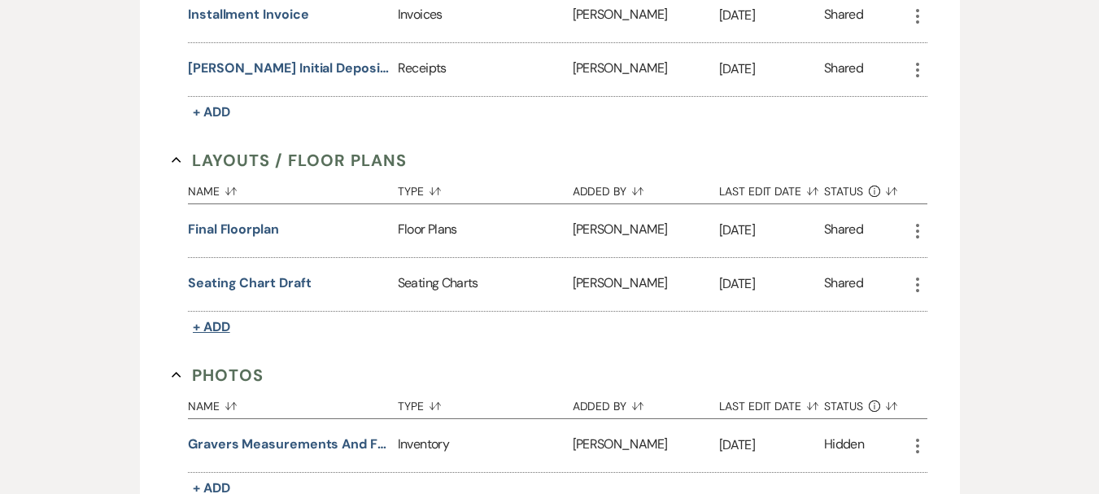
click at [212, 318] on span "+ Add" at bounding box center [211, 326] width 37 height 17
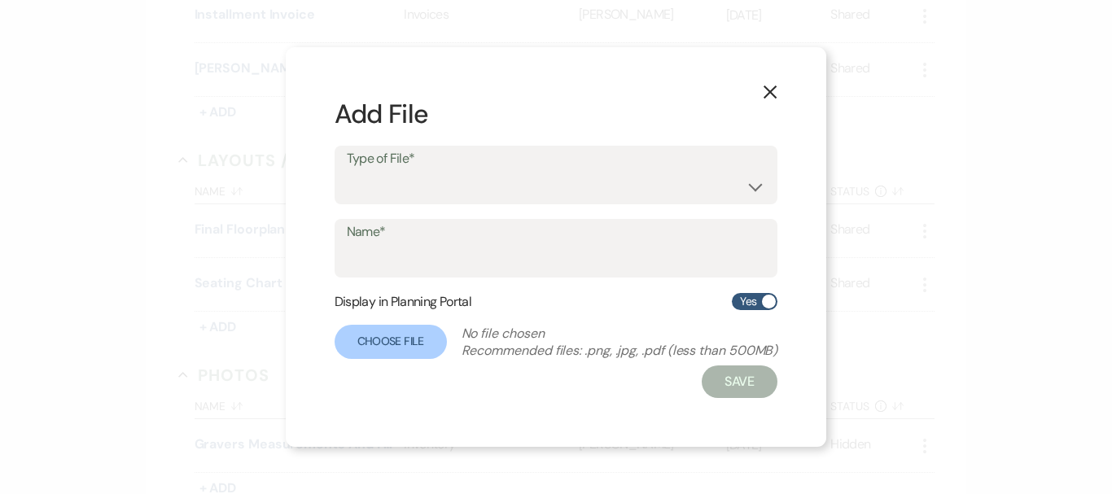
click at [414, 205] on form "Add File Type of File* Event Maps Floor Plans Rain Plan Seating Charts Venue La…" at bounding box center [556, 247] width 444 height 302
click at [585, 187] on select "Event Maps Floor Plans Rain Plan Seating Charts Venue Layout" at bounding box center [556, 187] width 419 height 32
select select "24"
click at [347, 171] on select "Event Maps Floor Plans Rain Plan Seating Charts Venue Layout" at bounding box center [556, 187] width 419 height 32
click at [488, 268] on input "Name*" at bounding box center [556, 260] width 419 height 32
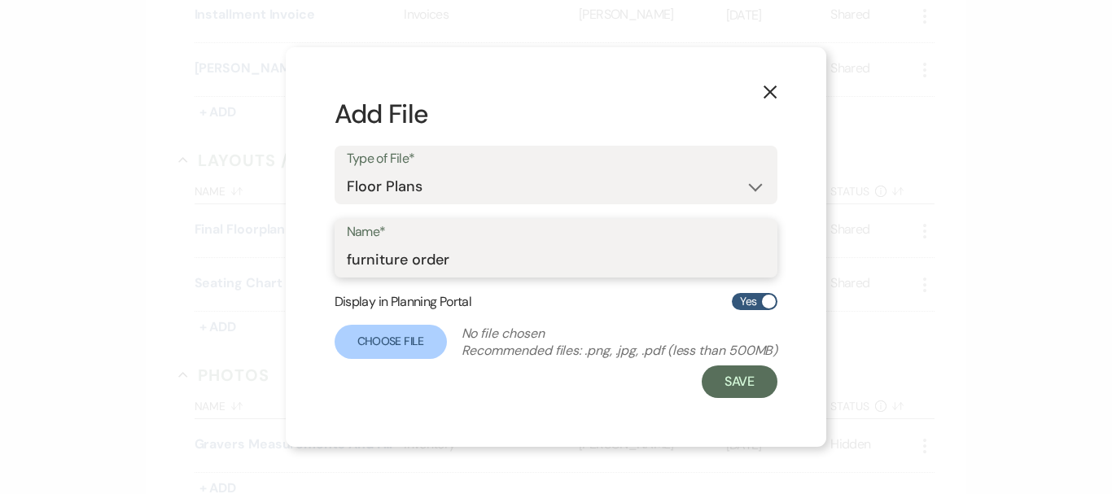
type input "furniture order"
click at [764, 301] on span at bounding box center [769, 302] width 14 height 14
click at [764, 301] on input "Yes" at bounding box center [755, 301] width 46 height 17
checkbox input "false"
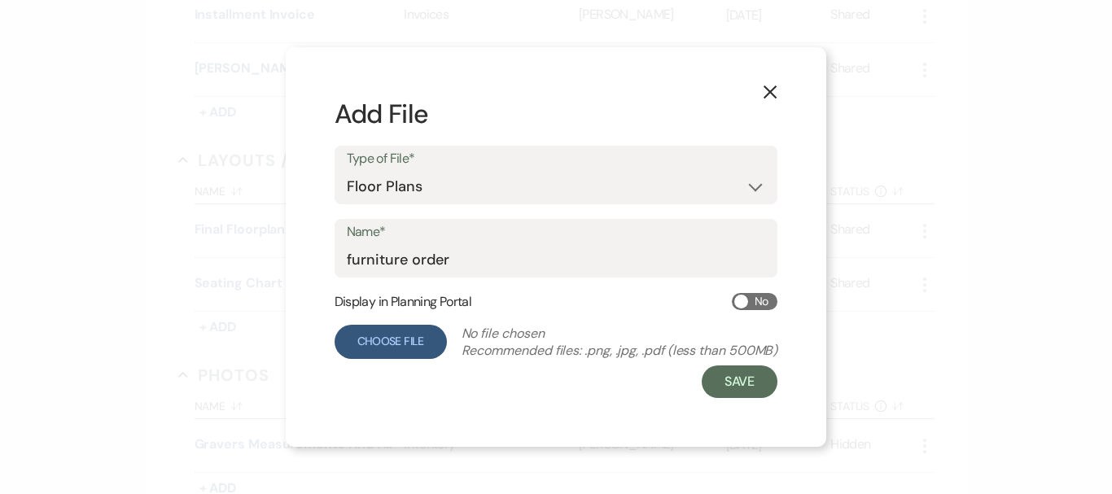
click at [387, 340] on label "Choose File" at bounding box center [390, 342] width 112 height 34
click at [0, 0] on input "Choose File" at bounding box center [0, 0] width 0 height 0
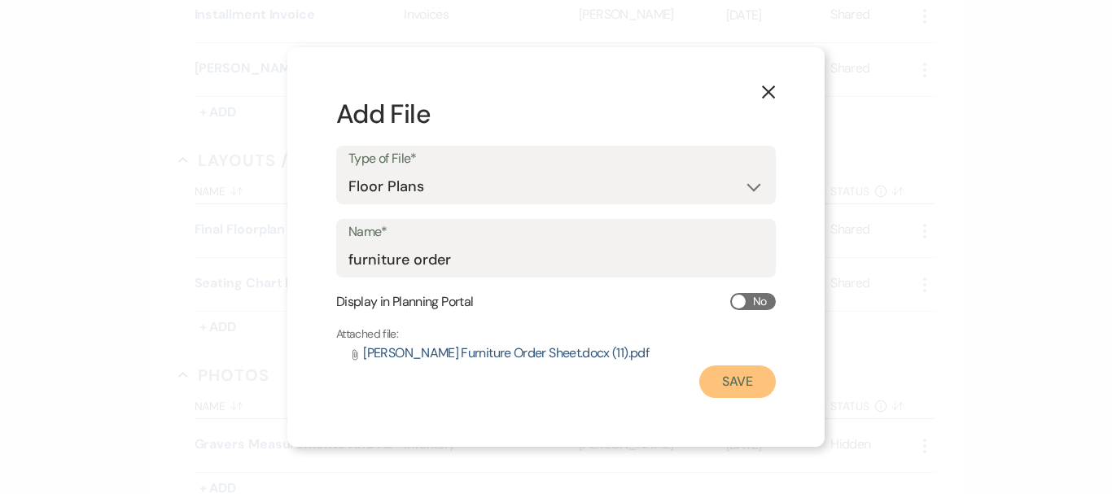
click at [754, 382] on button "Save" at bounding box center [737, 381] width 76 height 33
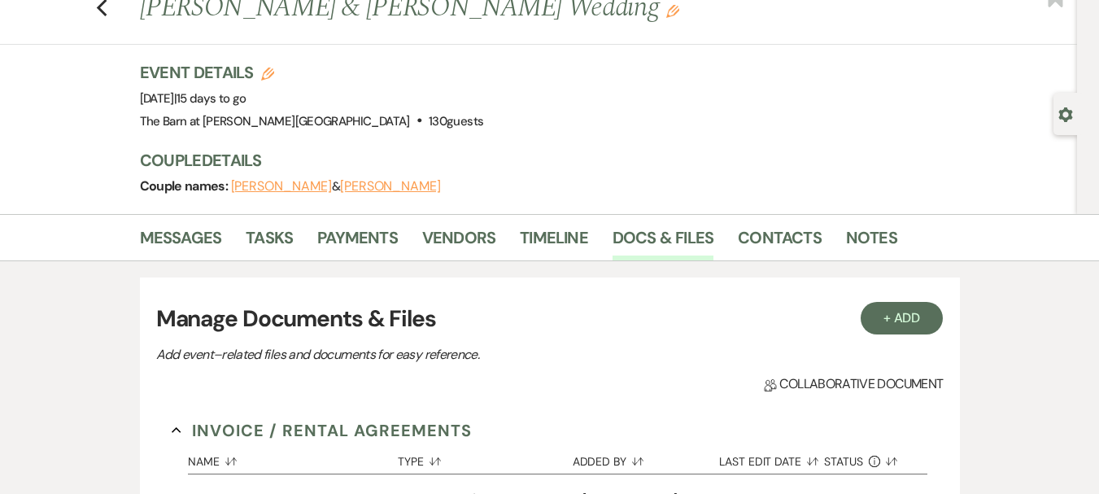
scroll to position [0, 0]
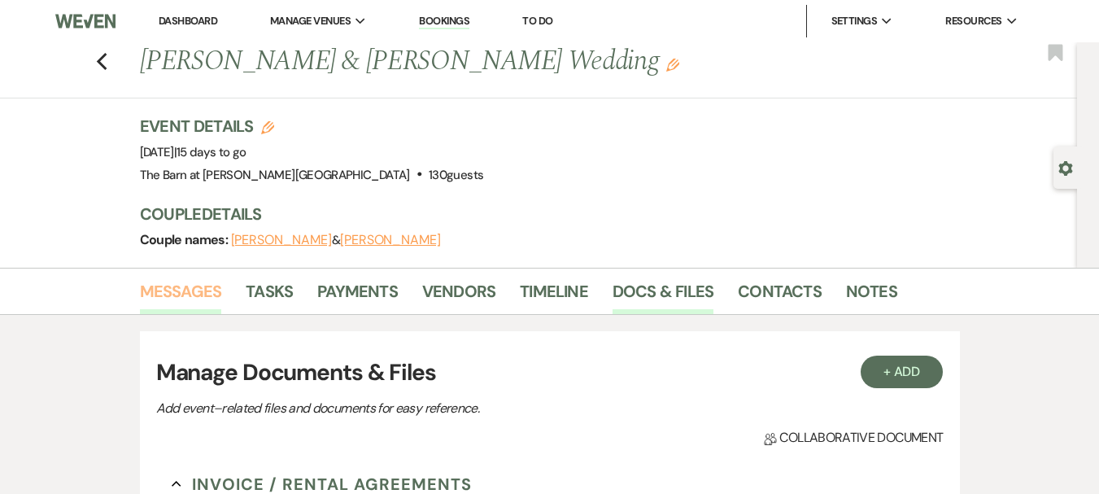
click at [183, 283] on link "Messages" at bounding box center [181, 296] width 82 height 36
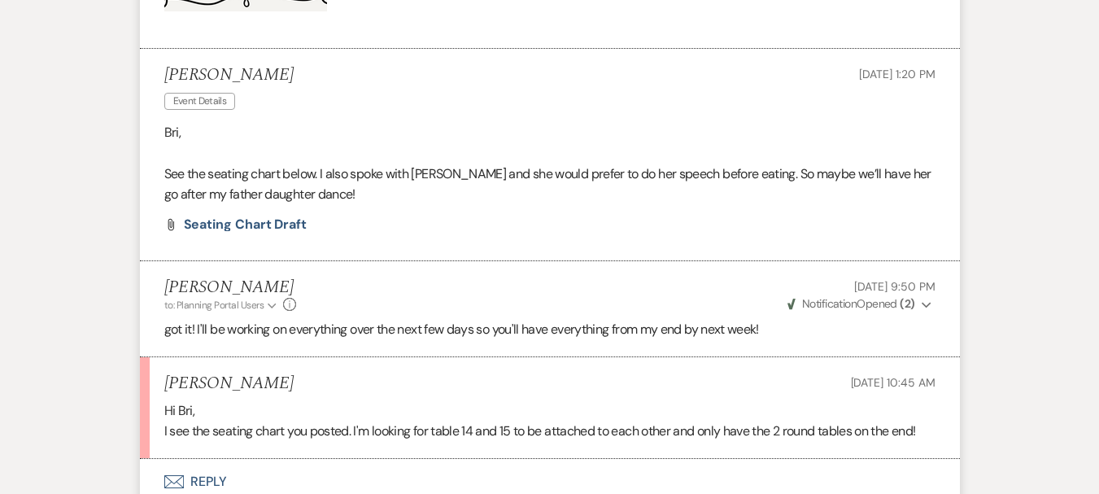
scroll to position [1221, 0]
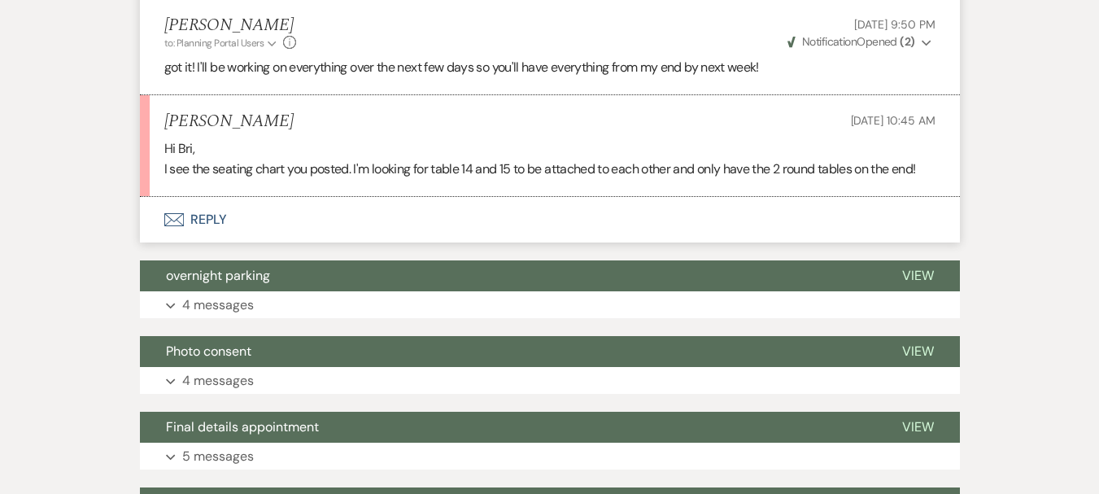
click at [196, 215] on button "Envelope Reply" at bounding box center [550, 220] width 820 height 46
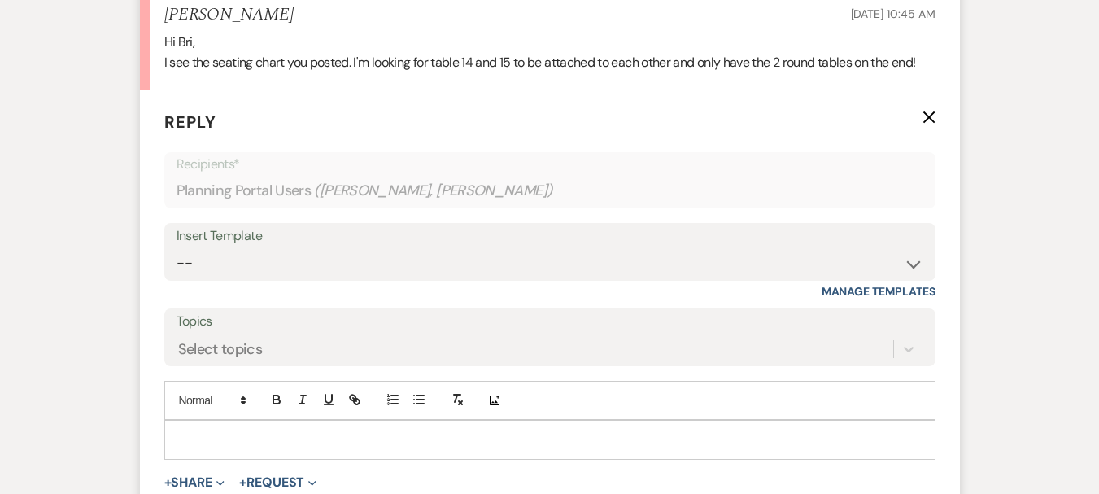
scroll to position [1369, 0]
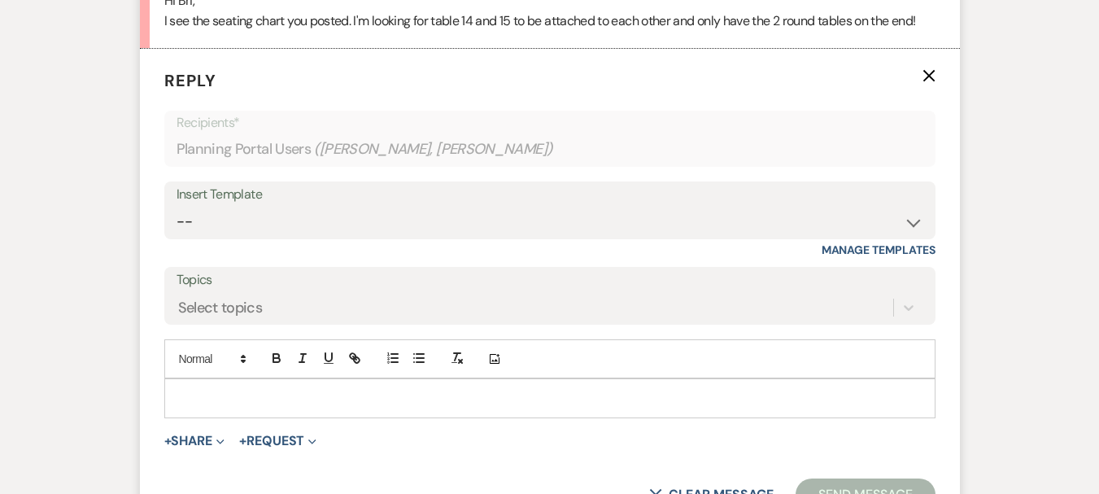
click at [326, 391] on p at bounding box center [549, 398] width 745 height 18
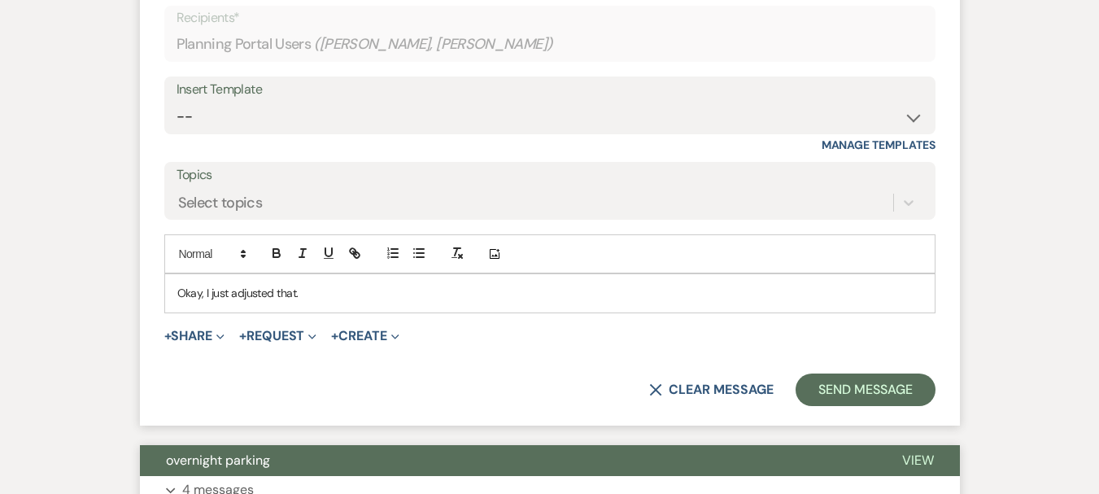
scroll to position [1532, 0]
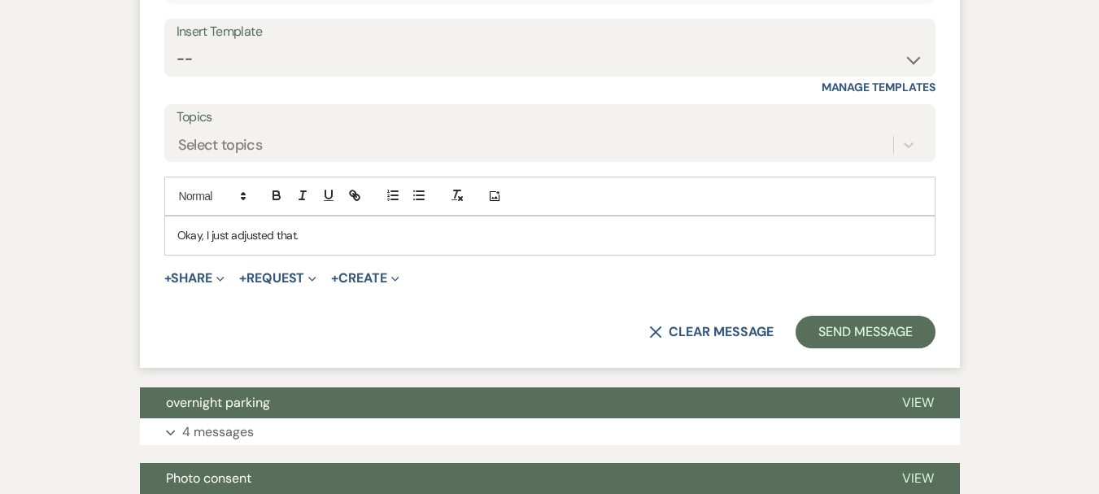
click at [865, 351] on form "Reply X Saving draft... Recipients* Planning Portal Users ( [PERSON_NAME], [PER…" at bounding box center [550, 127] width 820 height 482
click at [869, 334] on button "Send Message" at bounding box center [865, 332] width 139 height 33
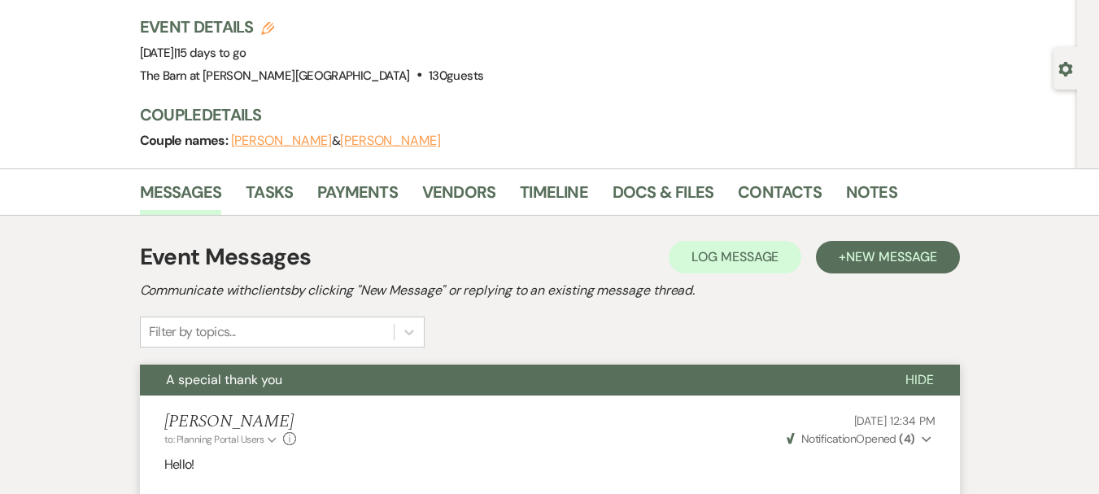
scroll to position [0, 0]
